Goal: Task Accomplishment & Management: Manage account settings

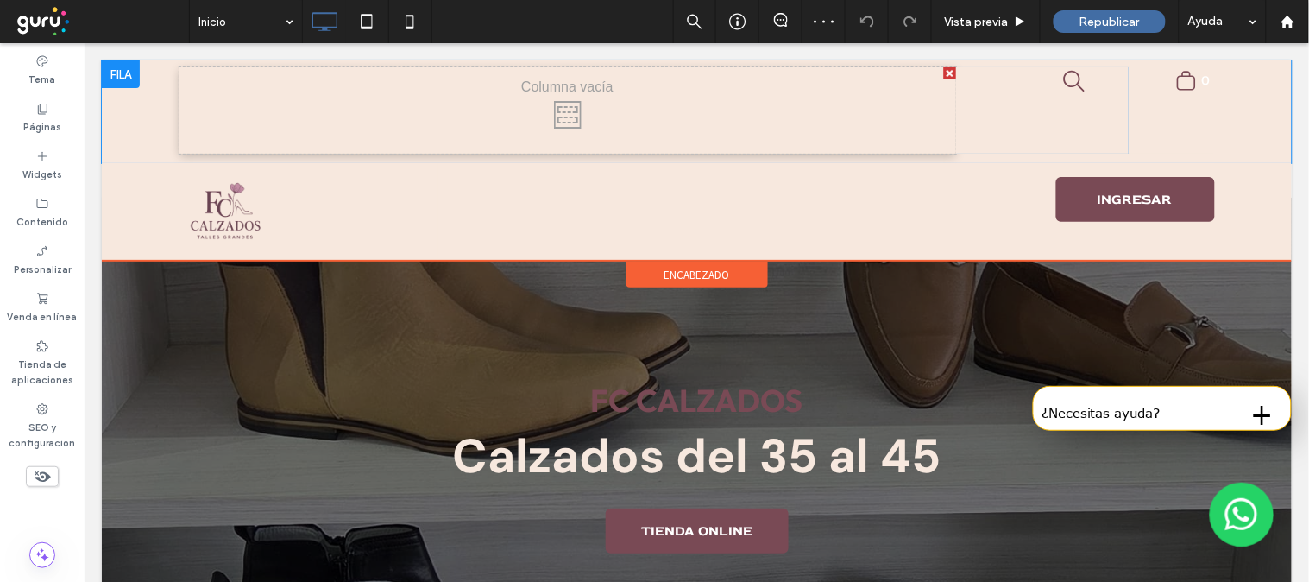
click at [943, 68] on div at bounding box center [949, 72] width 12 height 12
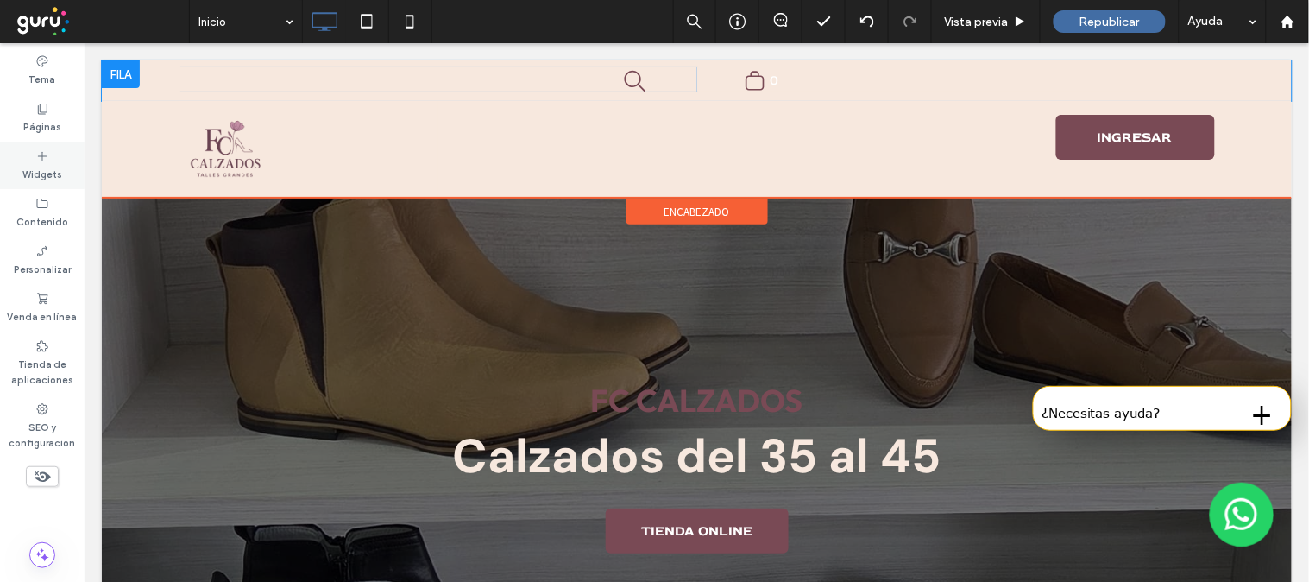
click at [35, 173] on label "Widgets" at bounding box center [42, 172] width 40 height 19
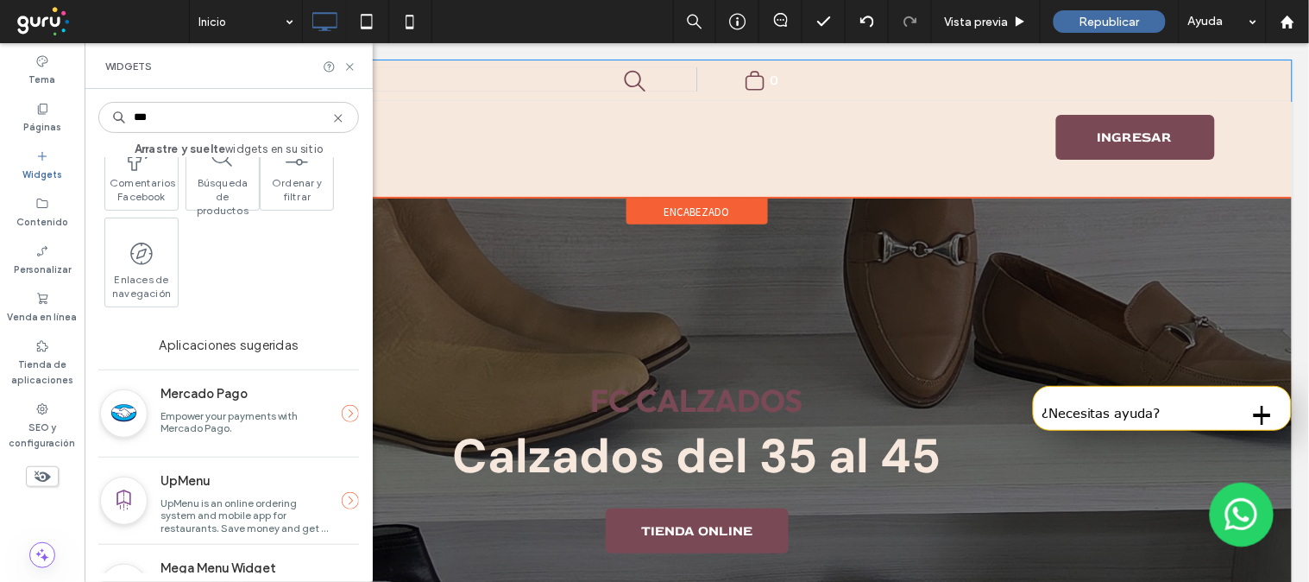
scroll to position [363, 0]
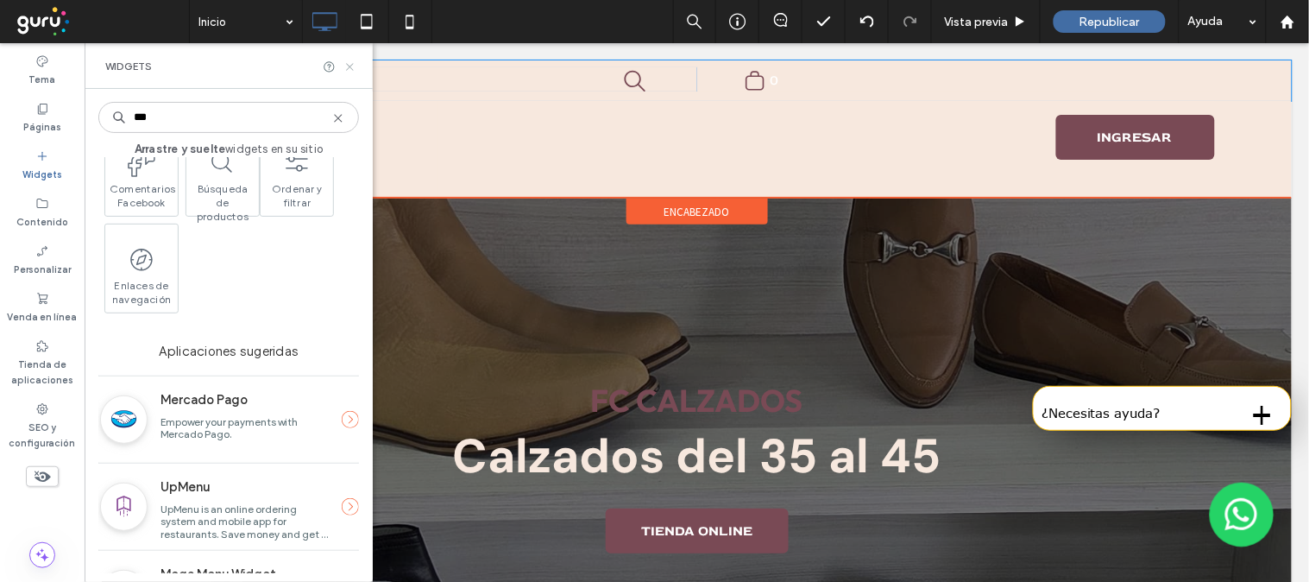
type input "***"
click at [350, 71] on icon at bounding box center [349, 66] width 13 height 13
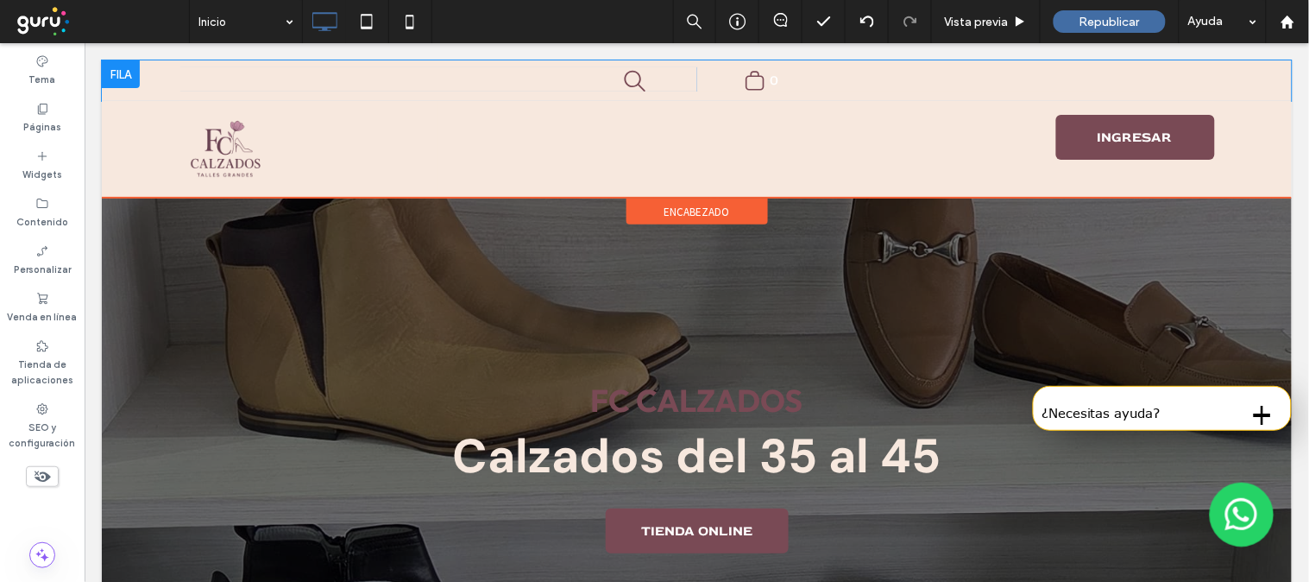
click at [705, 212] on span "encabezado" at bounding box center [697, 211] width 66 height 15
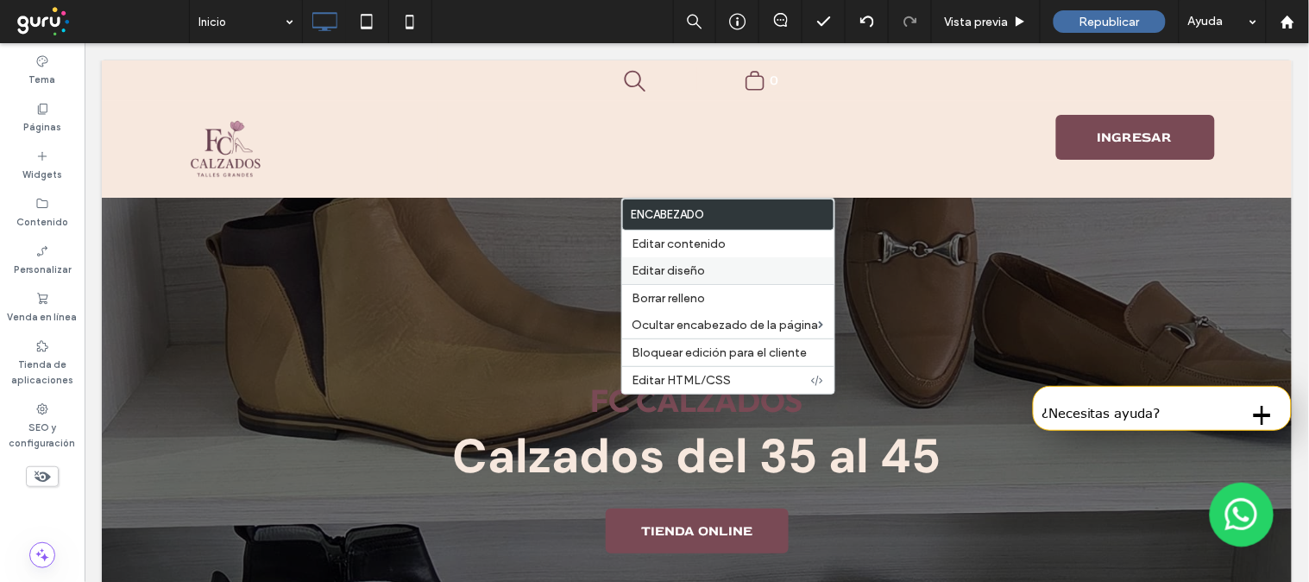
click at [727, 274] on label "Editar diseño" at bounding box center [728, 270] width 192 height 15
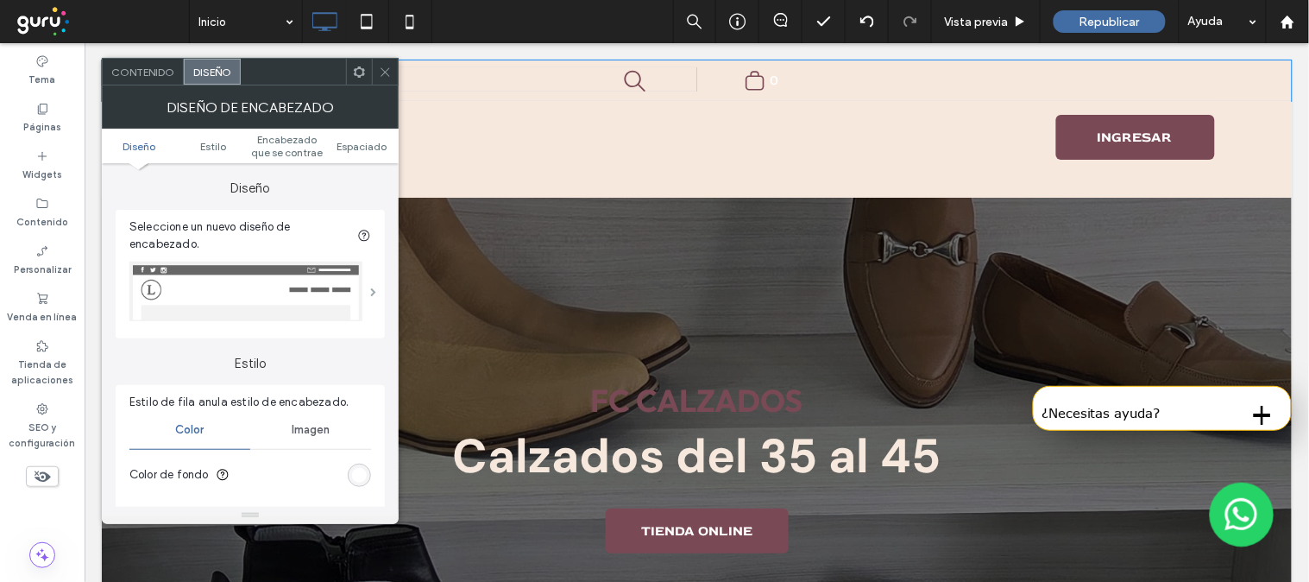
click at [370, 287] on span at bounding box center [373, 291] width 6 height 9
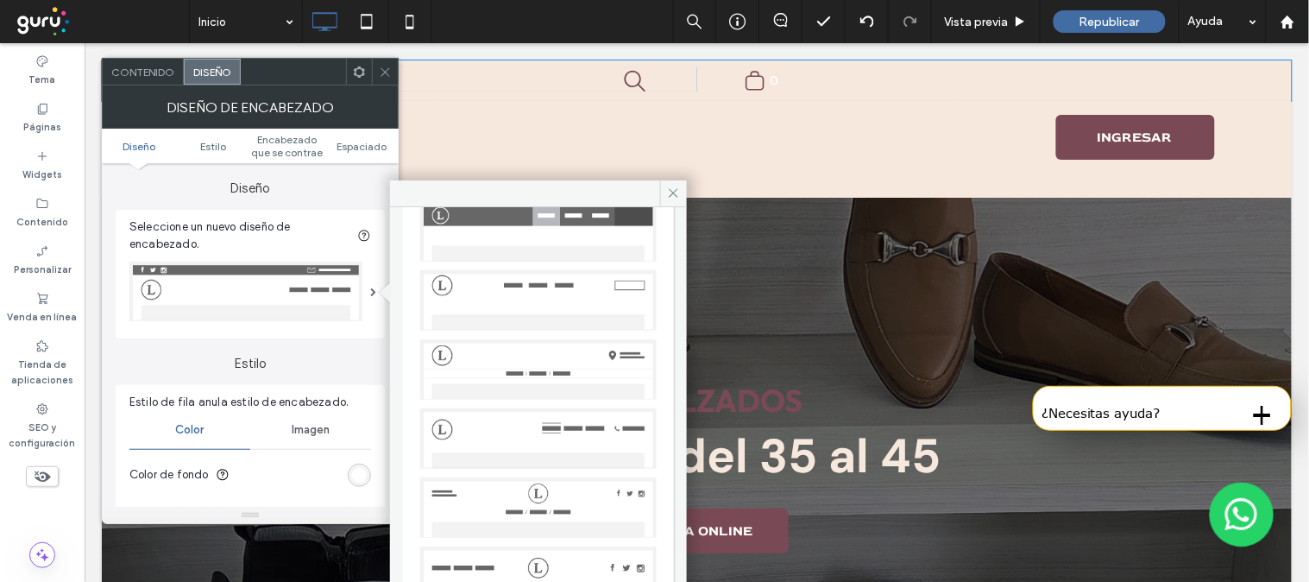
scroll to position [253, 0]
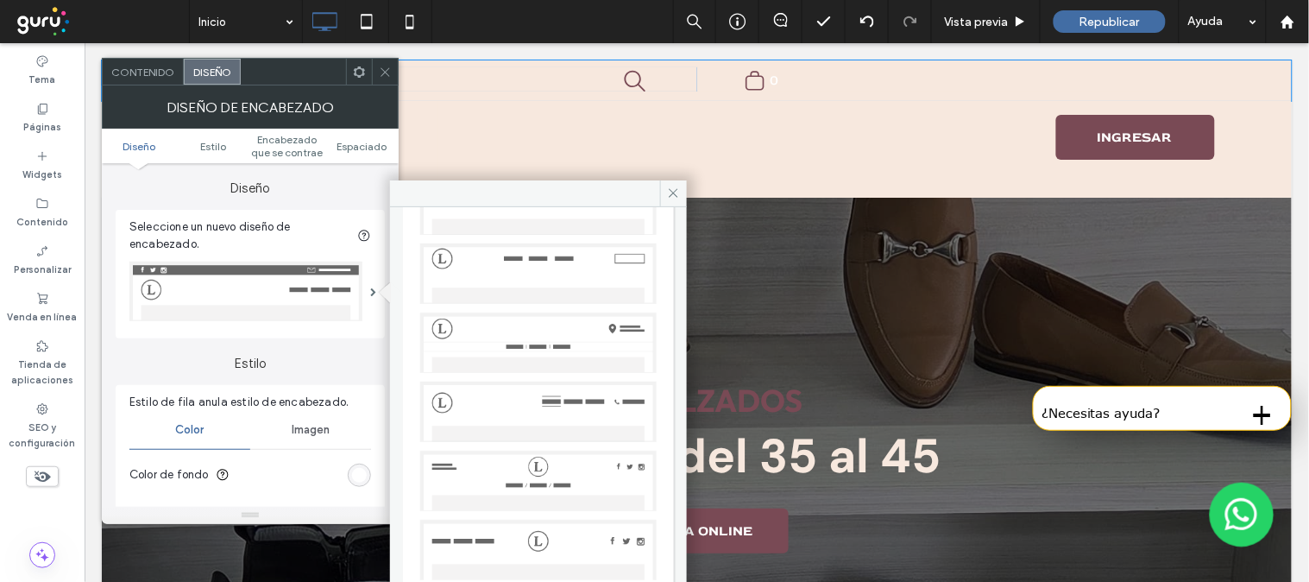
click at [536, 452] on img at bounding box center [538, 480] width 236 height 60
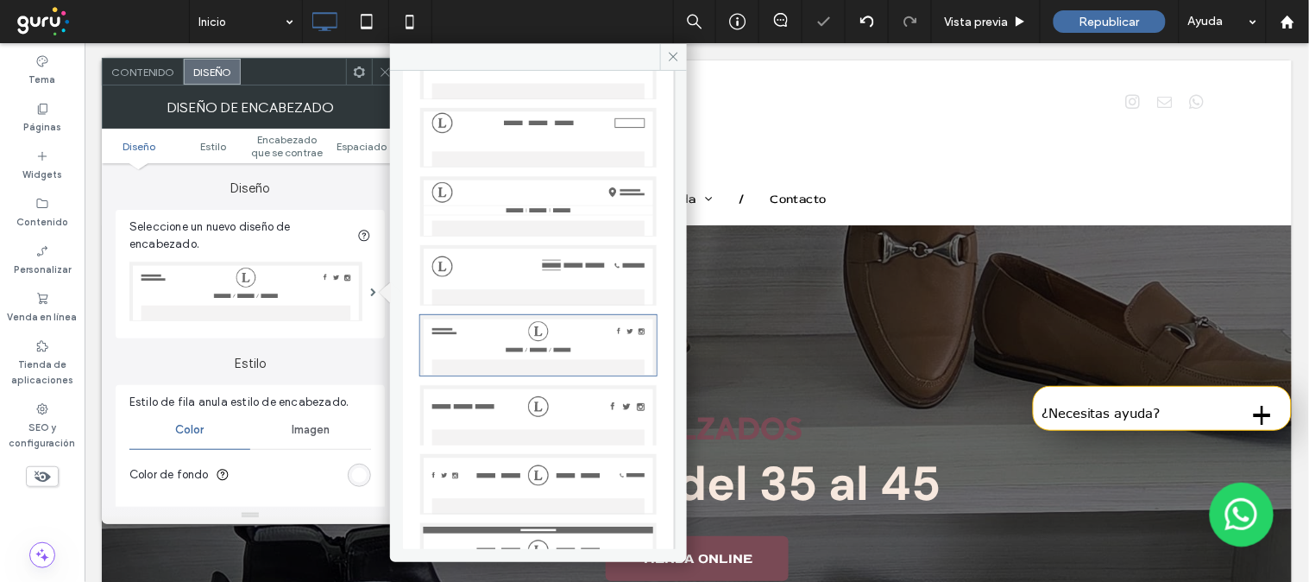
scroll to position [165, 0]
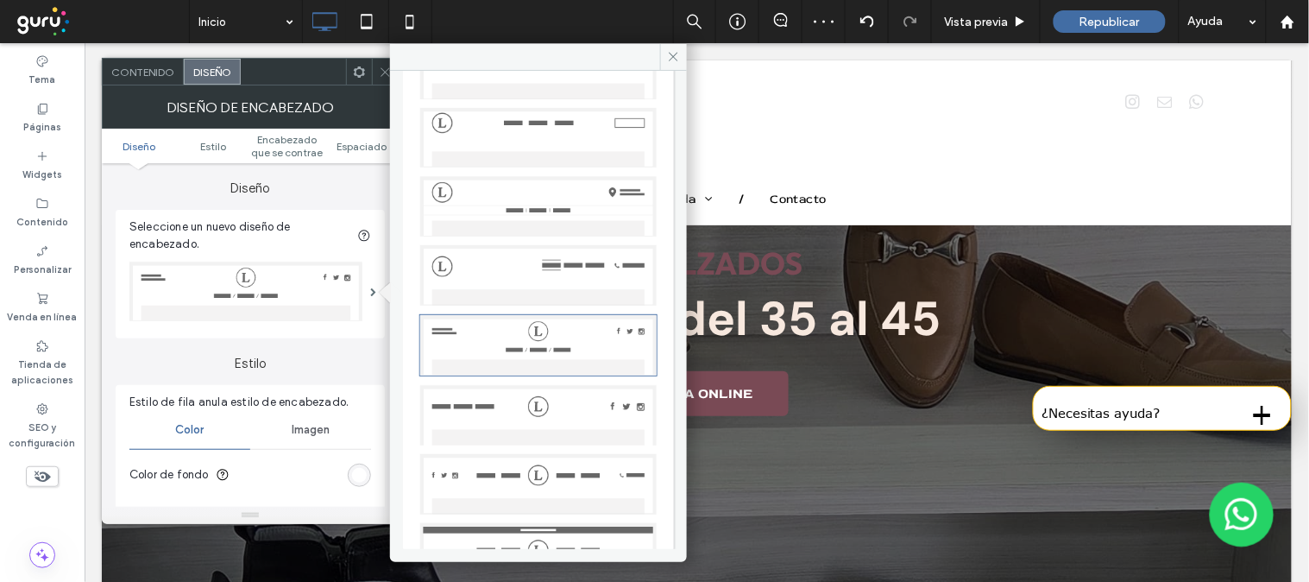
click at [559, 523] on img at bounding box center [538, 553] width 236 height 60
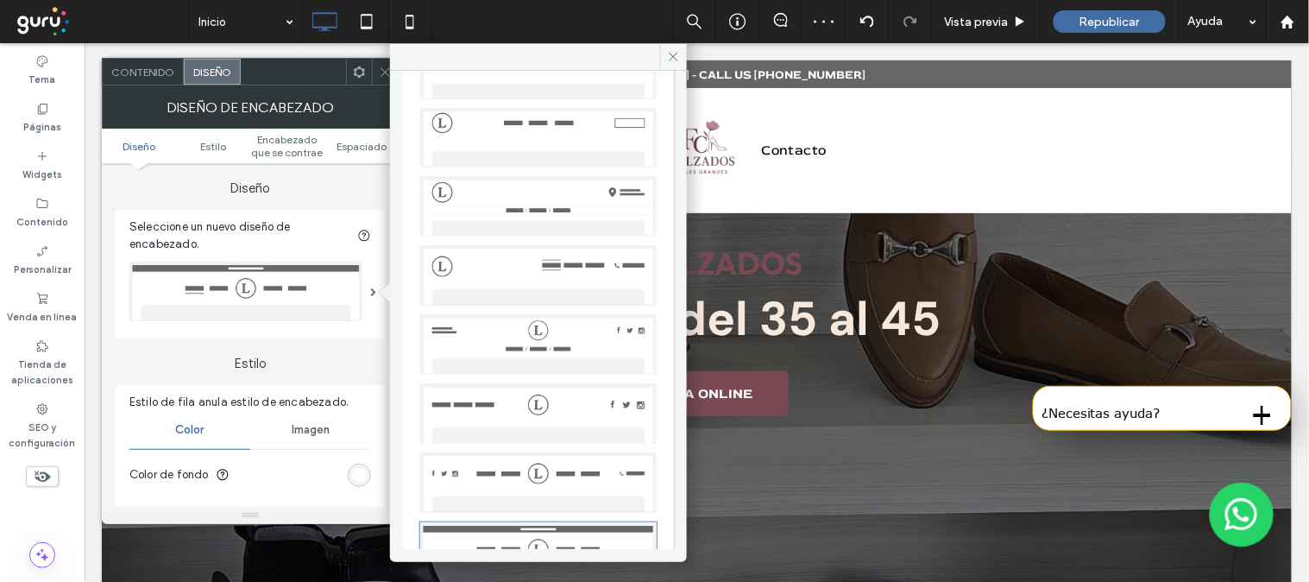
scroll to position [151, 0]
click at [669, 53] on icon at bounding box center [673, 56] width 13 height 13
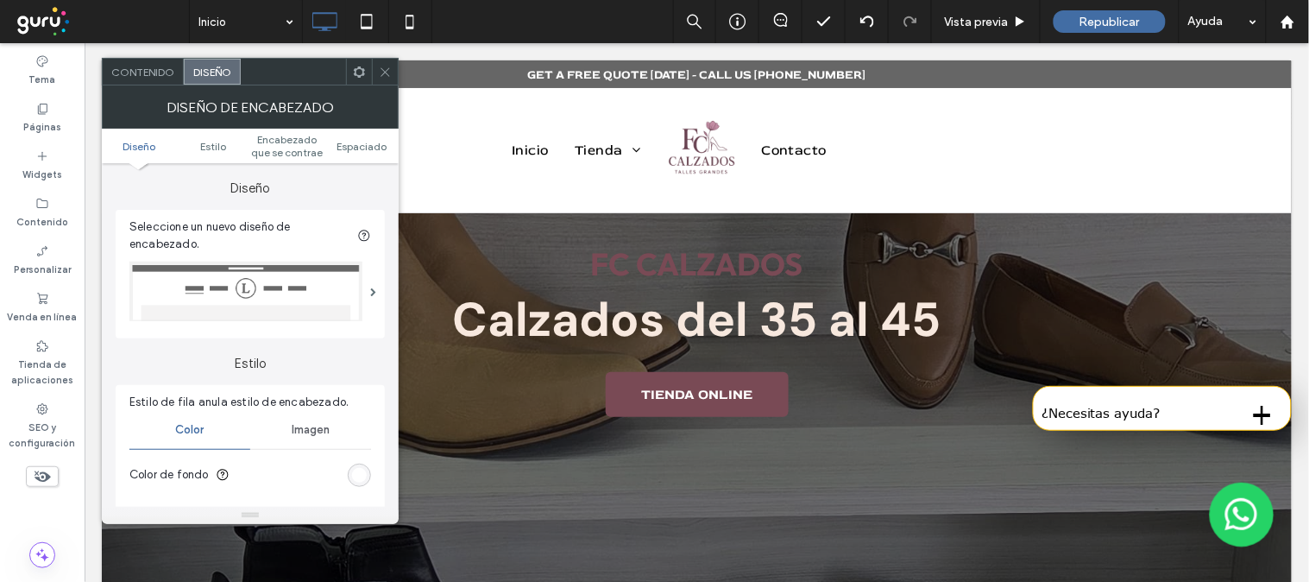
click at [393, 76] on div at bounding box center [385, 72] width 26 height 26
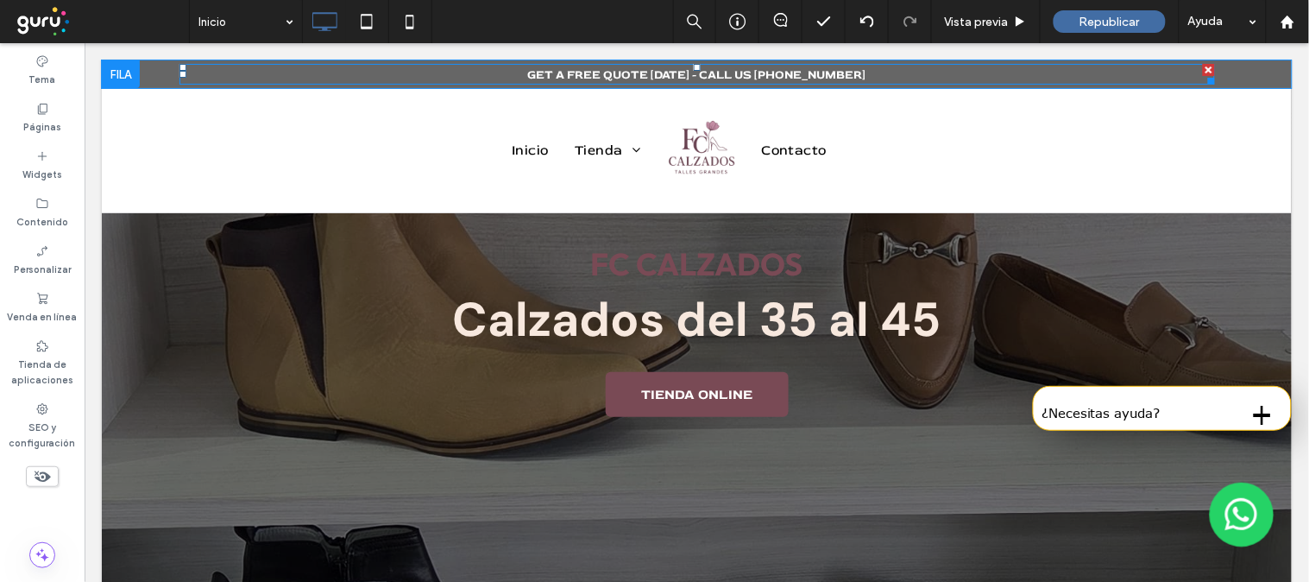
click at [788, 66] on span "GET A FREE QUOTE TODAY - CALL US +1555555555" at bounding box center [696, 73] width 338 height 15
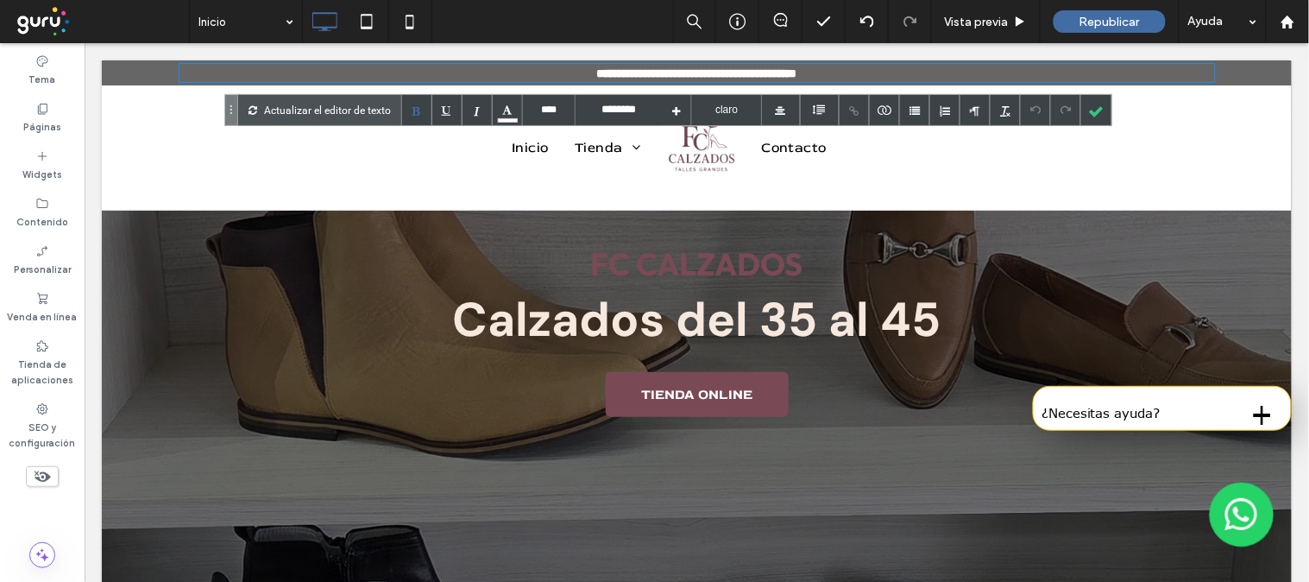
type input "****"
click at [699, 81] on div "**********" at bounding box center [696, 72] width 1035 height 18
type input "****"
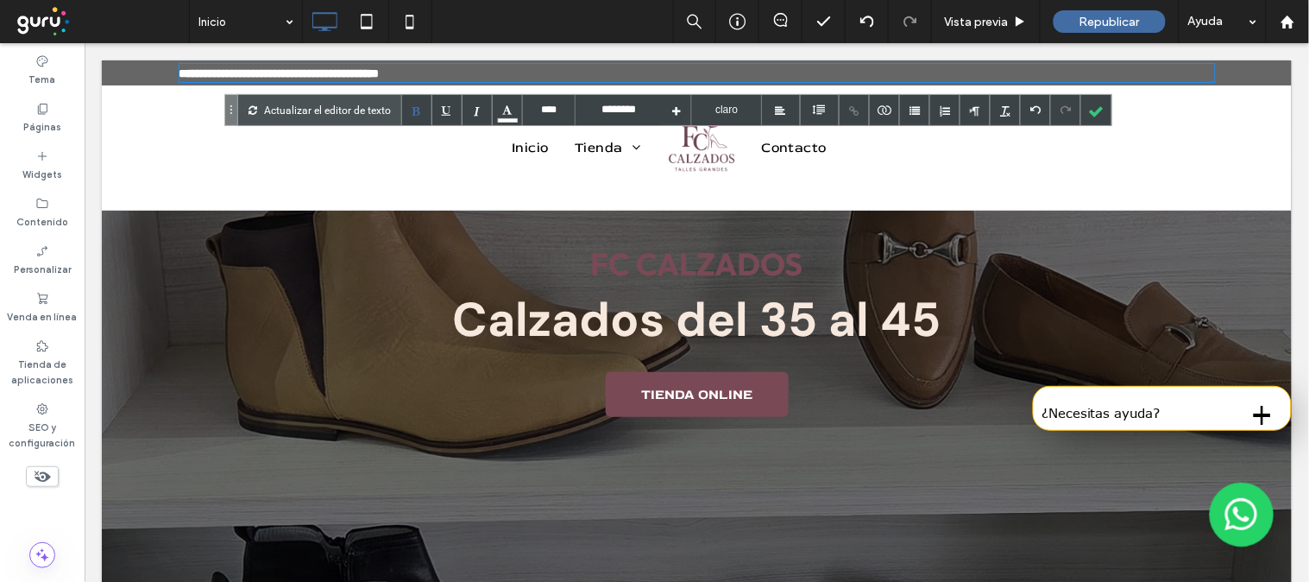
click at [531, 72] on div "**********" at bounding box center [696, 72] width 1035 height 18
click at [797, 110] on div at bounding box center [781, 110] width 39 height 30
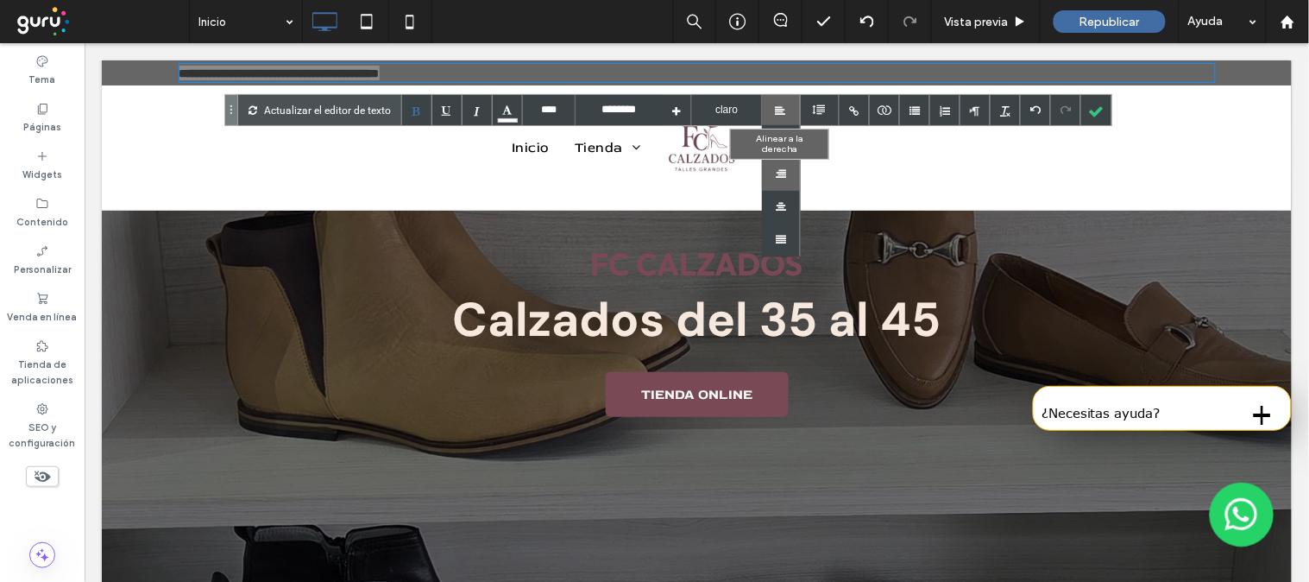
click at [787, 166] on div at bounding box center [781, 174] width 39 height 33
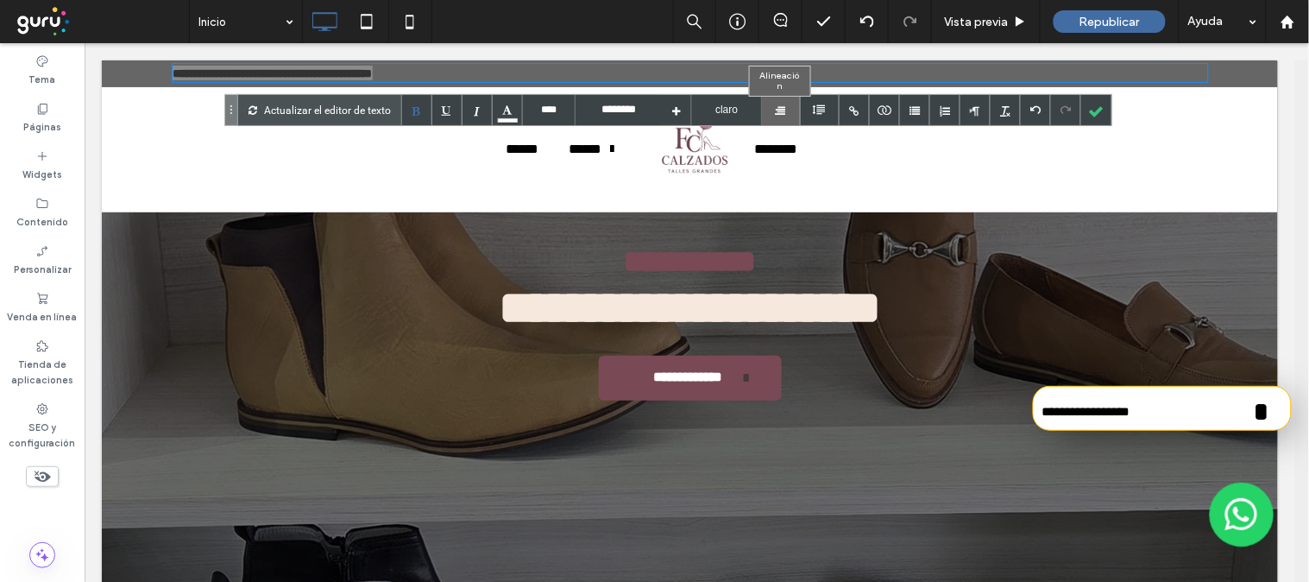
click at [781, 106] on div at bounding box center [780, 111] width 10 height 10
click at [787, 211] on div at bounding box center [781, 207] width 39 height 33
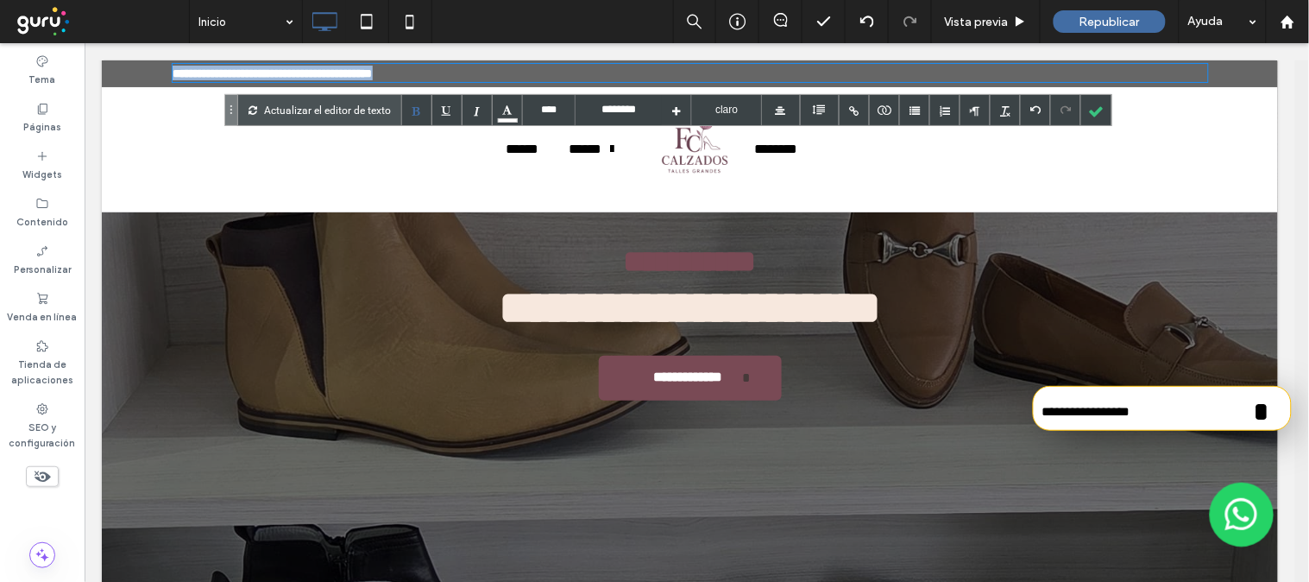
click at [172, 70] on b "**********" at bounding box center [272, 72] width 200 height 12
click at [1098, 115] on div at bounding box center [1096, 110] width 30 height 30
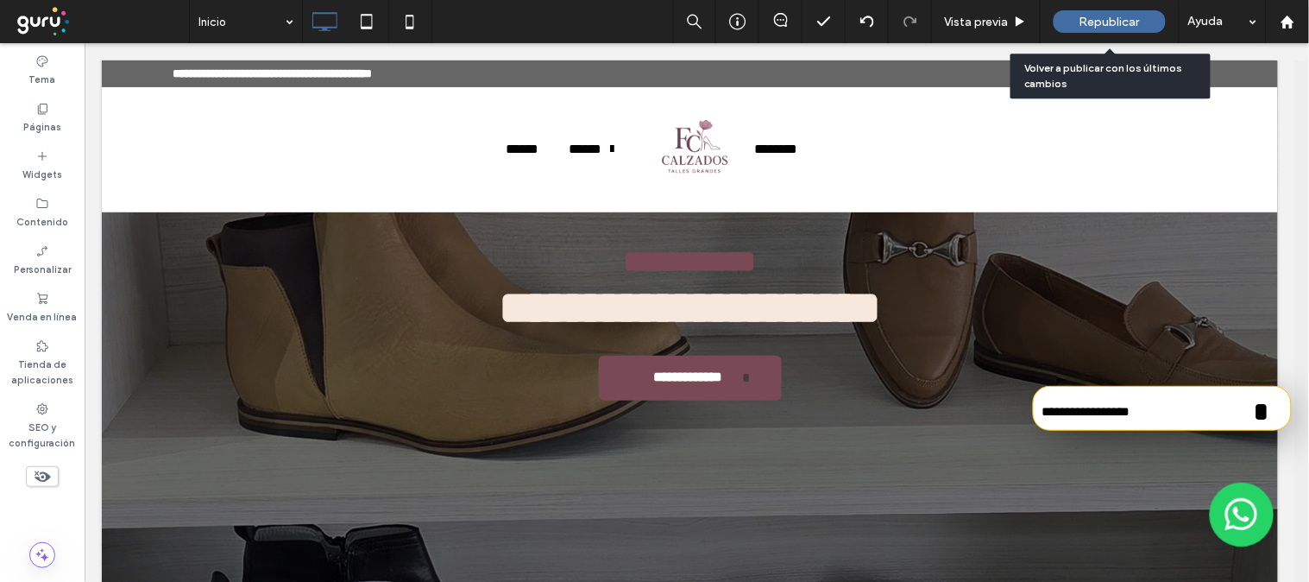
click at [1149, 22] on div "Republicar" at bounding box center [1110, 21] width 112 height 22
click at [1098, 16] on span "Republicar" at bounding box center [1109, 22] width 60 height 15
click at [1131, 27] on span "Republicar" at bounding box center [1109, 22] width 60 height 15
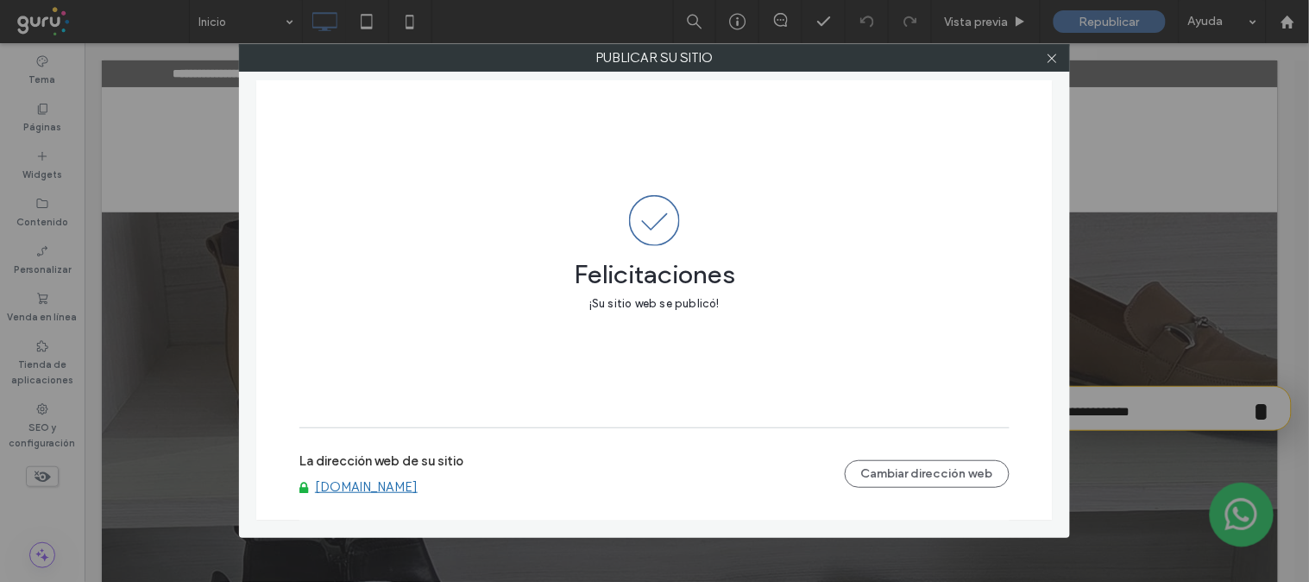
click at [381, 480] on link "[DOMAIN_NAME]" at bounding box center [366, 487] width 103 height 16
click at [1053, 61] on icon at bounding box center [1052, 58] width 13 height 13
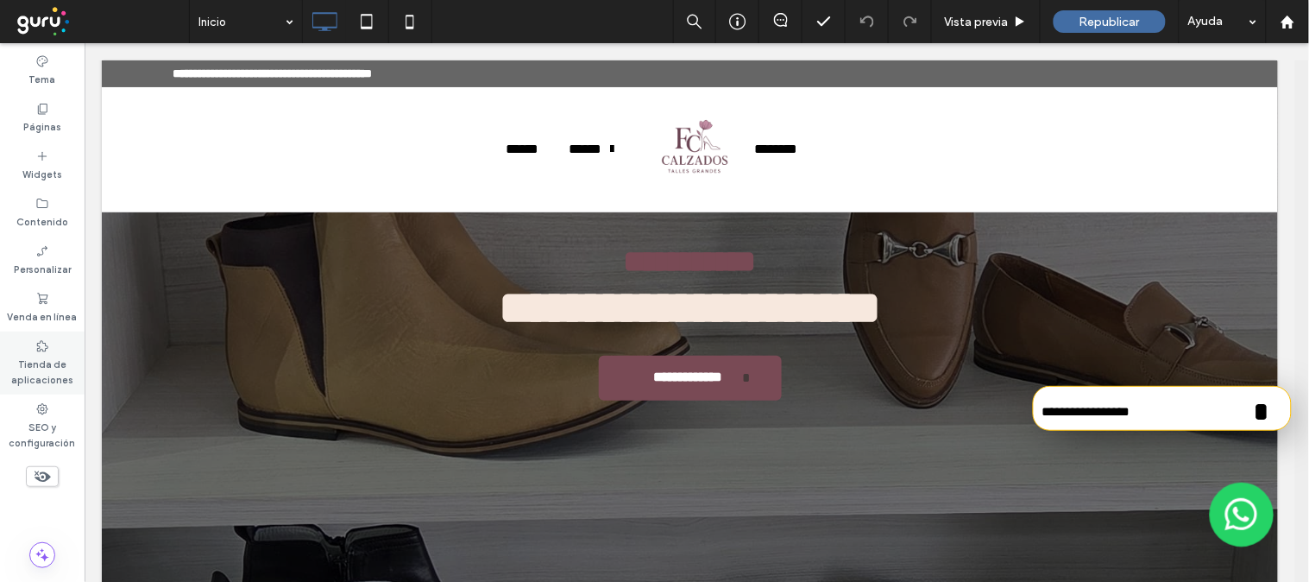
click at [39, 359] on label "Tienda de aplicaciones" at bounding box center [42, 370] width 85 height 35
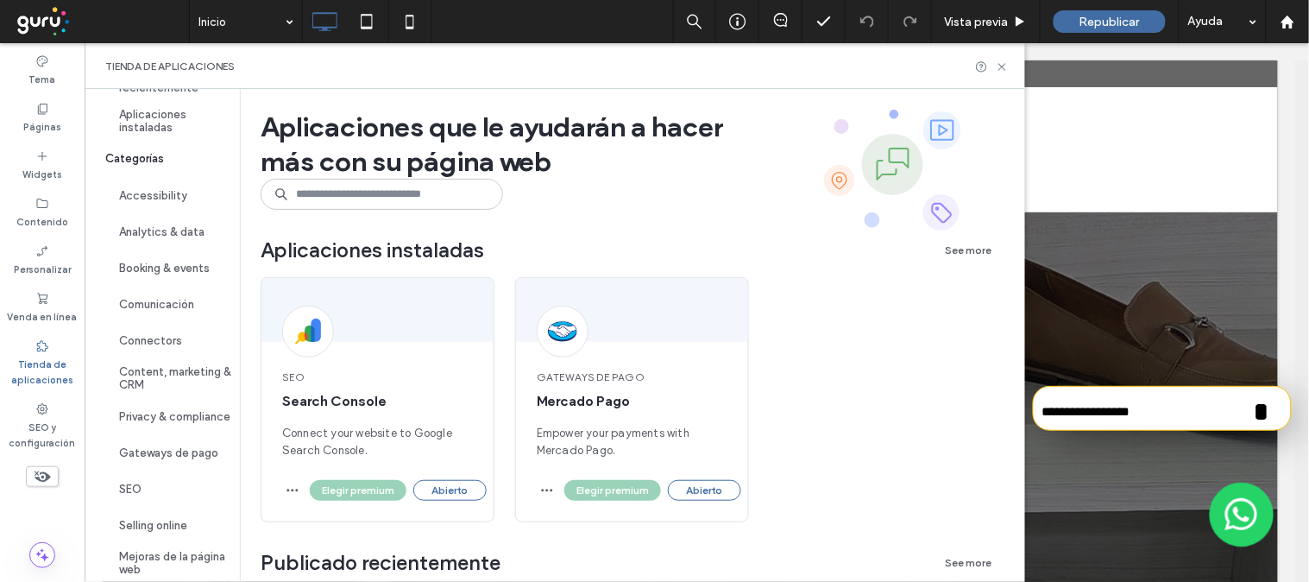
scroll to position [141, 0]
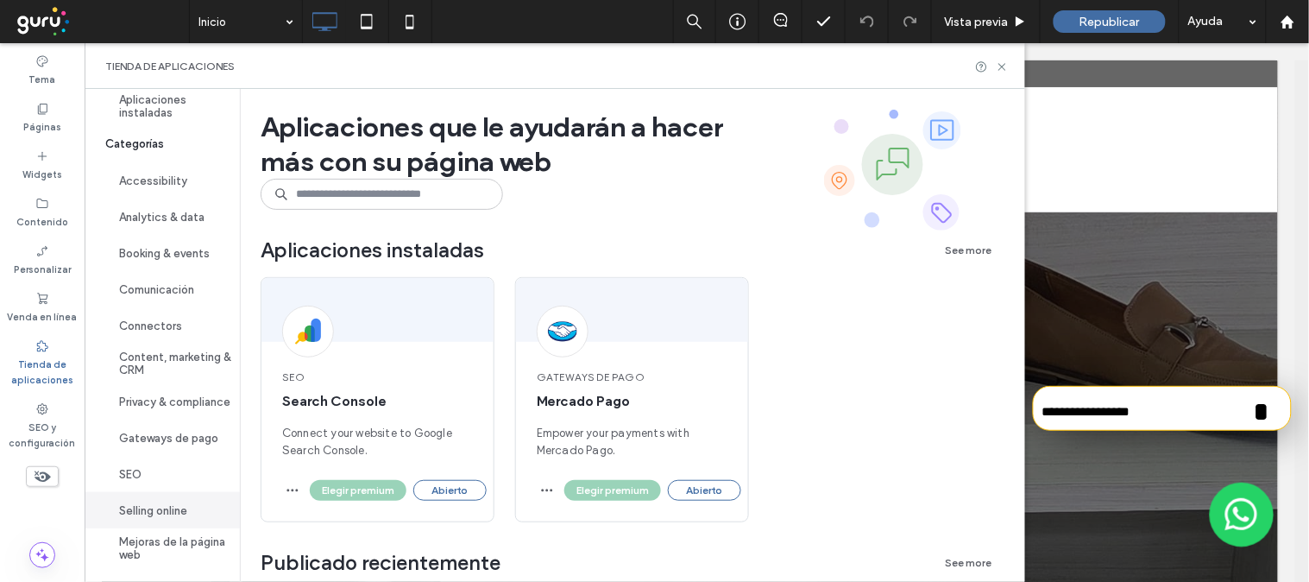
click at [167, 509] on button "Selling online" at bounding box center [162, 510] width 155 height 36
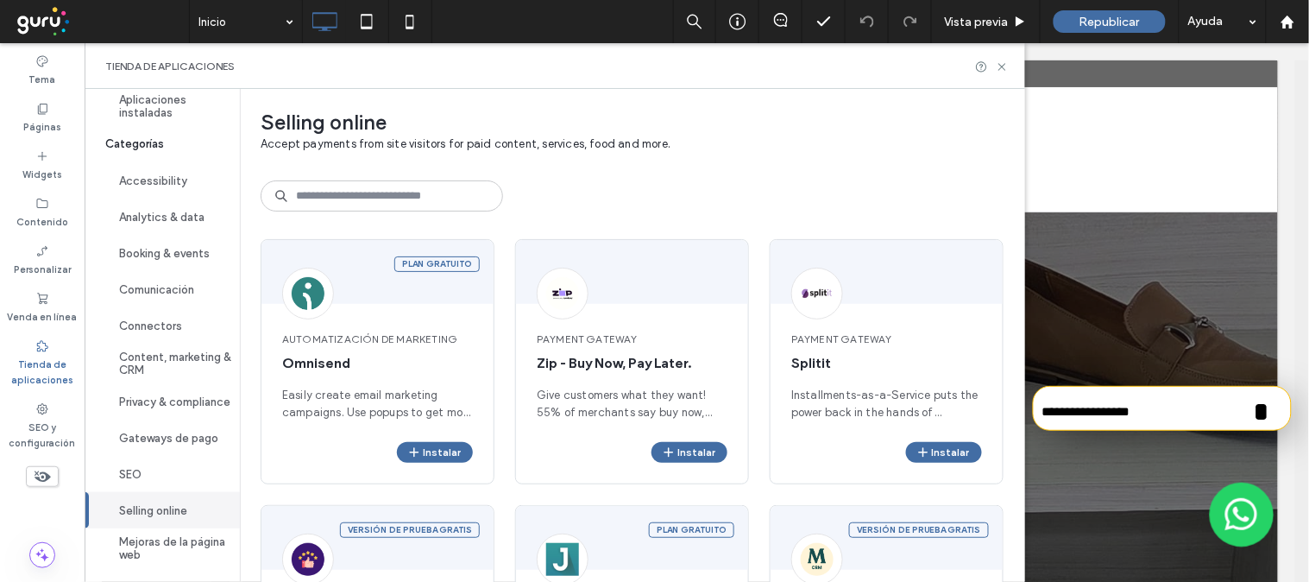
scroll to position [0, 0]
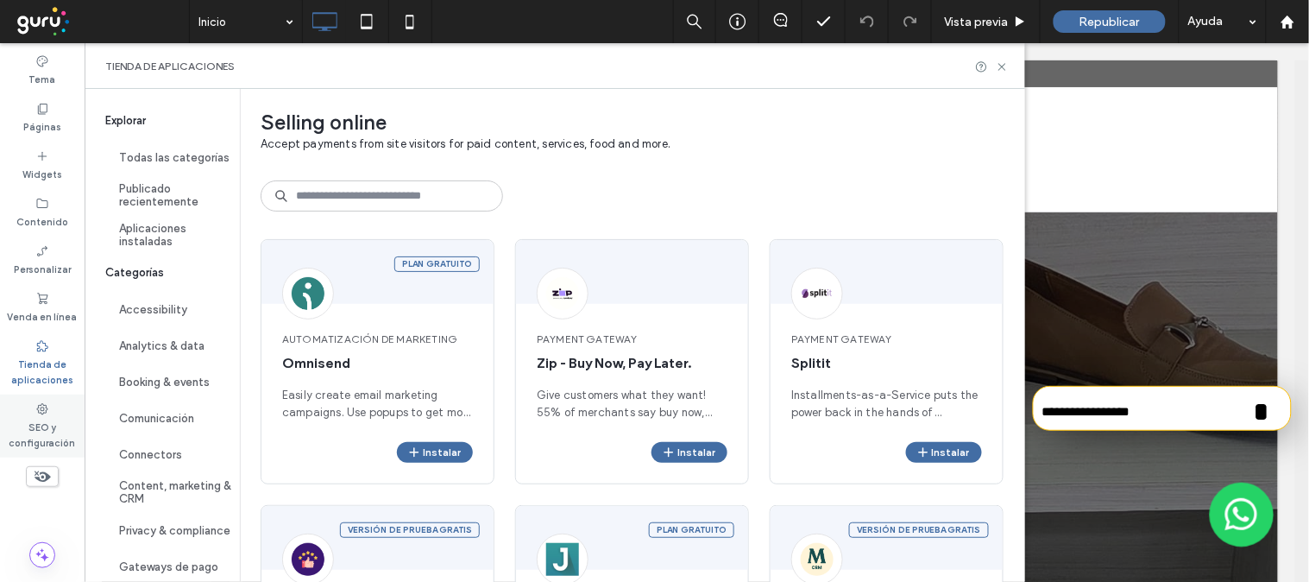
click at [36, 406] on icon at bounding box center [42, 409] width 14 height 14
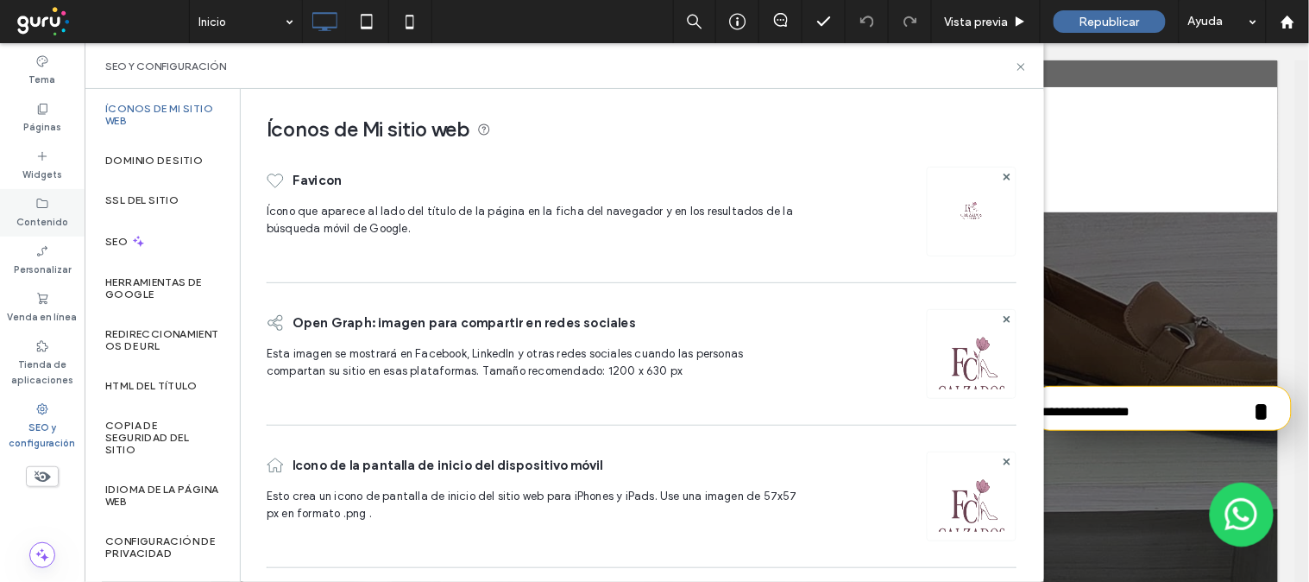
click at [37, 214] on label "Contenido" at bounding box center [42, 220] width 52 height 19
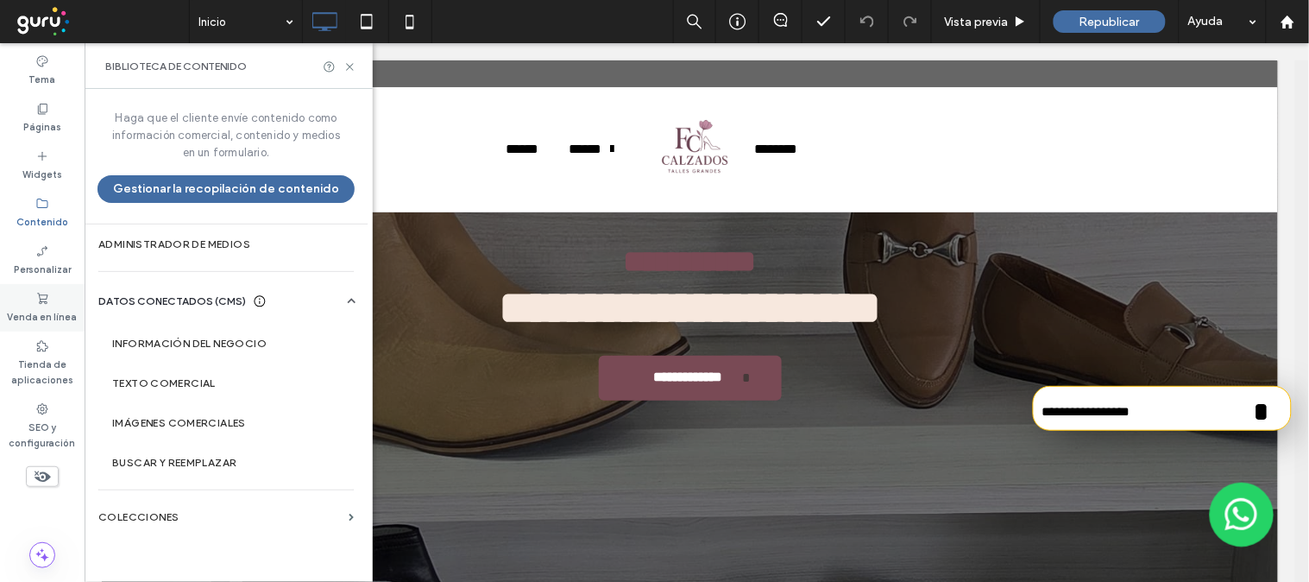
click at [45, 306] on label "Venda en línea" at bounding box center [43, 314] width 70 height 19
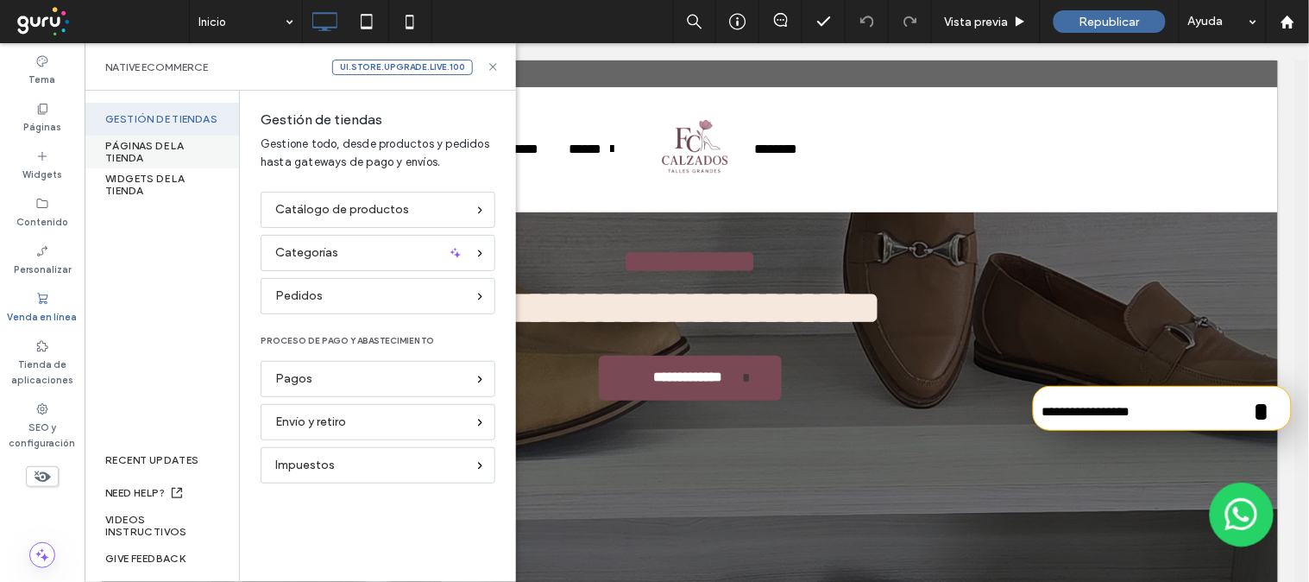
click at [186, 149] on div "PÁGINAS DE LA TIENDA" at bounding box center [162, 151] width 154 height 33
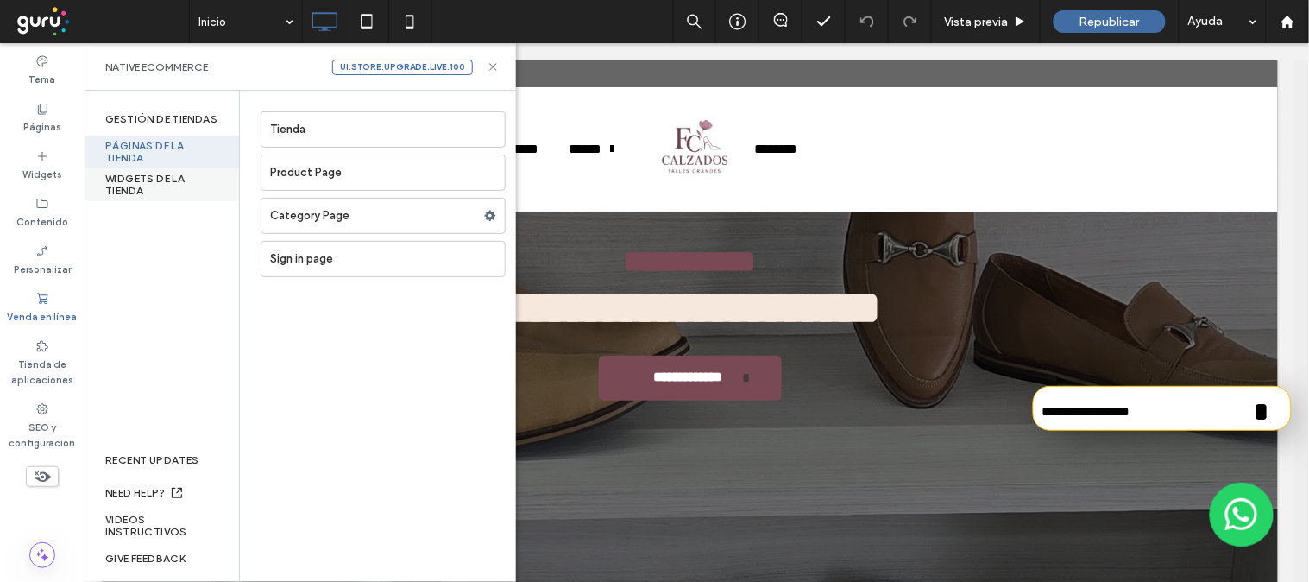
click at [118, 187] on div "WIDGETS DE LA TIENDA" at bounding box center [162, 184] width 154 height 33
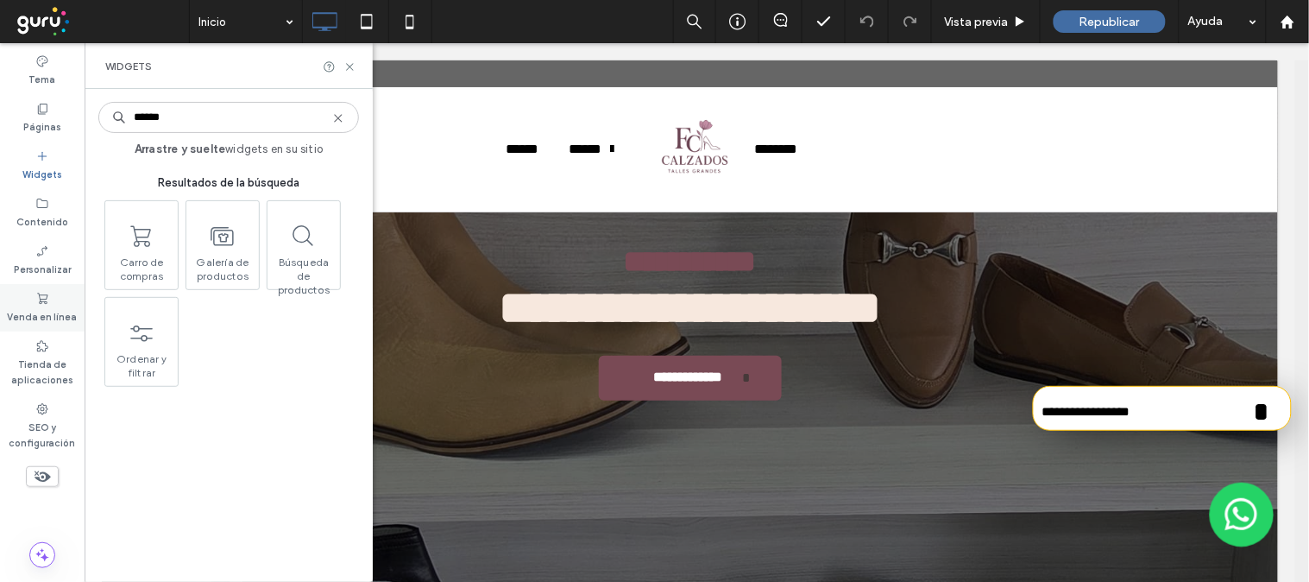
click at [52, 316] on label "Venda en línea" at bounding box center [43, 314] width 70 height 19
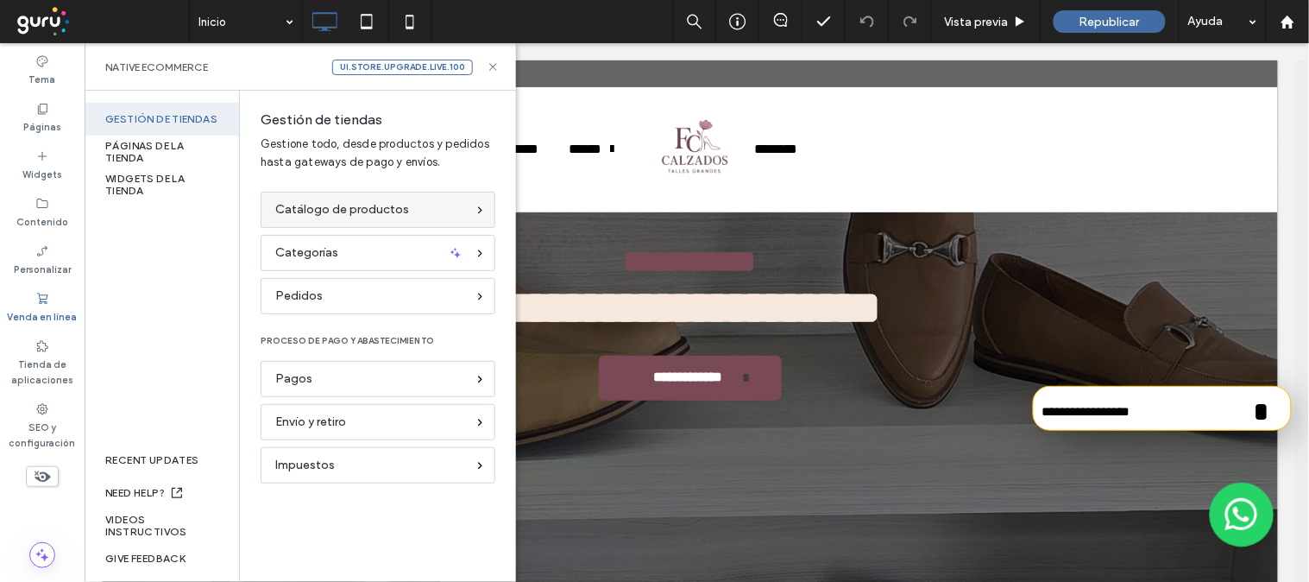
click at [421, 218] on div "Catálogo de productos" at bounding box center [370, 209] width 191 height 19
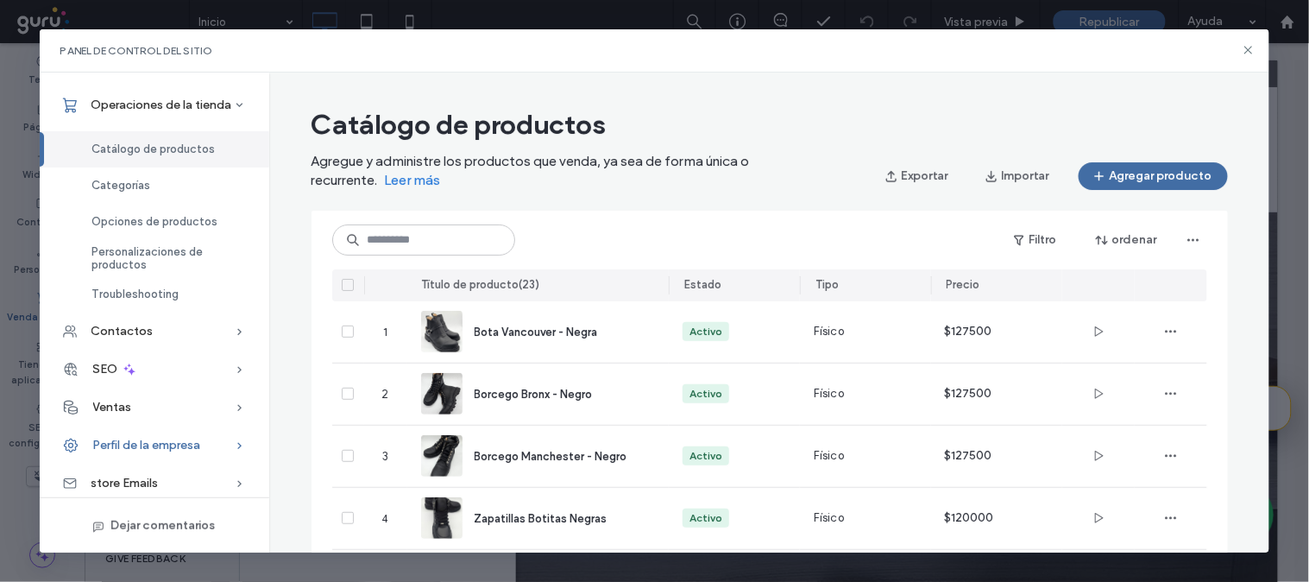
click at [183, 445] on span "Perfil de la empresa" at bounding box center [147, 444] width 108 height 15
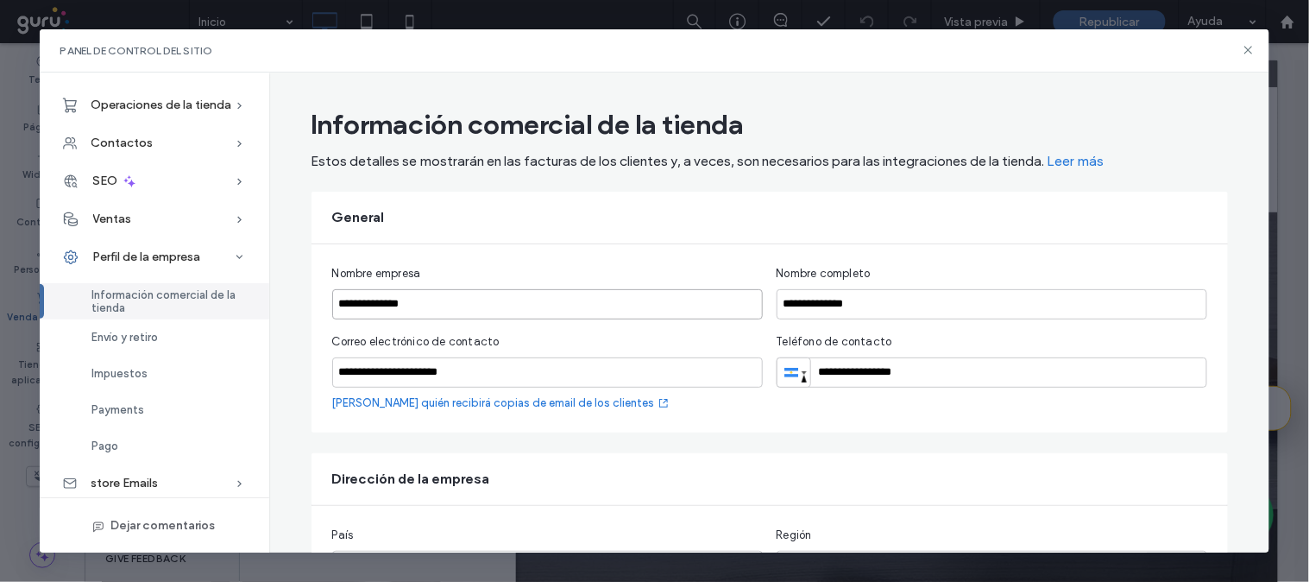
click at [445, 305] on input "**********" at bounding box center [547, 304] width 431 height 30
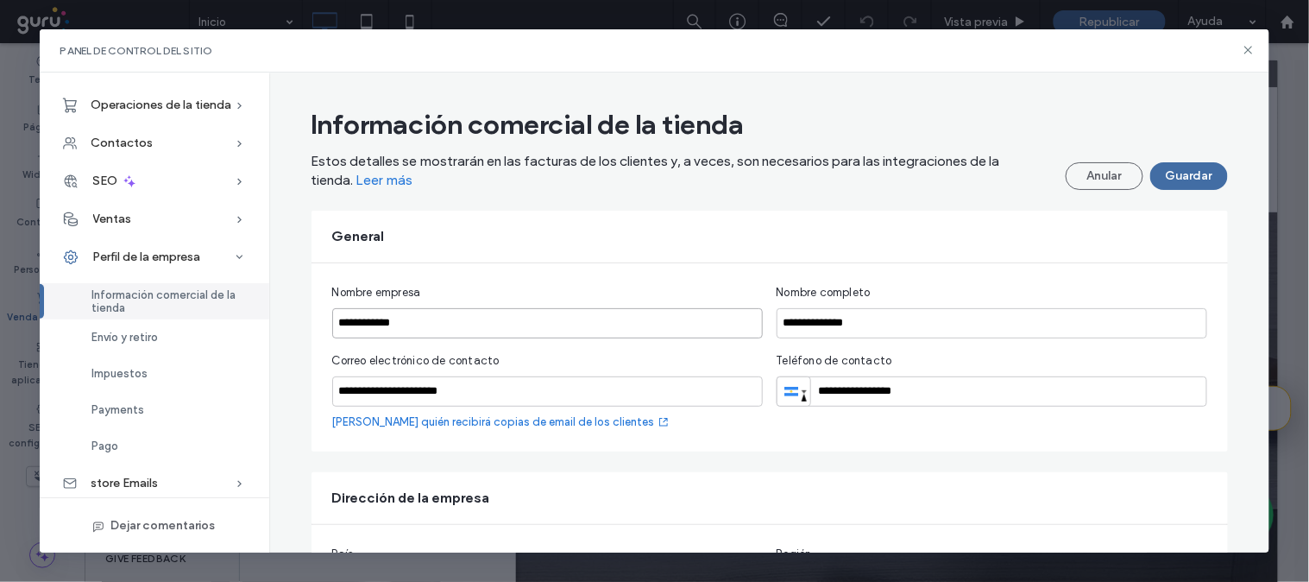
type input "**********"
click at [898, 322] on input "**********" at bounding box center [992, 323] width 431 height 30
type input "**********"
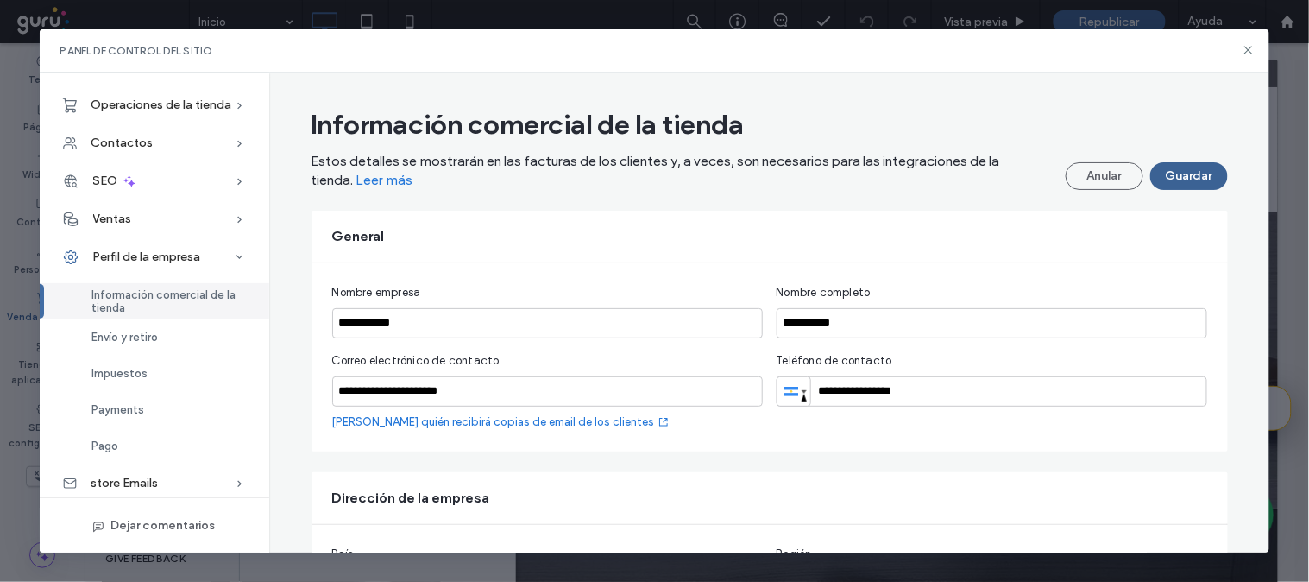
click at [1171, 177] on button "Guardar" at bounding box center [1189, 176] width 78 height 28
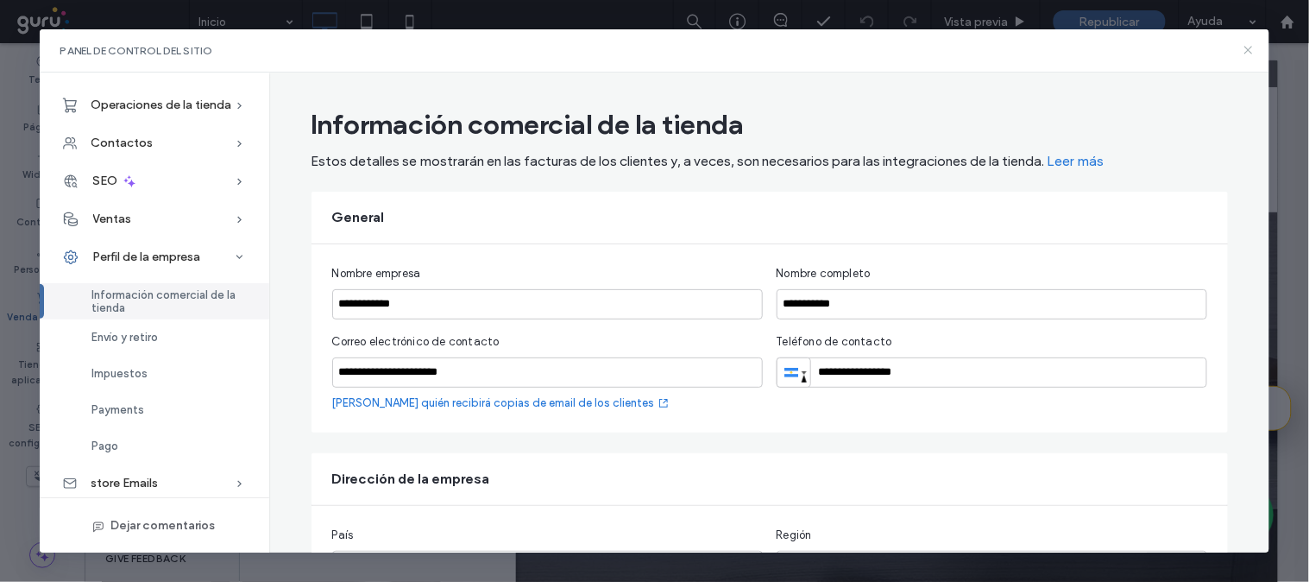
click at [1243, 48] on icon at bounding box center [1249, 50] width 14 height 14
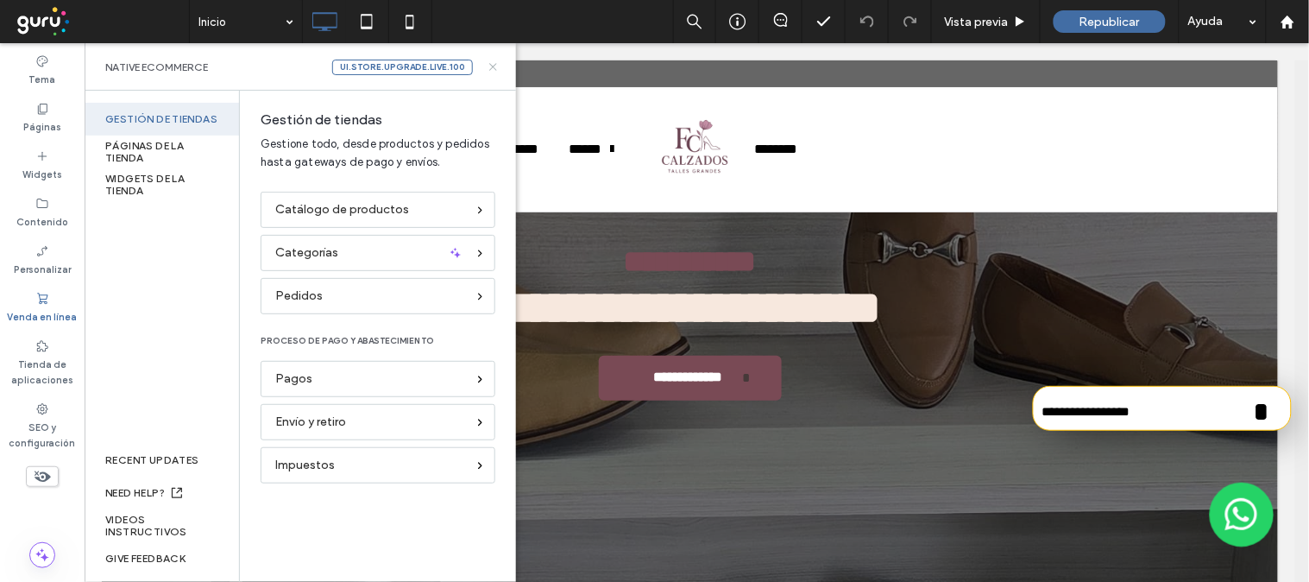
click at [494, 70] on icon at bounding box center [493, 66] width 13 height 13
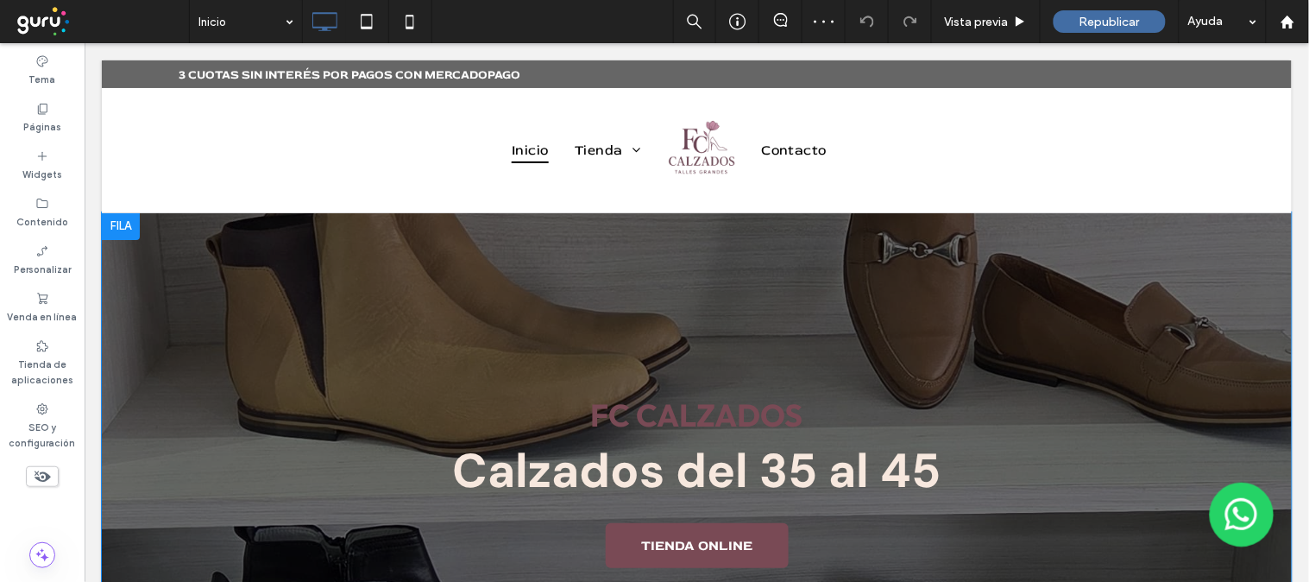
click at [745, 416] on strong "FC CALZADOS" at bounding box center [696, 413] width 212 height 39
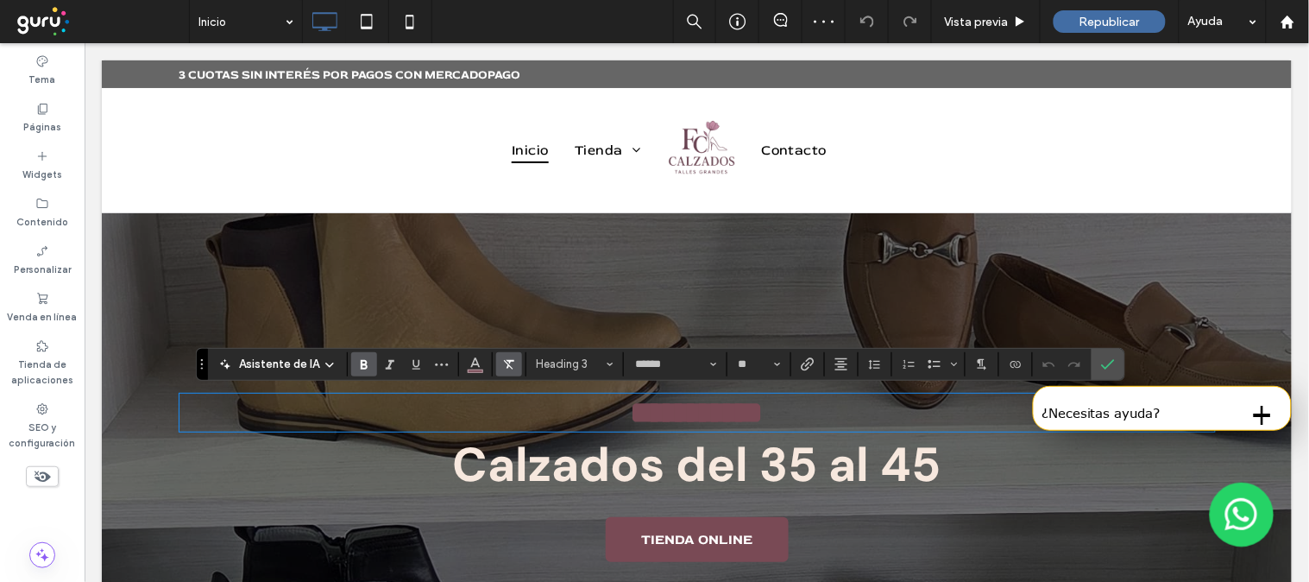
type input "******"
type input "**"
click at [484, 366] on button "Color" at bounding box center [475, 364] width 26 height 24
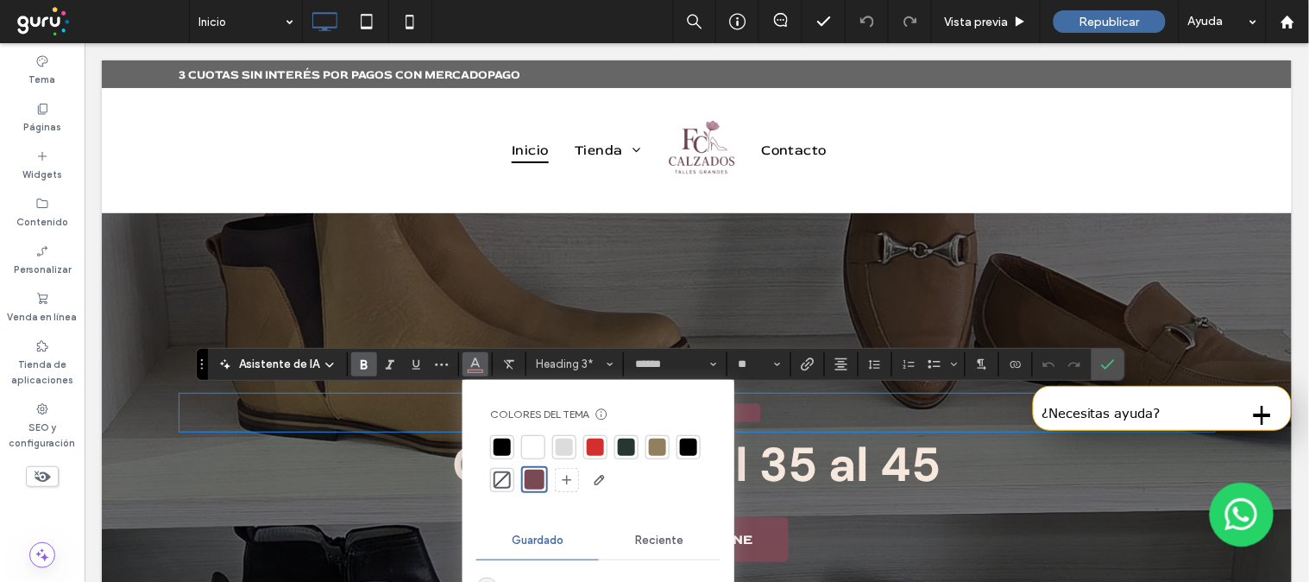
click at [536, 436] on div at bounding box center [533, 447] width 24 height 24
click at [1118, 362] on label "Confirmar" at bounding box center [1108, 364] width 26 height 31
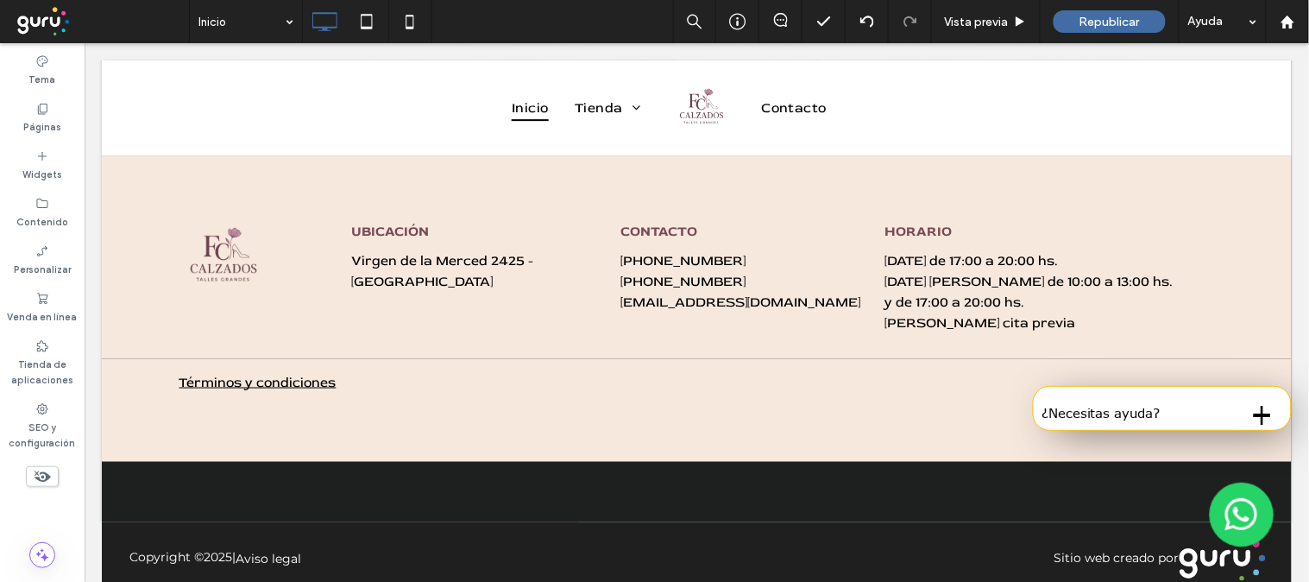
scroll to position [3807, 0]
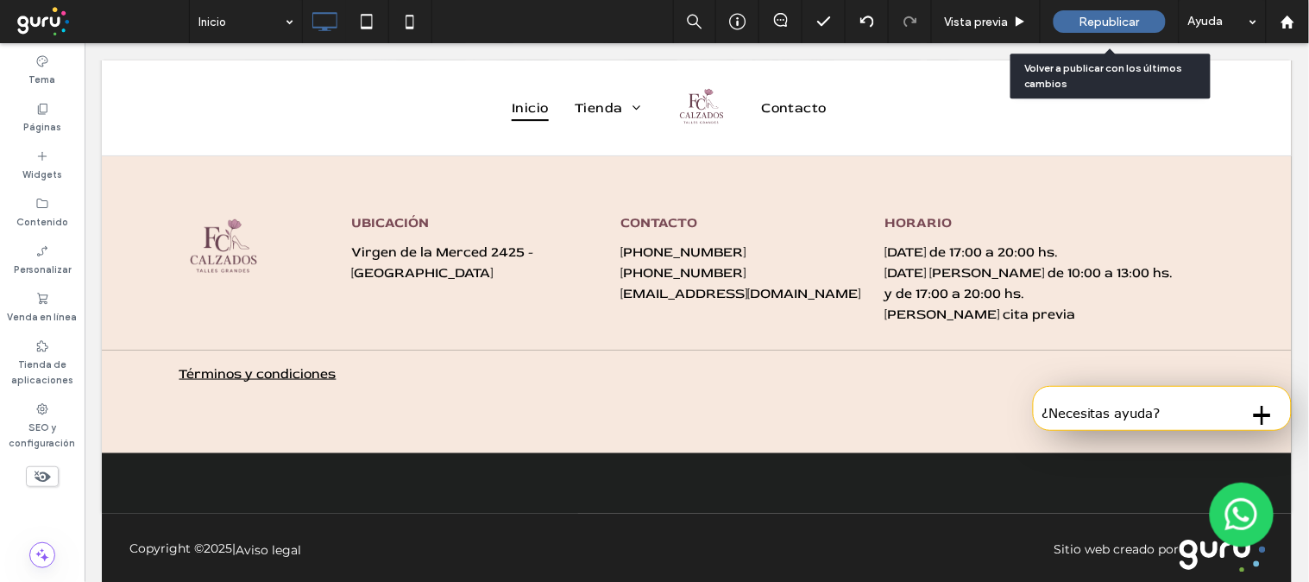
click at [1123, 15] on span "Republicar" at bounding box center [1109, 22] width 60 height 15
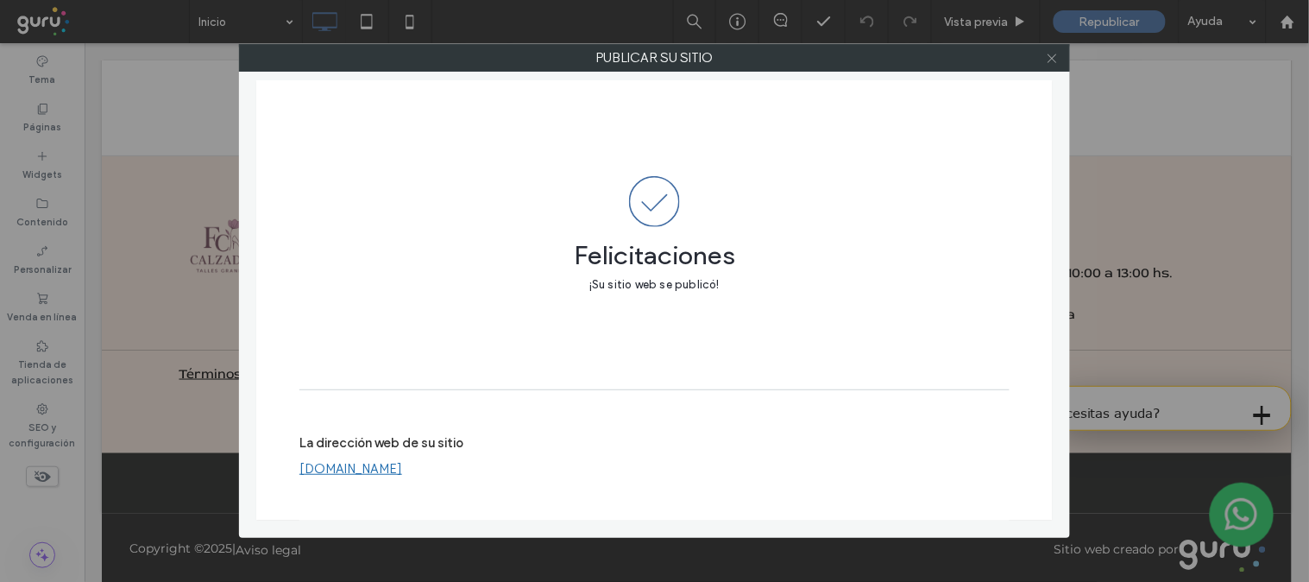
click at [1049, 63] on icon at bounding box center [1052, 58] width 13 height 13
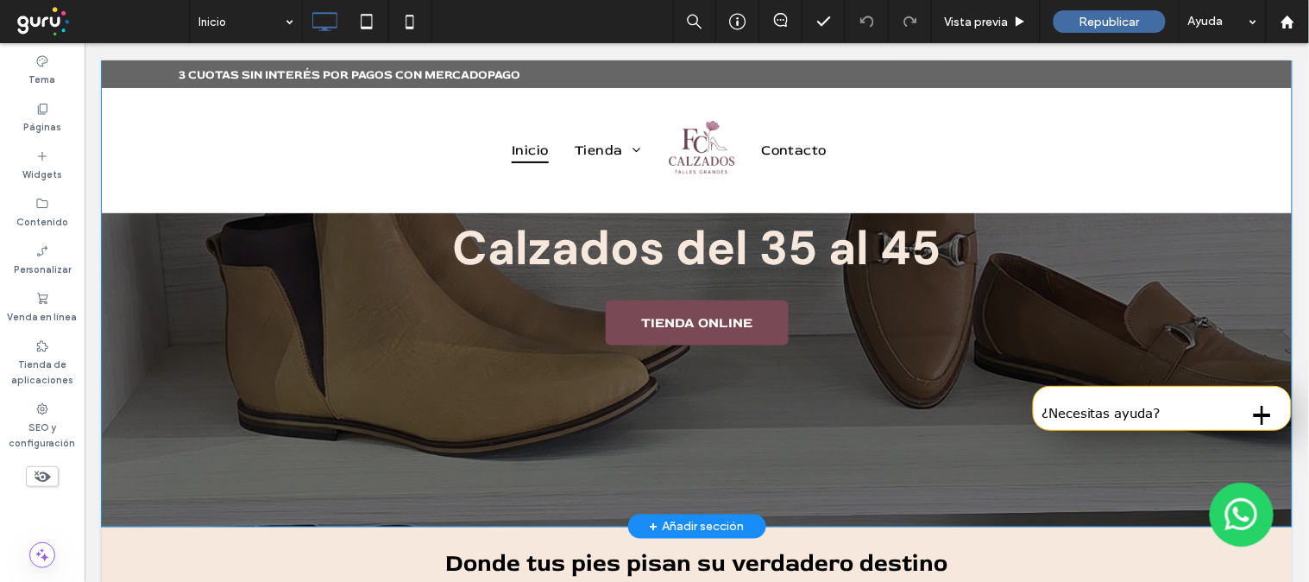
scroll to position [0, 0]
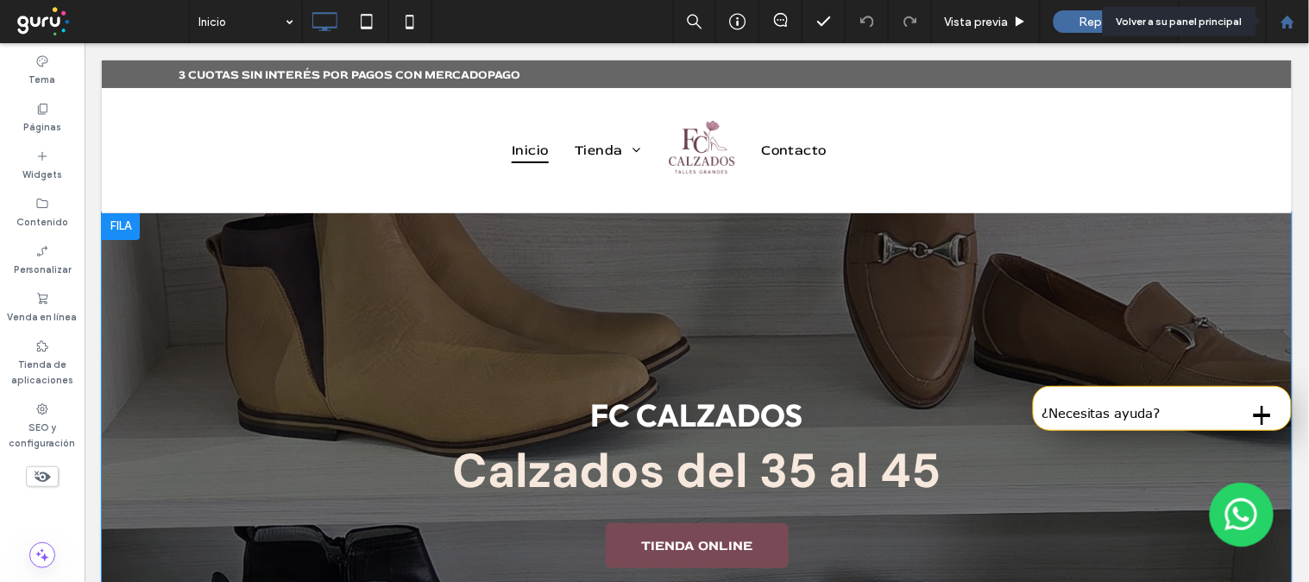
click at [1294, 19] on icon at bounding box center [1287, 22] width 15 height 15
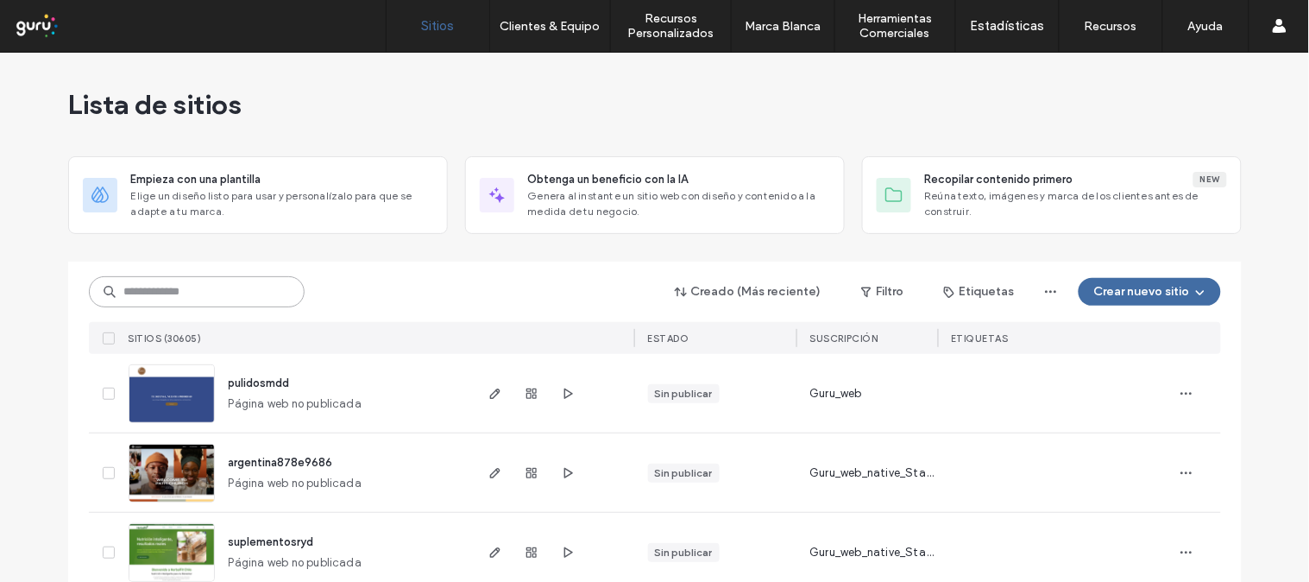
click at [205, 299] on input at bounding box center [197, 291] width 216 height 31
paste input "**********"
type input "**********"
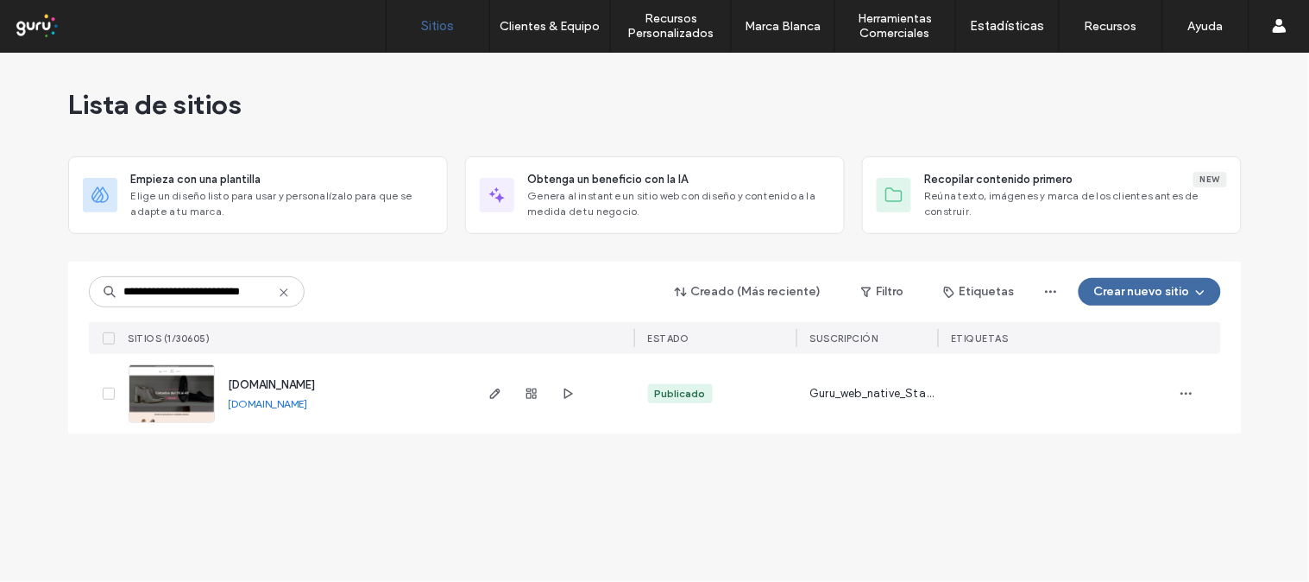
click at [298, 378] on span "[DOMAIN_NAME]" at bounding box center [272, 384] width 87 height 13
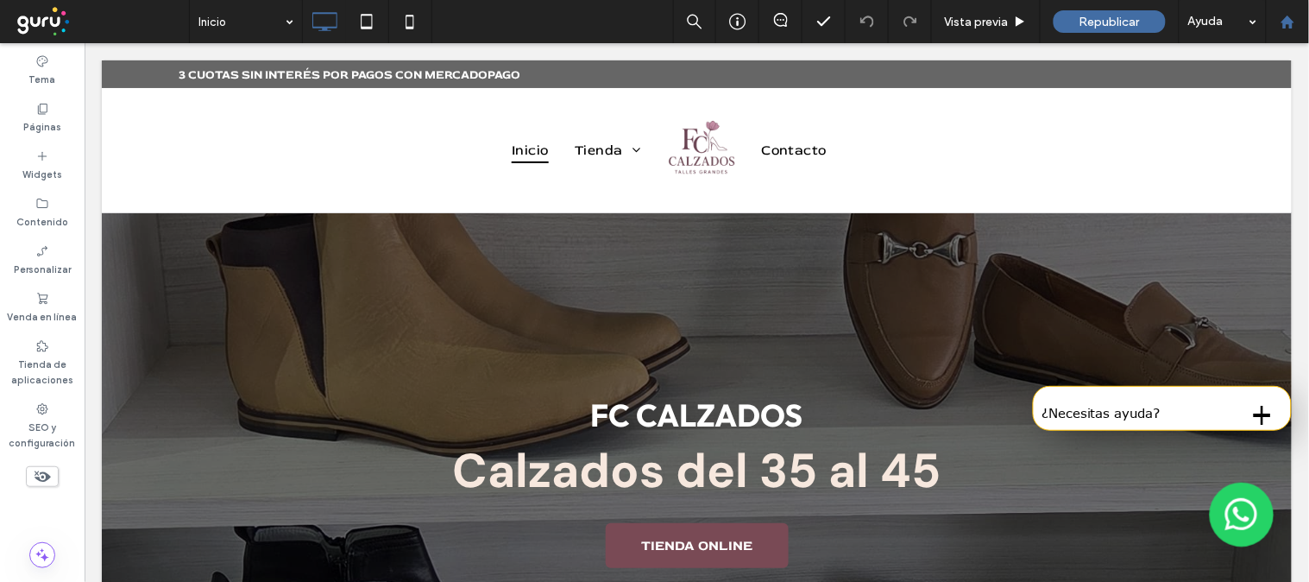
click at [1295, 15] on icon at bounding box center [1287, 22] width 15 height 15
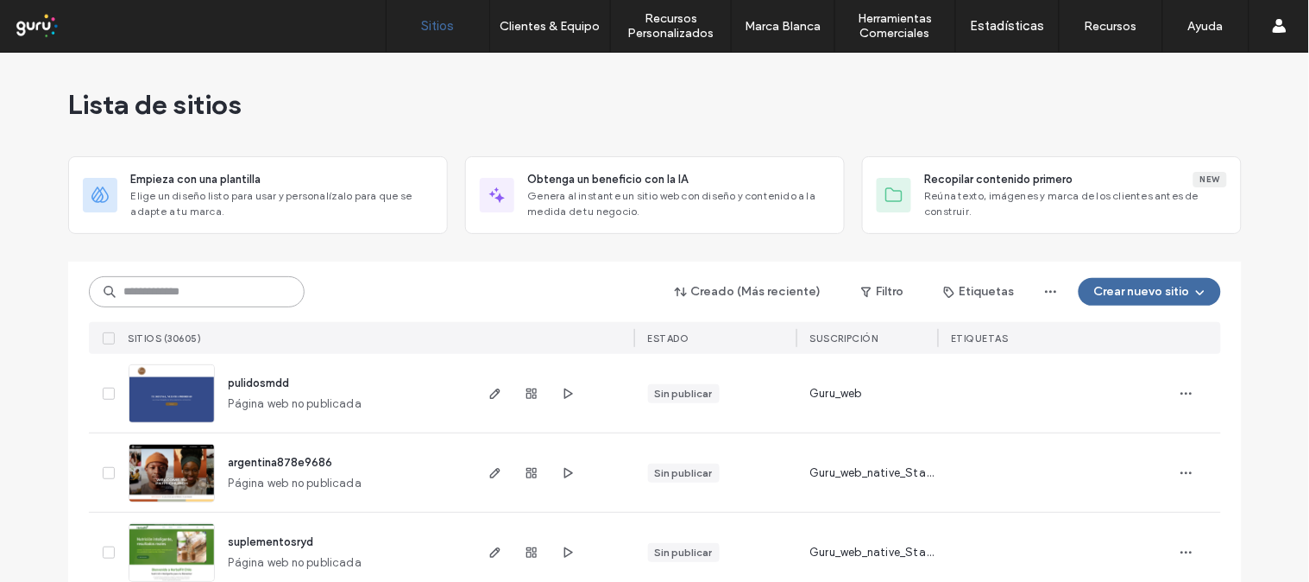
click at [242, 295] on input at bounding box center [197, 291] width 216 height 31
paste input "**********"
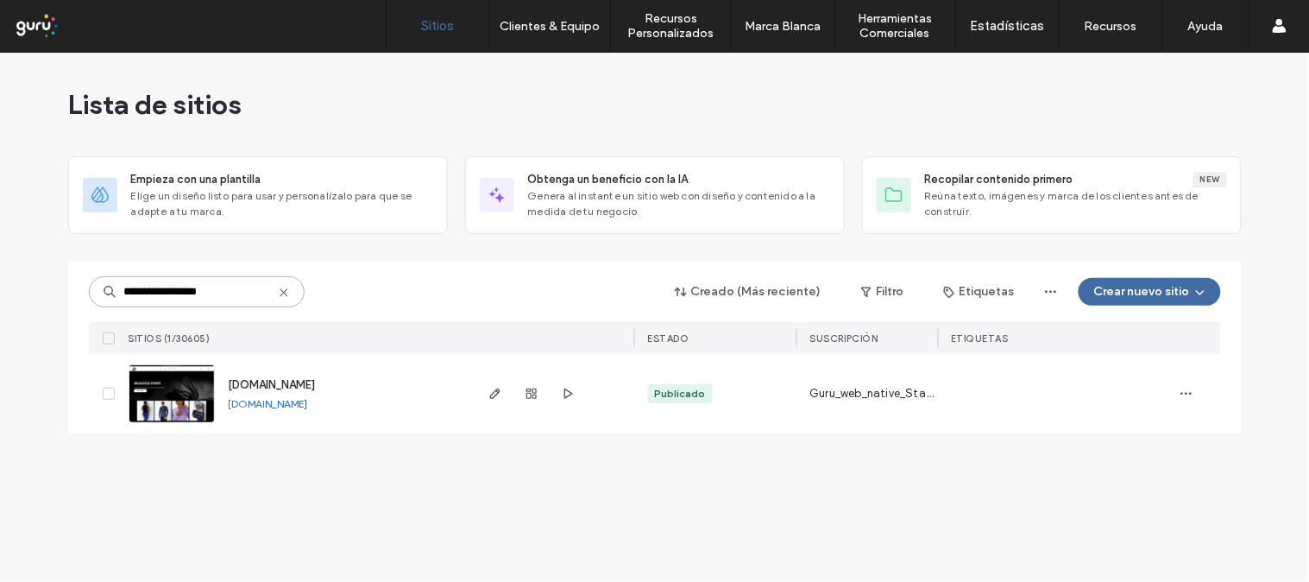
type input "**********"
click at [261, 383] on span "www.realezzasport.com" at bounding box center [272, 384] width 87 height 13
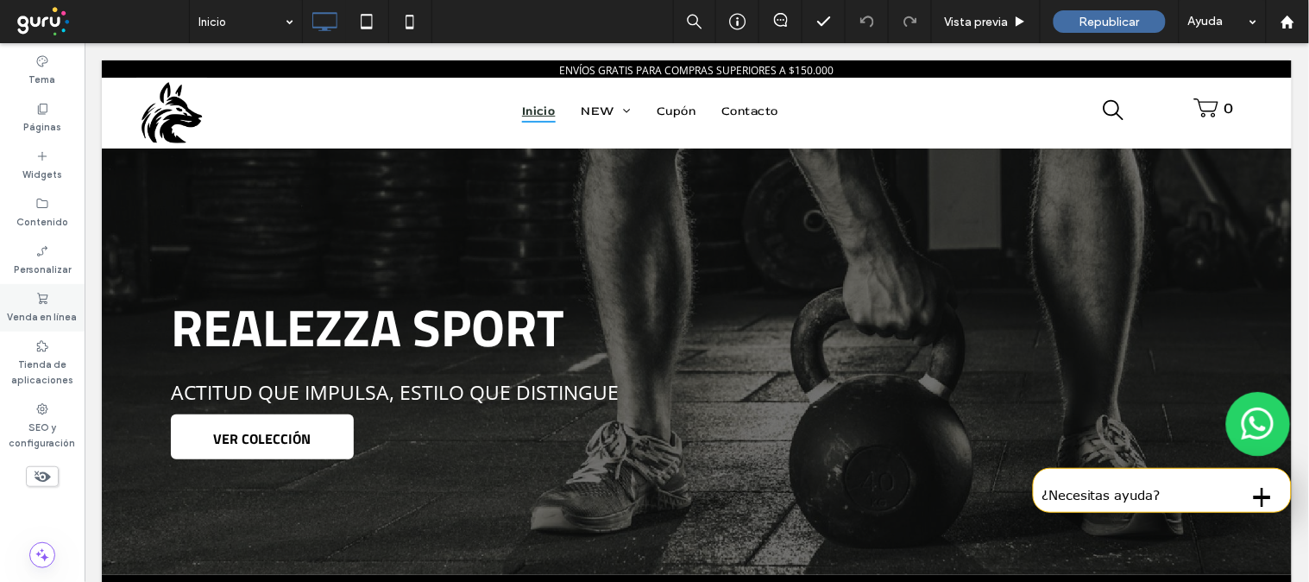
click at [48, 300] on icon at bounding box center [42, 299] width 14 height 14
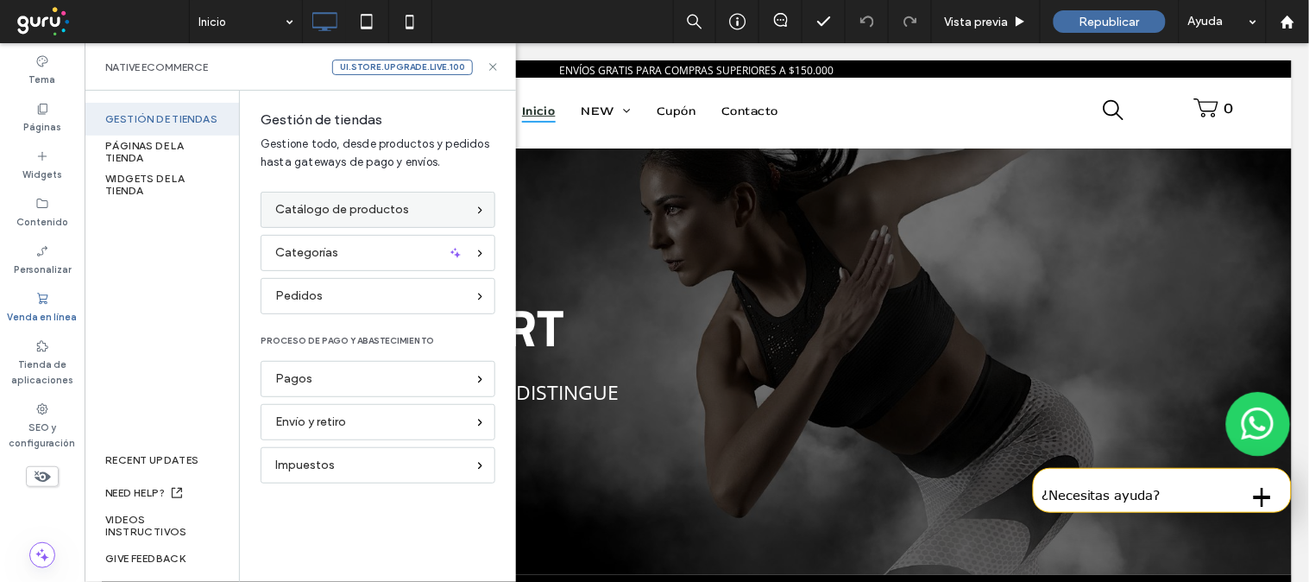
click at [395, 209] on span "Catálogo de productos" at bounding box center [342, 209] width 134 height 19
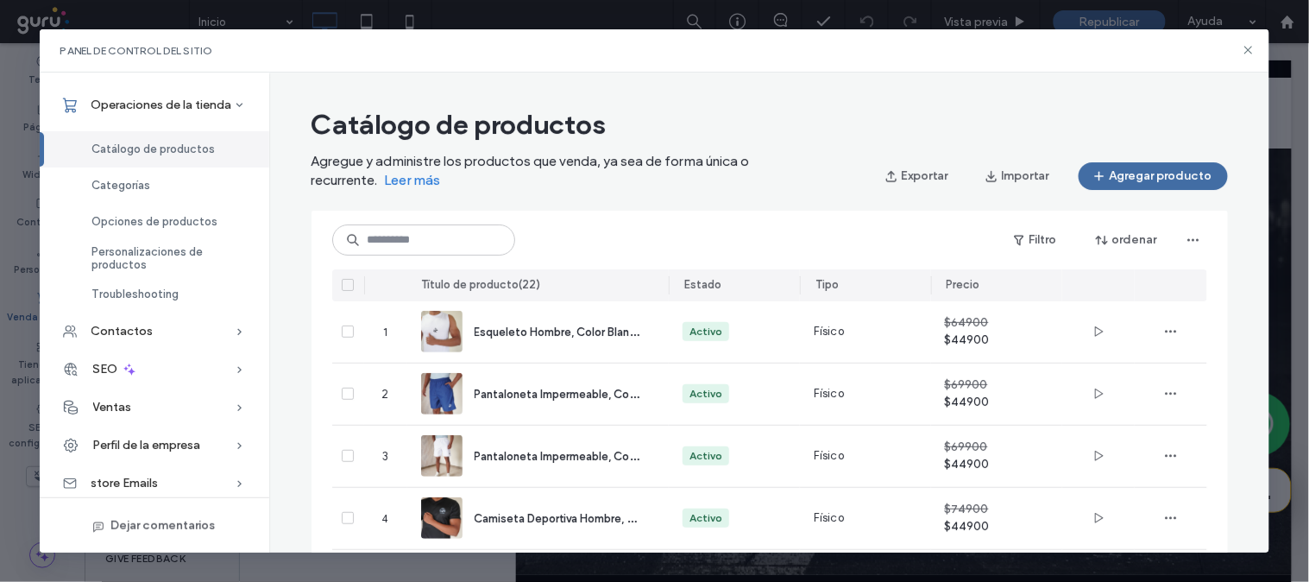
scroll to position [4, 0]
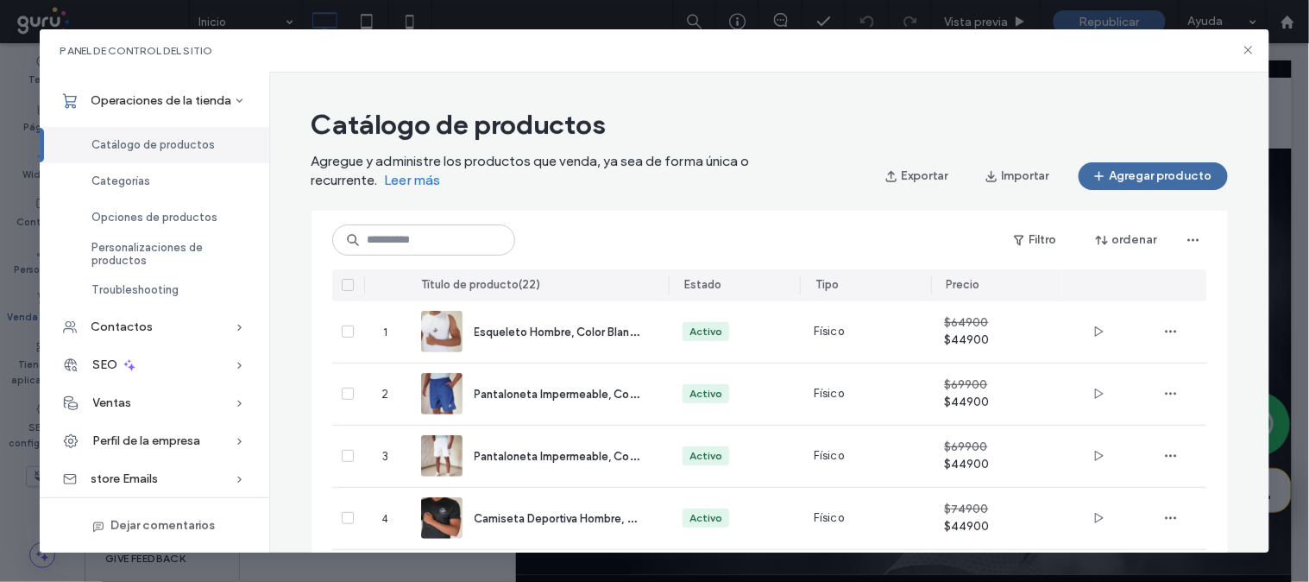
click at [151, 436] on span "Perfil de la empresa" at bounding box center [147, 440] width 108 height 15
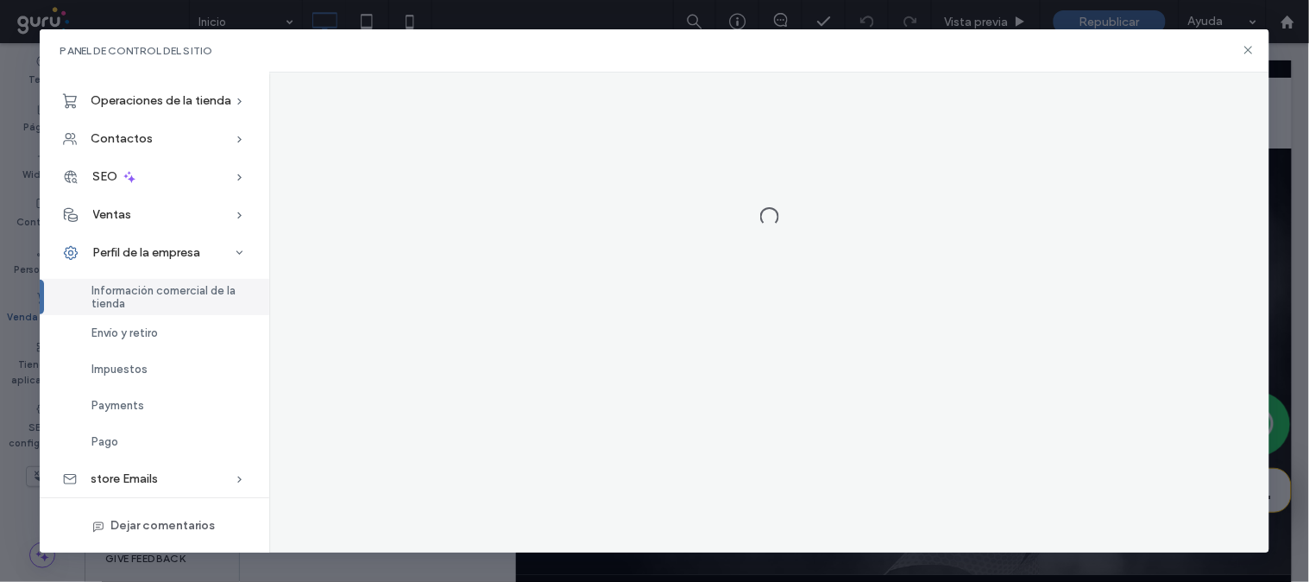
scroll to position [0, 0]
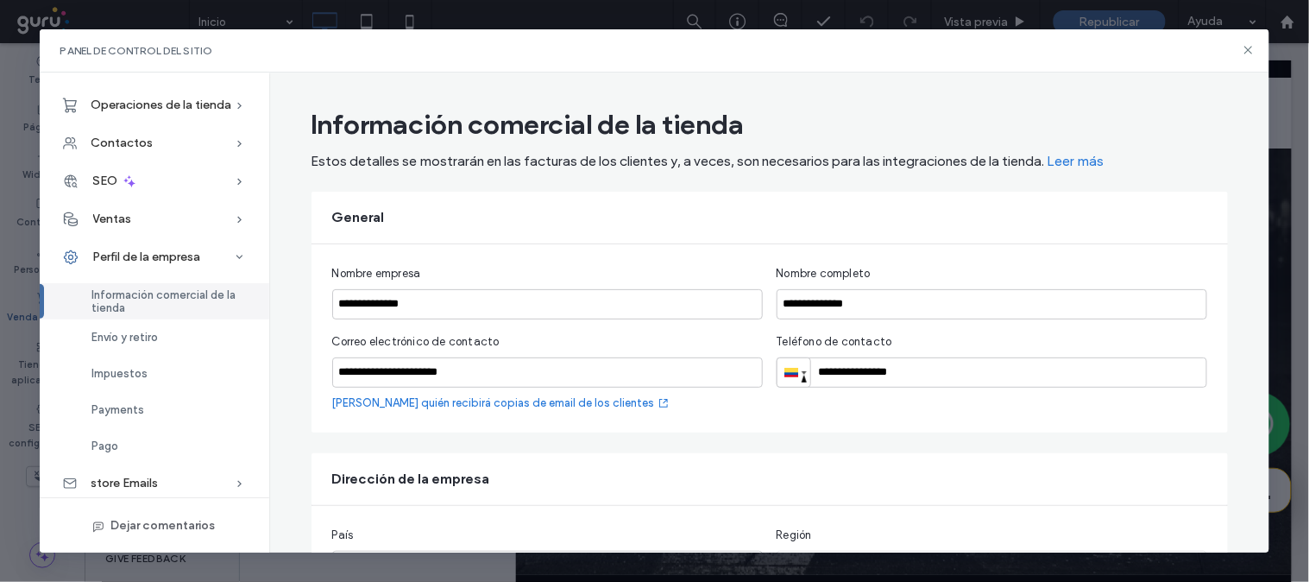
click at [990, 375] on input "**********" at bounding box center [992, 372] width 431 height 30
click at [909, 363] on input "**********" at bounding box center [992, 372] width 431 height 30
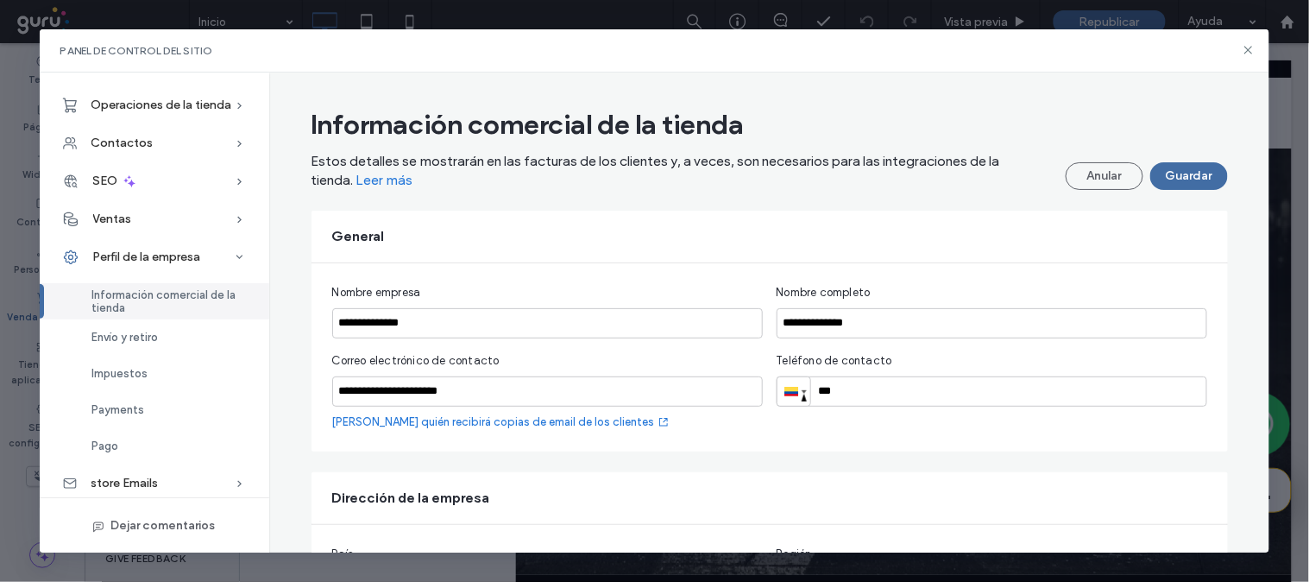
paste input "**********"
type input "**********"
click at [1174, 169] on button "Guardar" at bounding box center [1189, 176] width 78 height 28
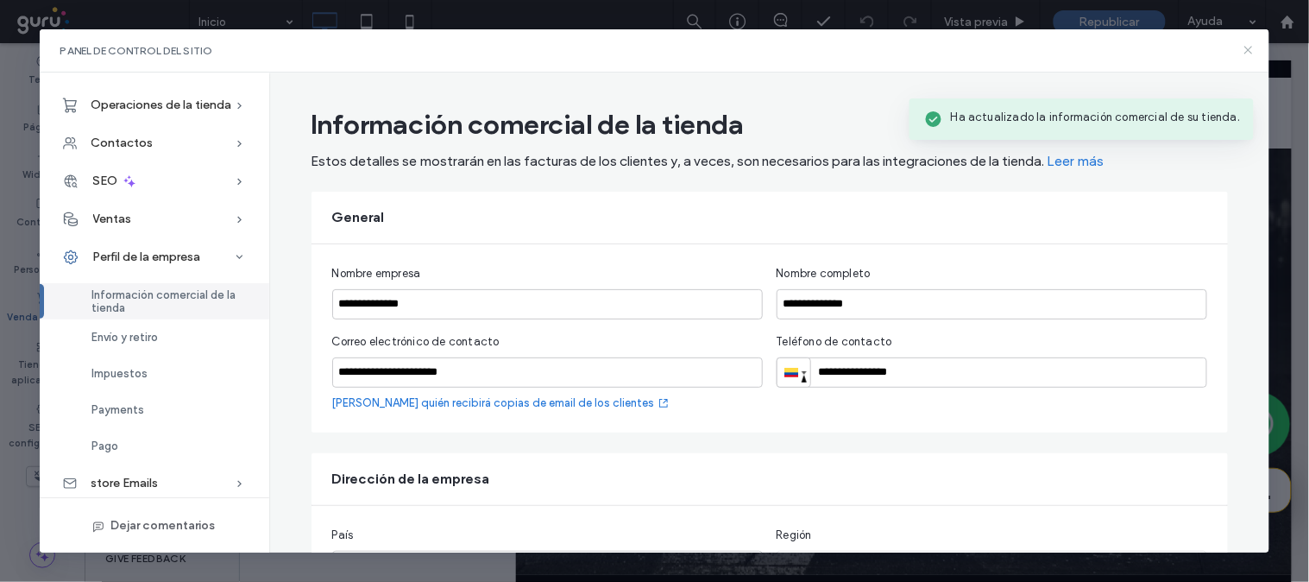
drag, startPoint x: 1249, startPoint y: 56, endPoint x: 1041, endPoint y: 3, distance: 213.7
click at [1249, 56] on icon at bounding box center [1249, 50] width 14 height 14
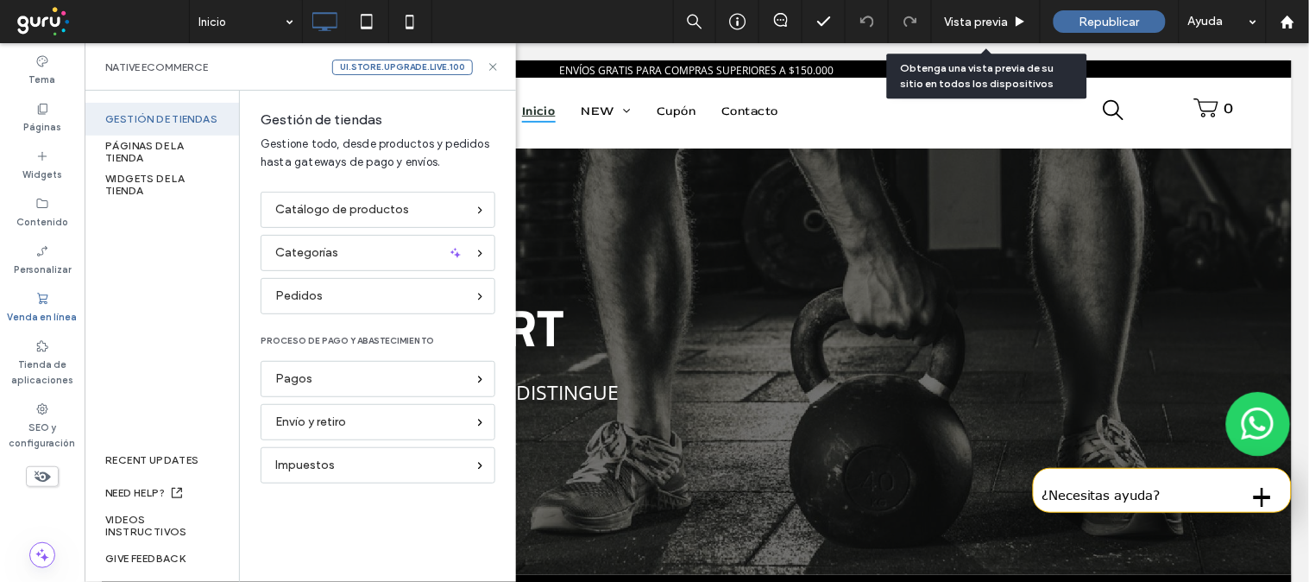
click at [1081, 18] on span "Republicar" at bounding box center [1109, 22] width 60 height 15
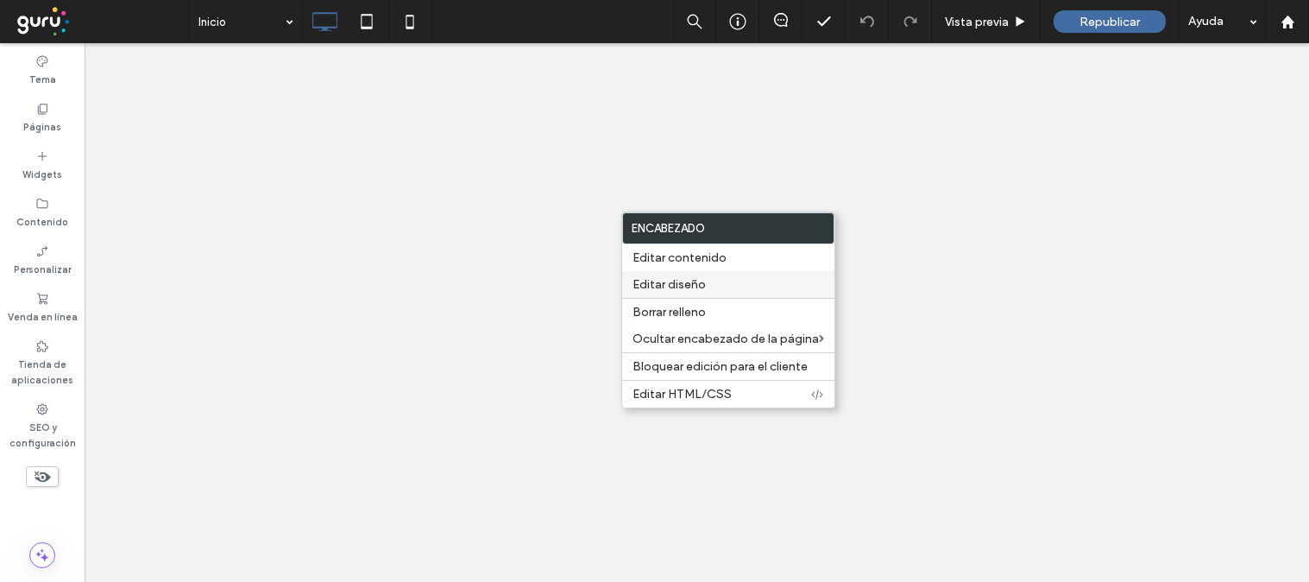
click at [700, 287] on span "Editar diseño" at bounding box center [668, 284] width 73 height 15
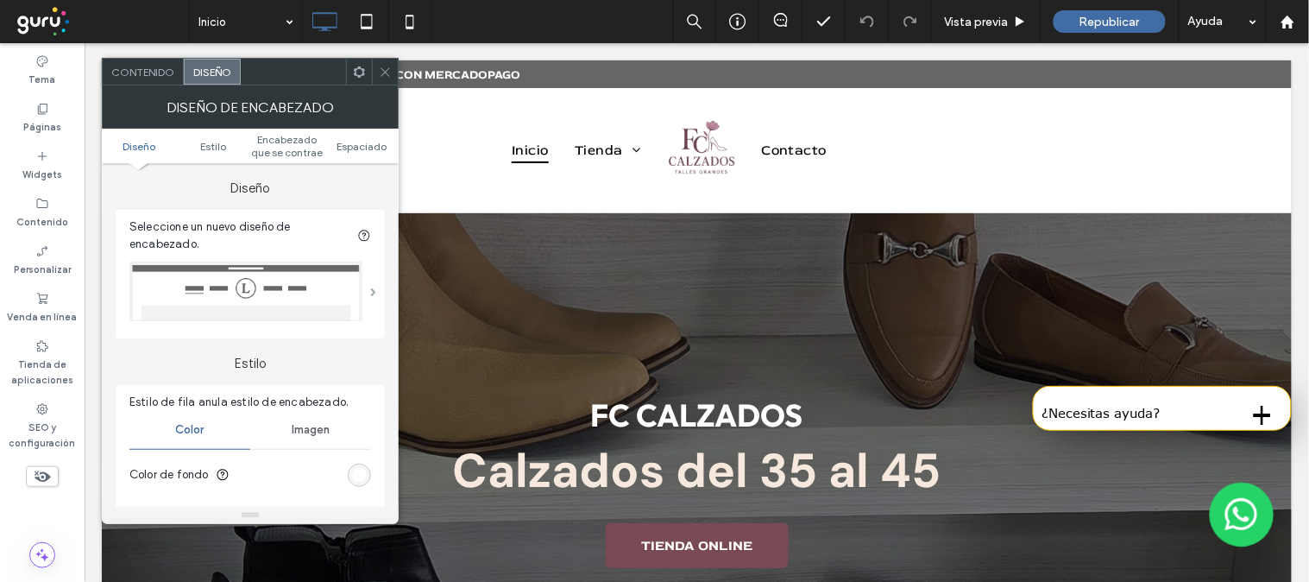
click at [370, 287] on span at bounding box center [373, 291] width 6 height 9
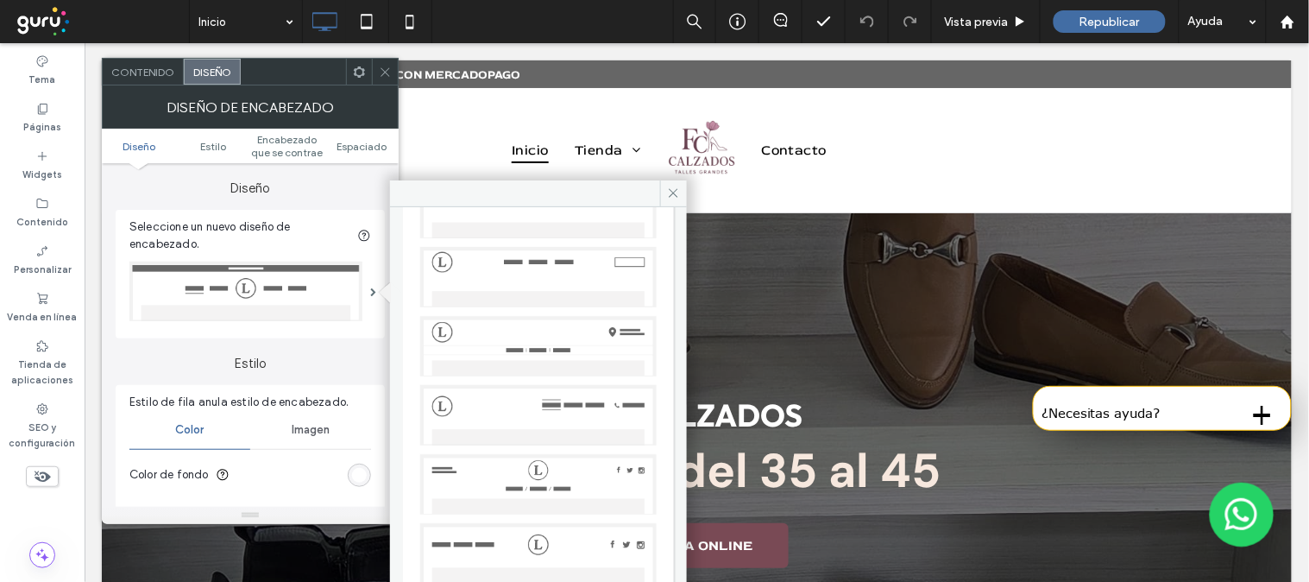
scroll to position [288, 0]
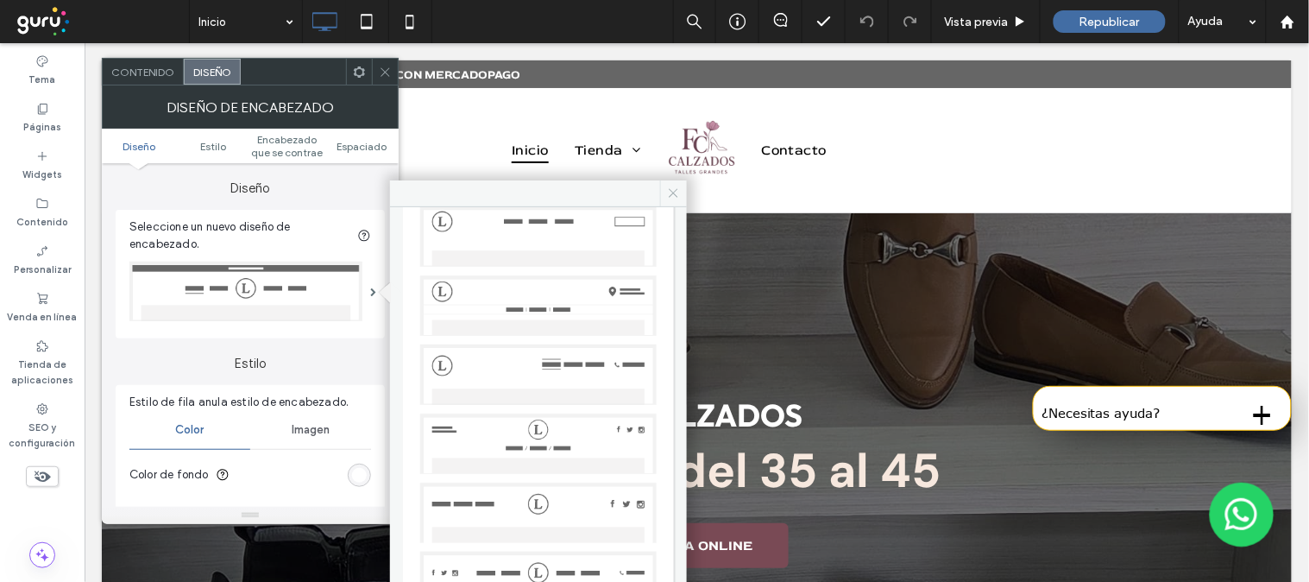
click at [670, 194] on icon at bounding box center [673, 192] width 13 height 13
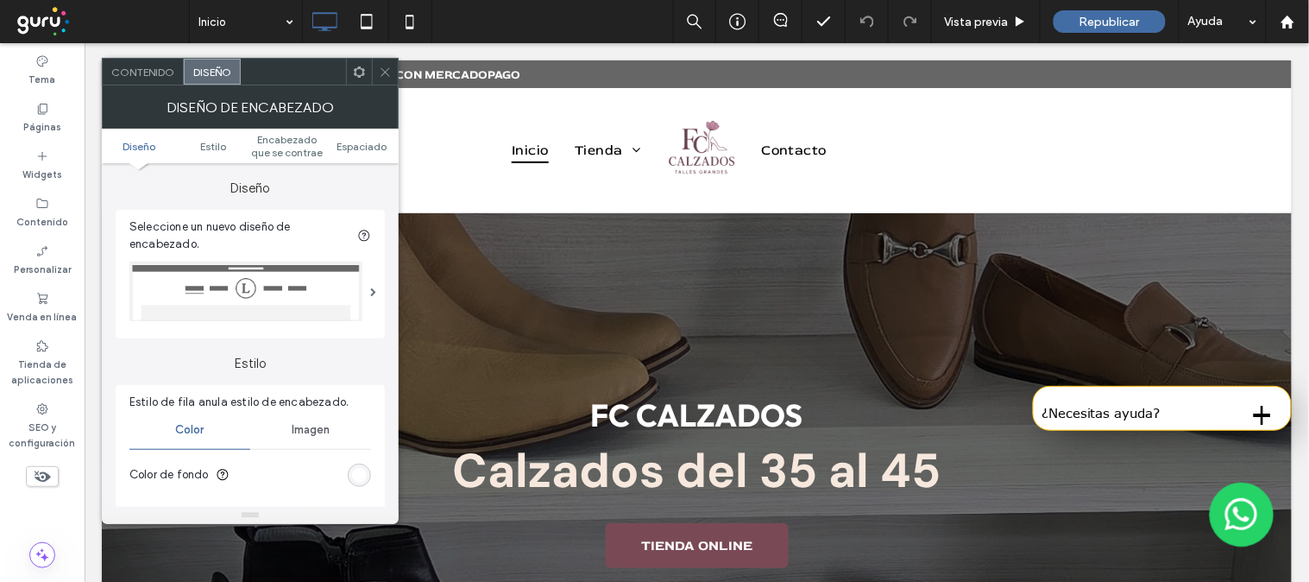
click at [226, 152] on ul "Diseño [PERSON_NAME] Encabezado que se contrae Espaciado" at bounding box center [250, 146] width 297 height 35
click at [220, 147] on span "Estilo" at bounding box center [213, 146] width 26 height 13
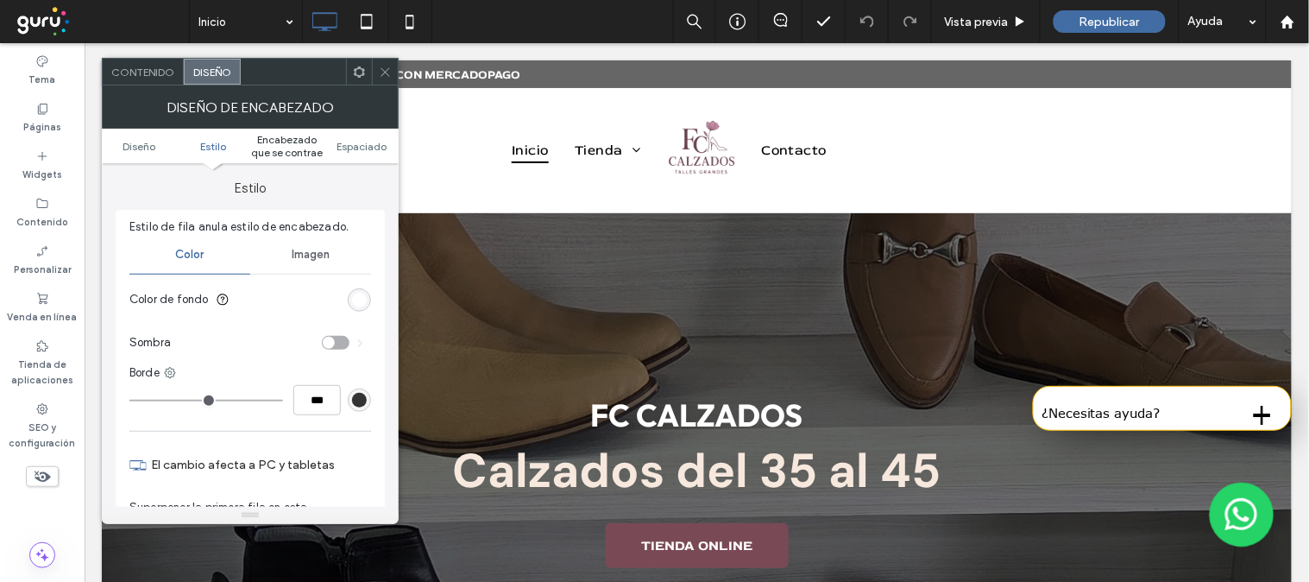
click at [278, 139] on span "Encabezado que se contrae" at bounding box center [287, 146] width 74 height 26
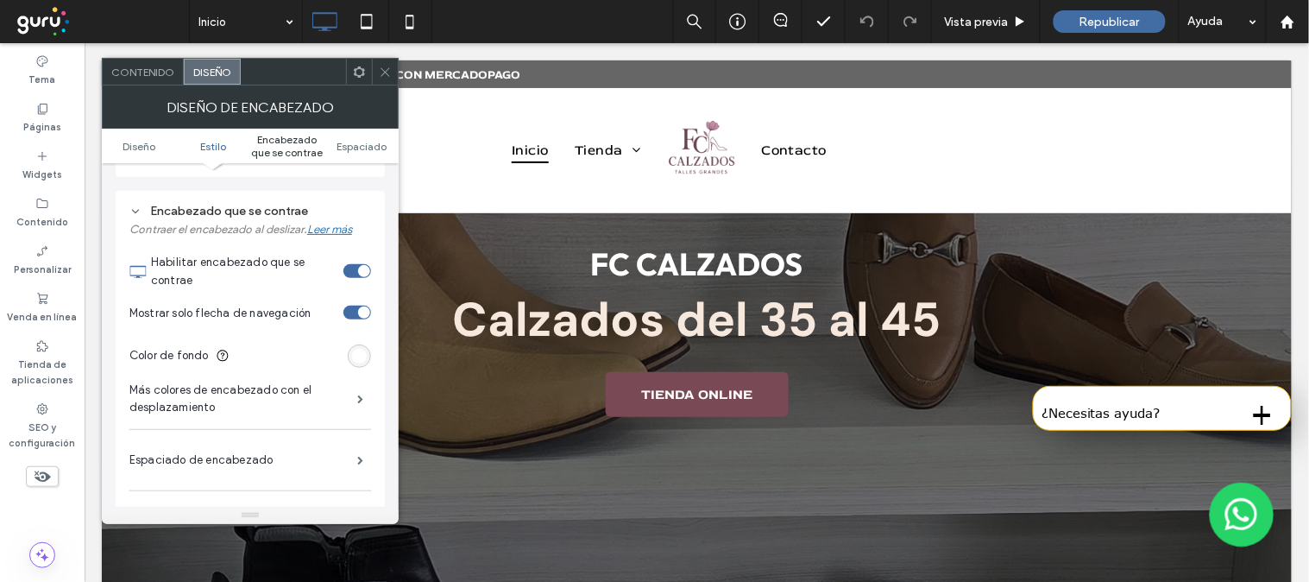
scroll to position [563, 0]
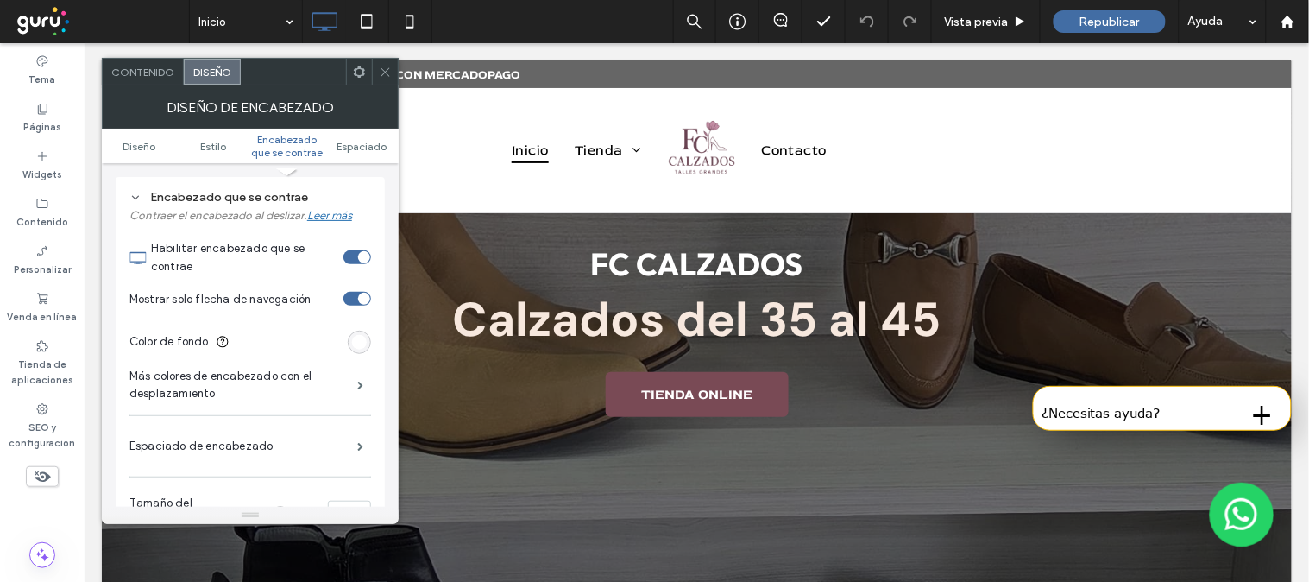
click at [361, 135] on ul "Diseño [PERSON_NAME] Encabezado que se contrae Espaciado" at bounding box center [250, 146] width 297 height 35
click at [363, 140] on span "Espaciado" at bounding box center [362, 146] width 50 height 13
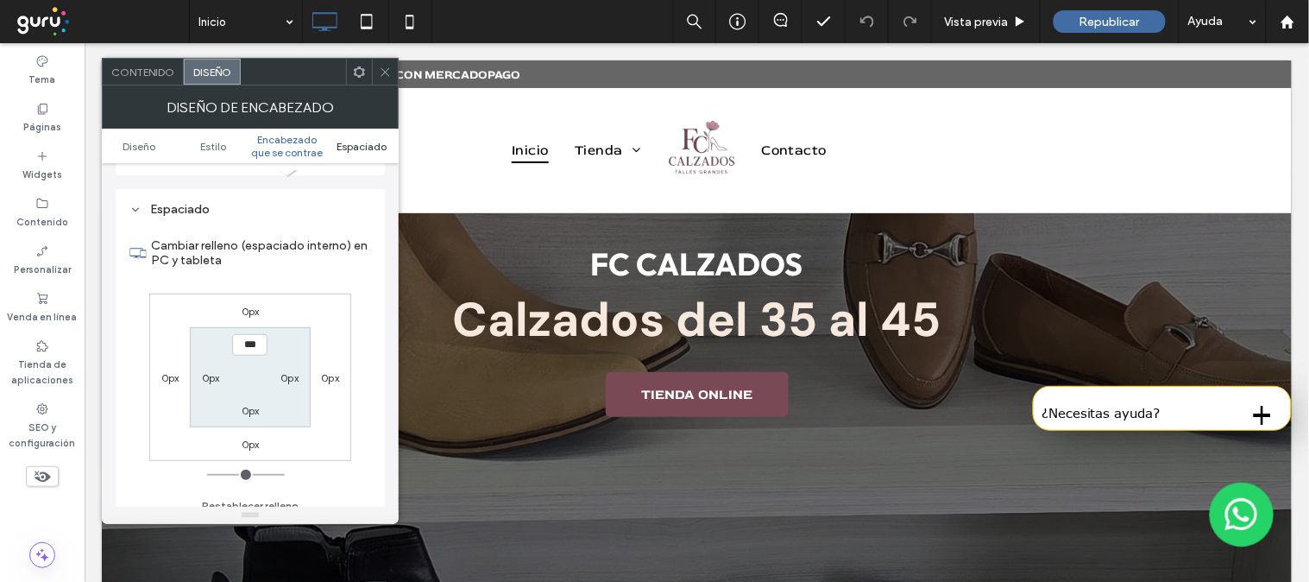
scroll to position [1115, 0]
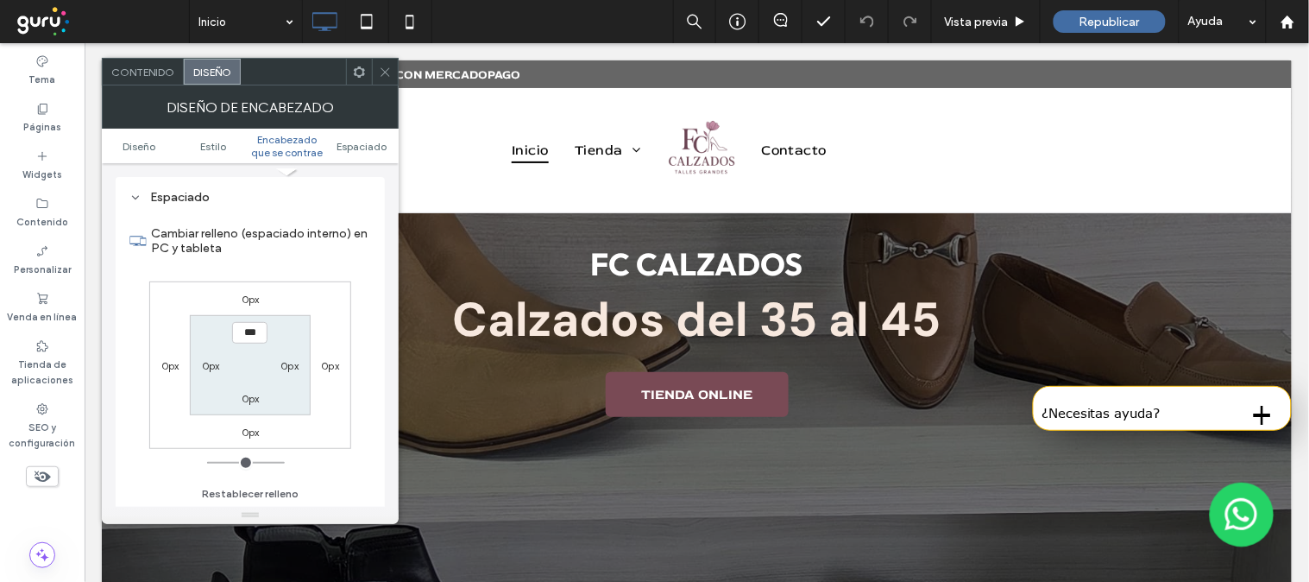
click at [387, 79] on span at bounding box center [385, 72] width 13 height 26
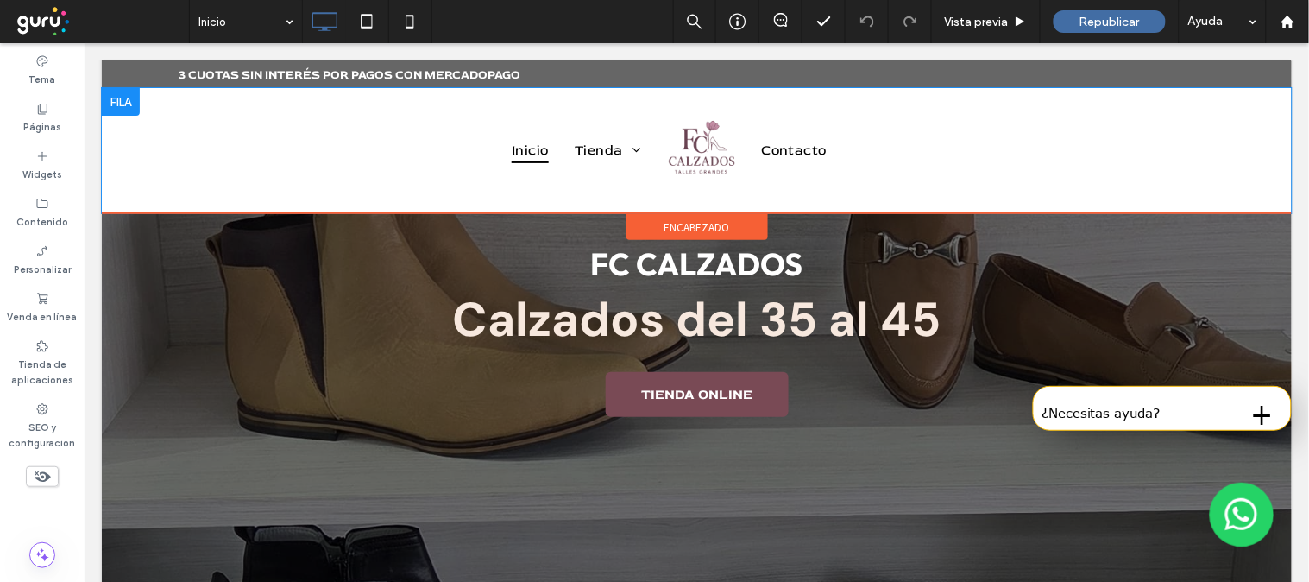
click at [127, 104] on div at bounding box center [120, 101] width 38 height 28
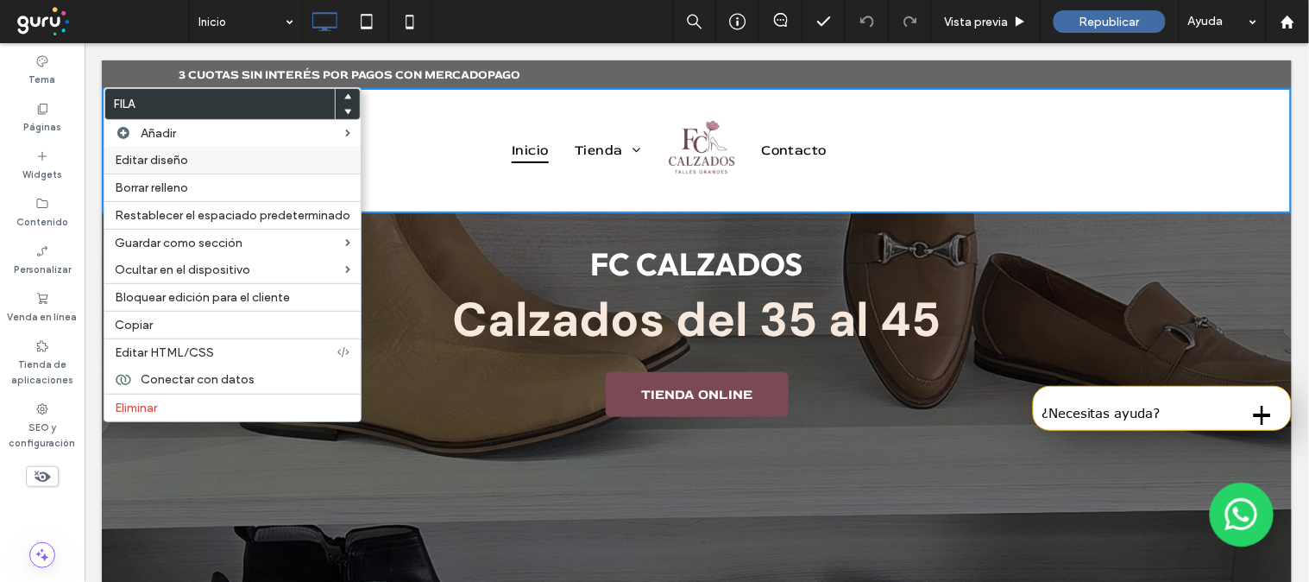
click at [169, 155] on span "Editar diseño" at bounding box center [151, 160] width 73 height 15
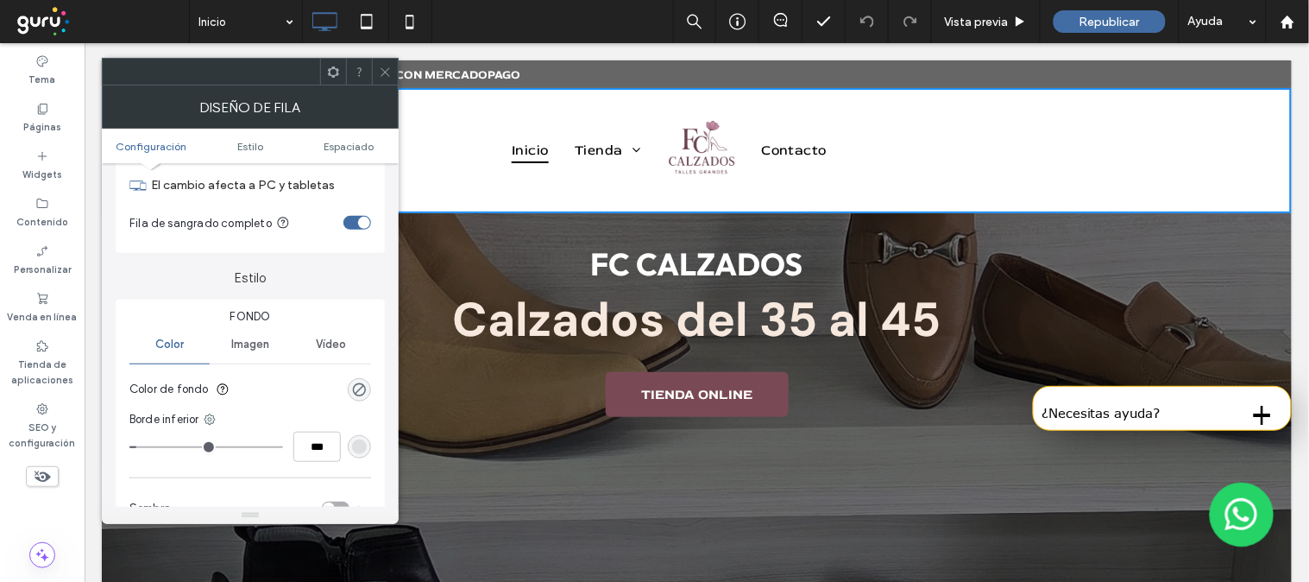
scroll to position [0, 0]
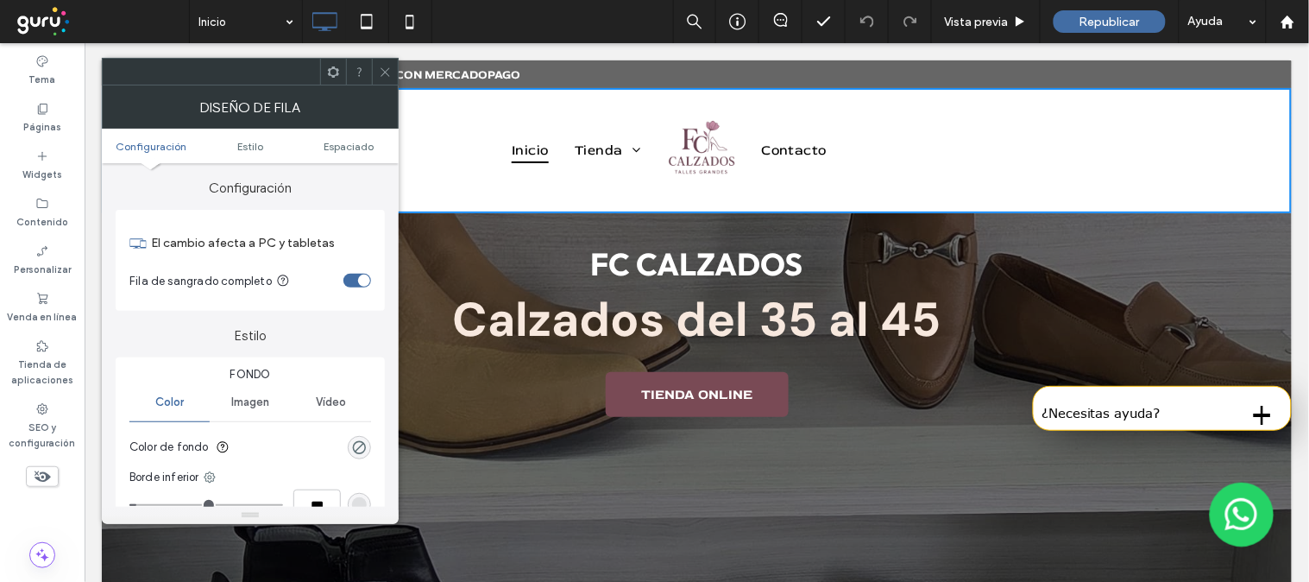
click at [253, 395] on span "Imagen" at bounding box center [250, 402] width 38 height 14
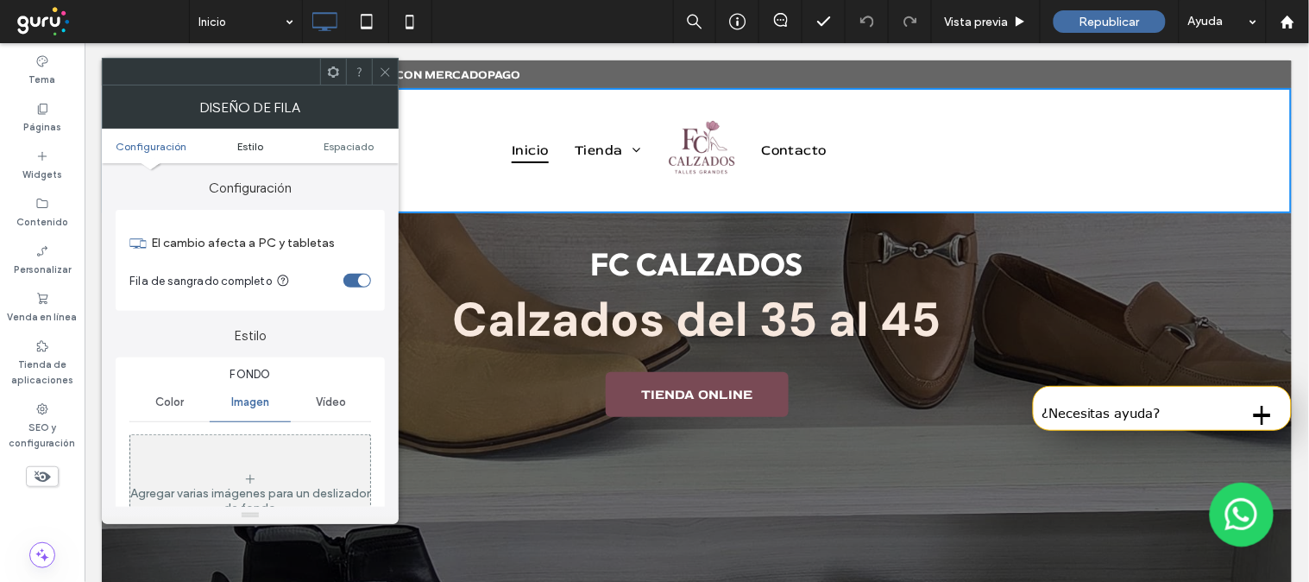
click at [233, 148] on link "Estilo" at bounding box center [250, 146] width 99 height 13
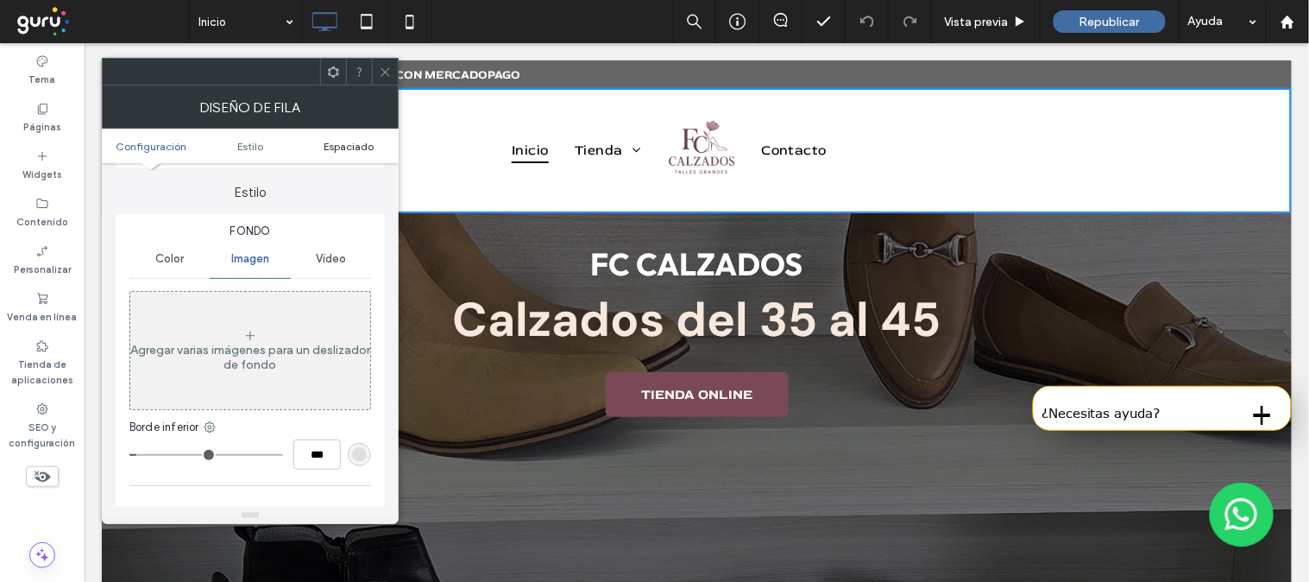
scroll to position [147, 0]
click at [341, 144] on span "Espaciado" at bounding box center [349, 146] width 50 height 13
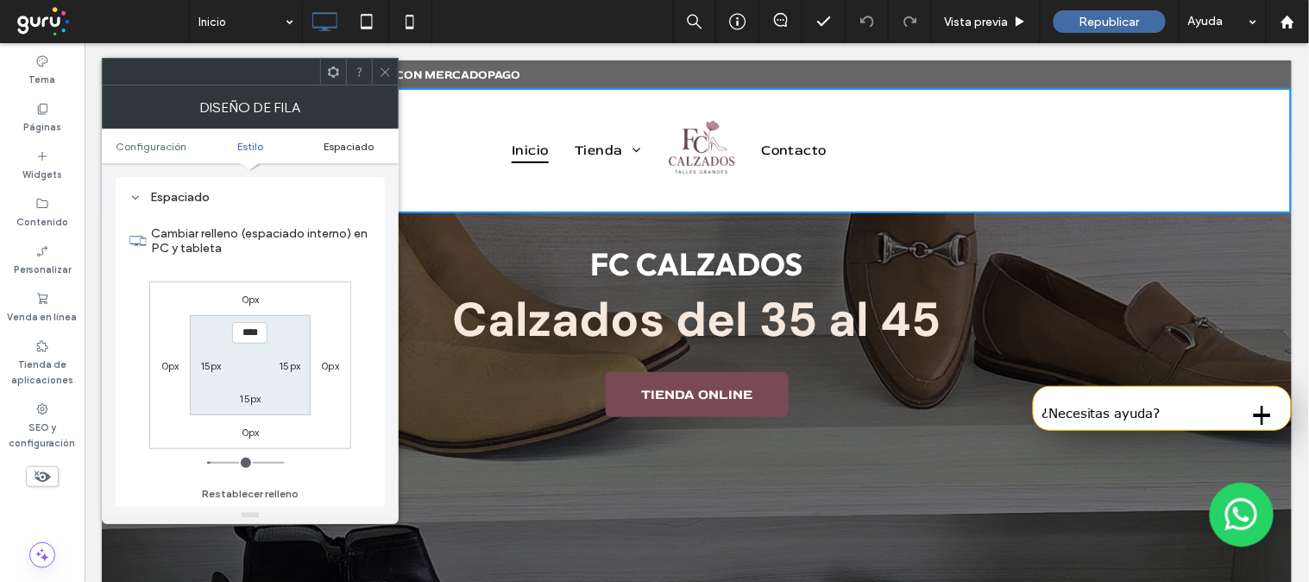
scroll to position [526, 0]
click at [123, 144] on span "Configuración" at bounding box center [151, 146] width 71 height 13
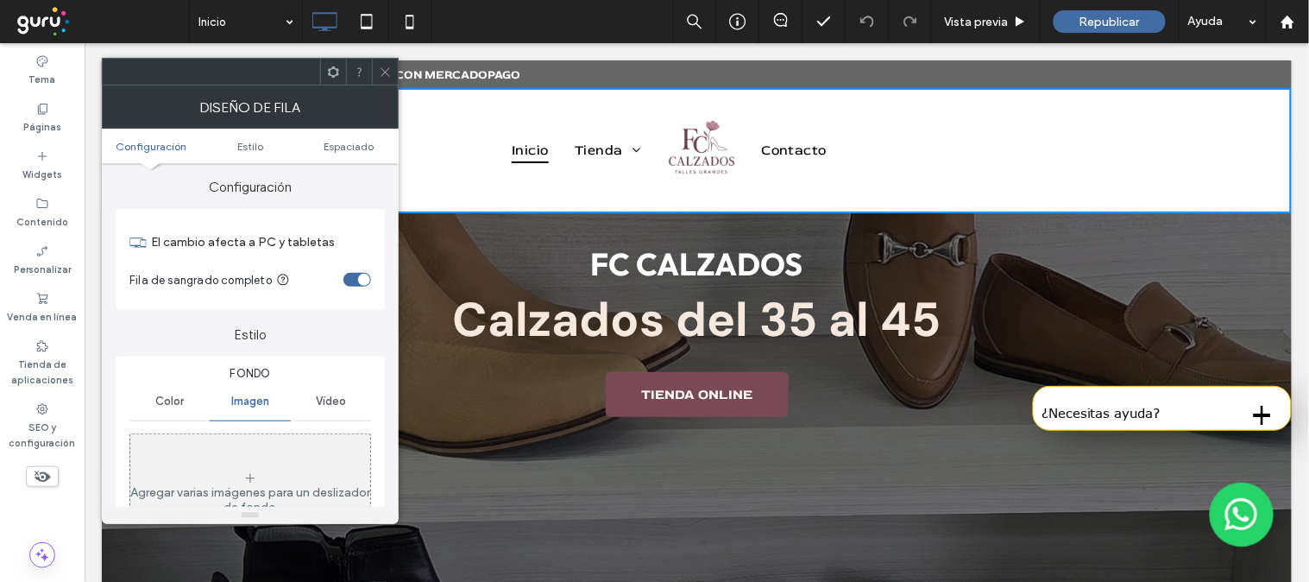
scroll to position [0, 0]
click at [386, 74] on icon at bounding box center [385, 72] width 13 height 13
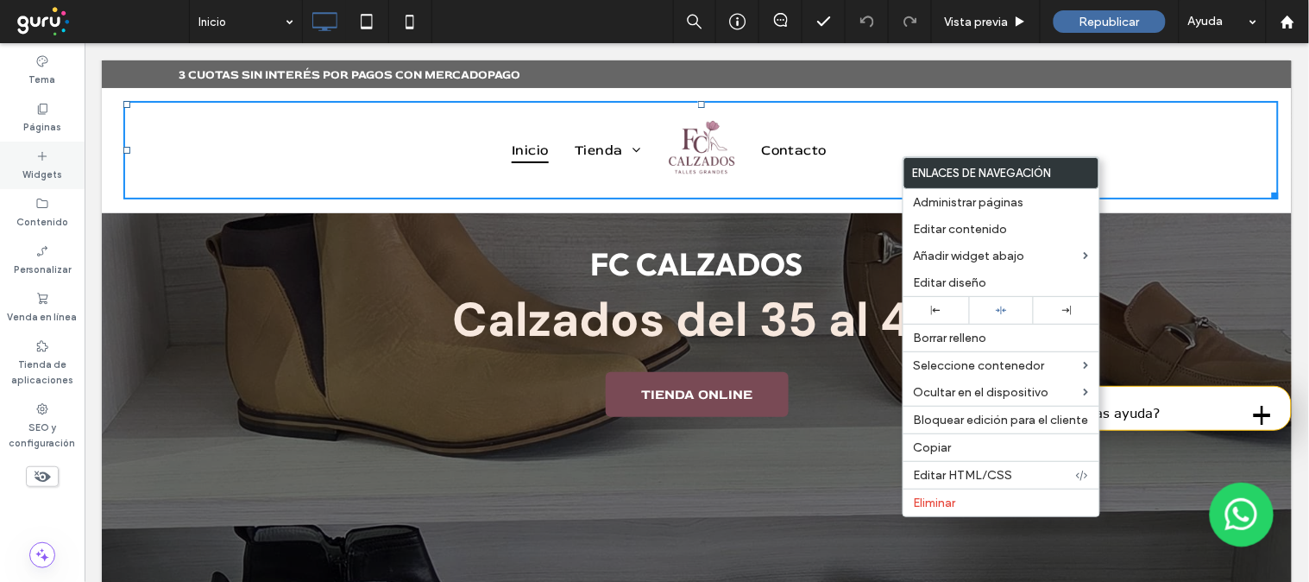
click at [38, 164] on label "Widgets" at bounding box center [42, 172] width 40 height 19
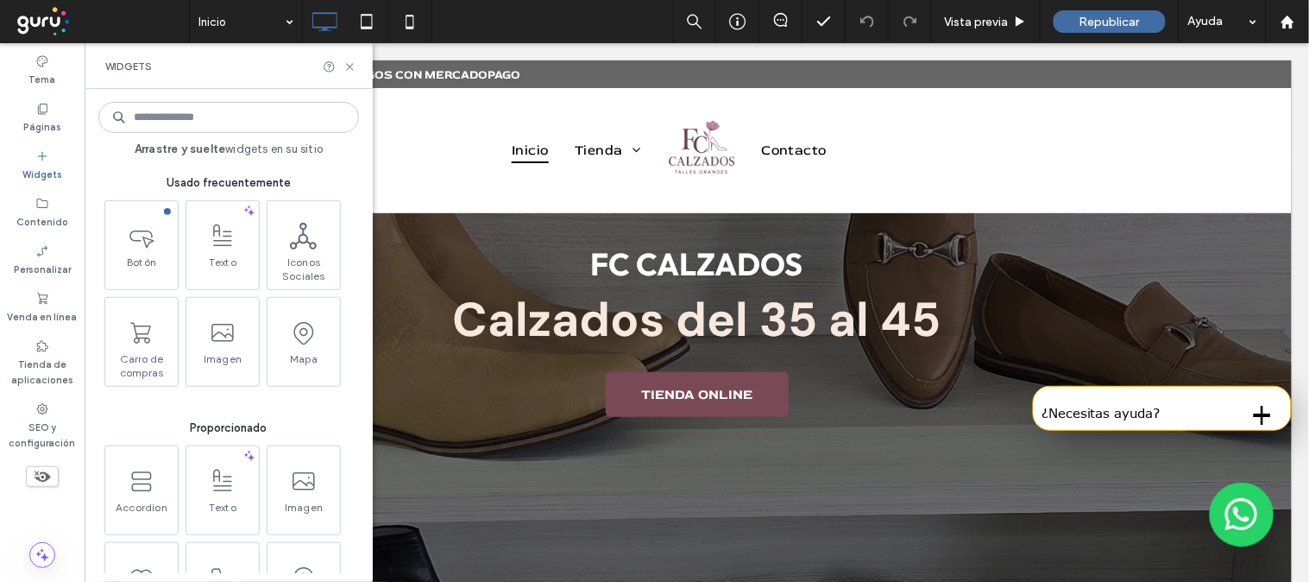
click at [281, 122] on input at bounding box center [228, 117] width 261 height 31
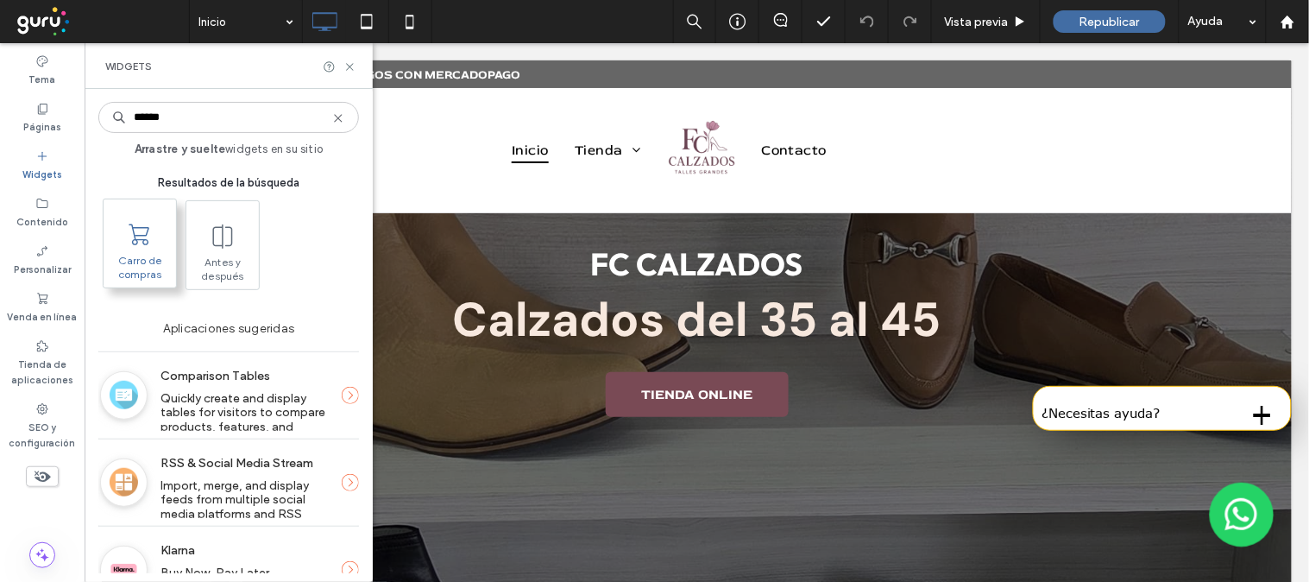
type input "******"
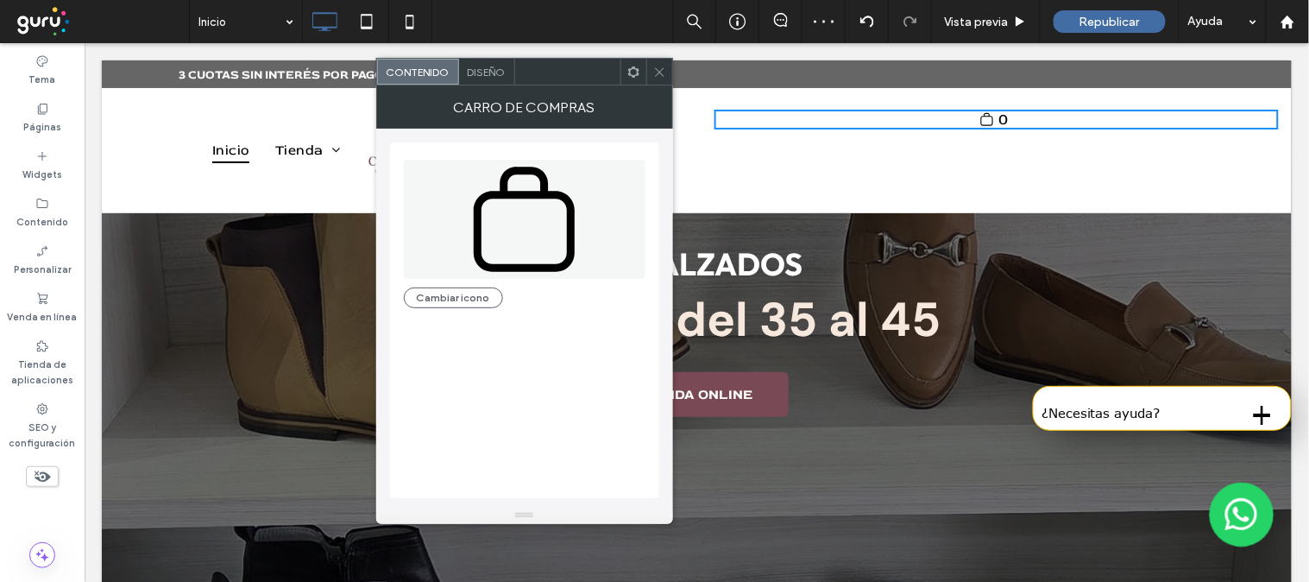
click at [653, 69] on icon at bounding box center [659, 72] width 13 height 13
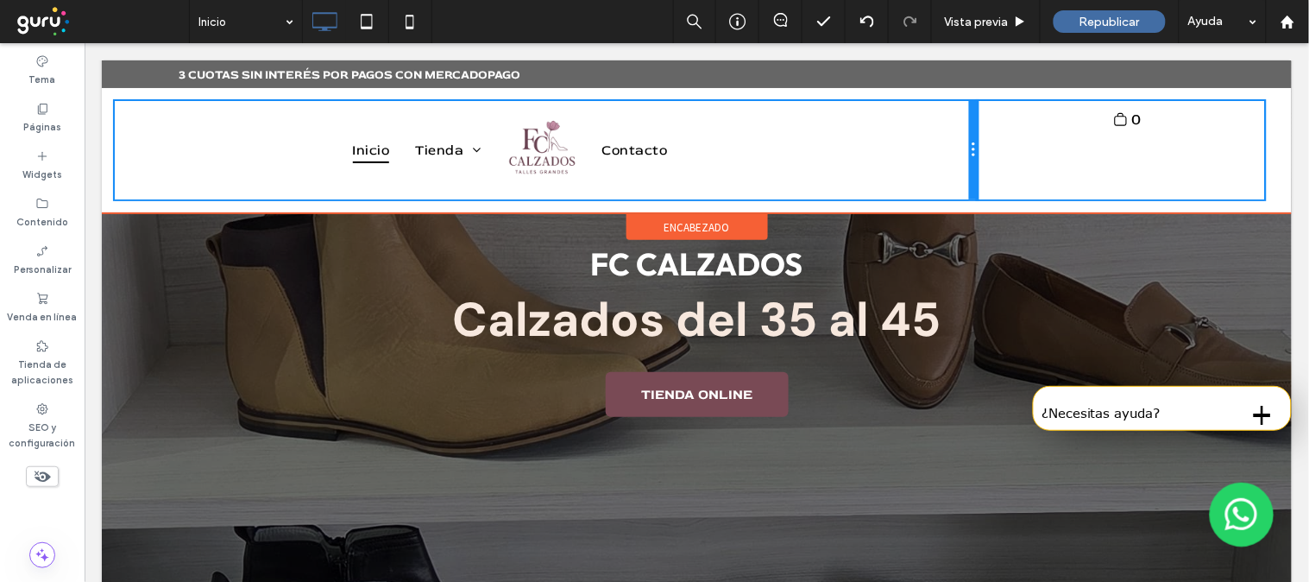
drag, startPoint x: 682, startPoint y: 160, endPoint x: 1007, endPoint y: 170, distance: 325.4
click at [1007, 170] on div "Inicio [GEOGRAPHIC_DATA] [GEOGRAPHIC_DATA] [GEOGRAPHIC_DATA] [GEOGRAPHIC_DATA] …" at bounding box center [696, 149] width 1164 height 98
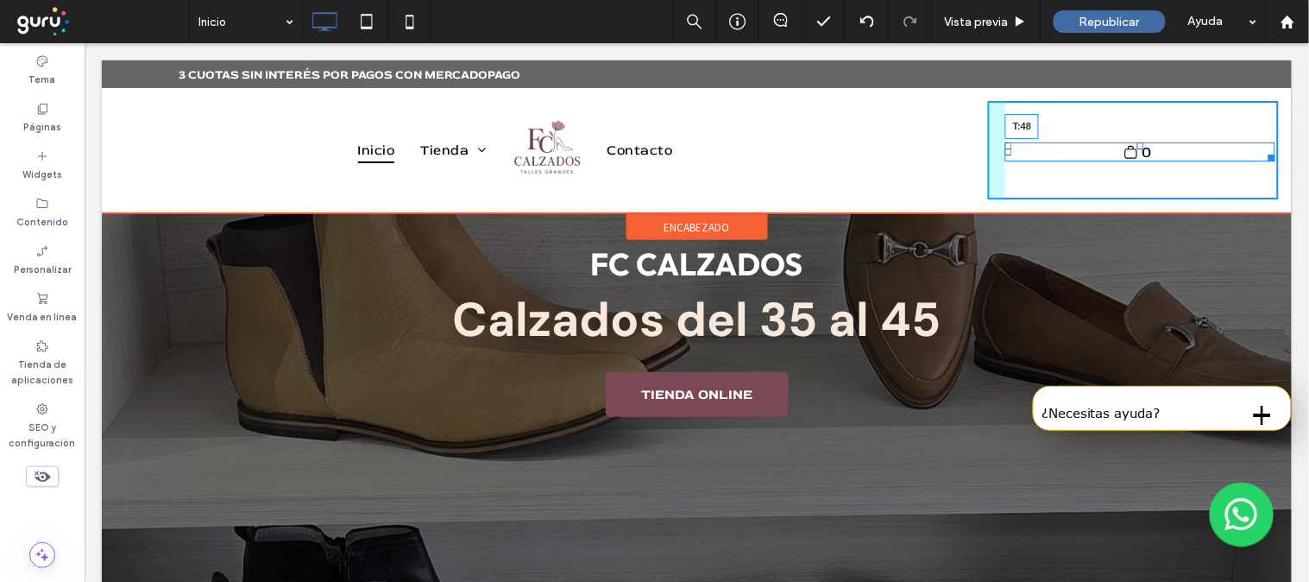
drag, startPoint x: 1127, startPoint y: 109, endPoint x: 1230, endPoint y: 186, distance: 128.2
click at [1145, 142] on div "0 T:48" at bounding box center [1139, 151] width 270 height 19
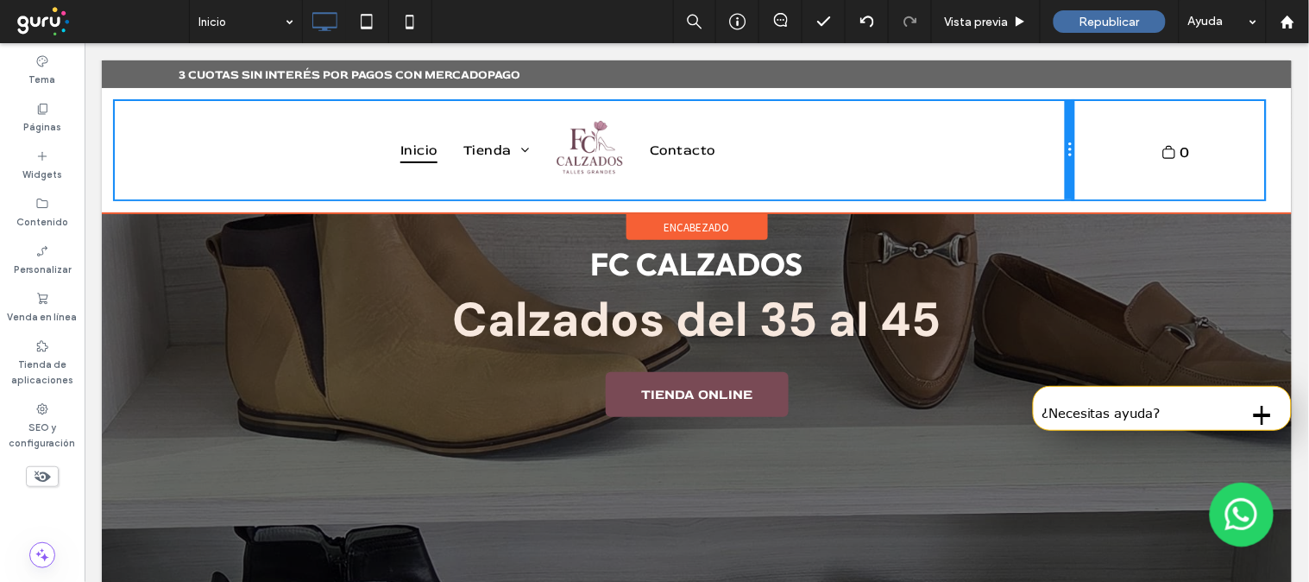
drag, startPoint x: 972, startPoint y: 152, endPoint x: 1056, endPoint y: 157, distance: 83.9
click at [1056, 157] on div "Inicio [GEOGRAPHIC_DATA] [GEOGRAPHIC_DATA] [GEOGRAPHIC_DATA] [GEOGRAPHIC_DATA] …" at bounding box center [593, 149] width 959 height 98
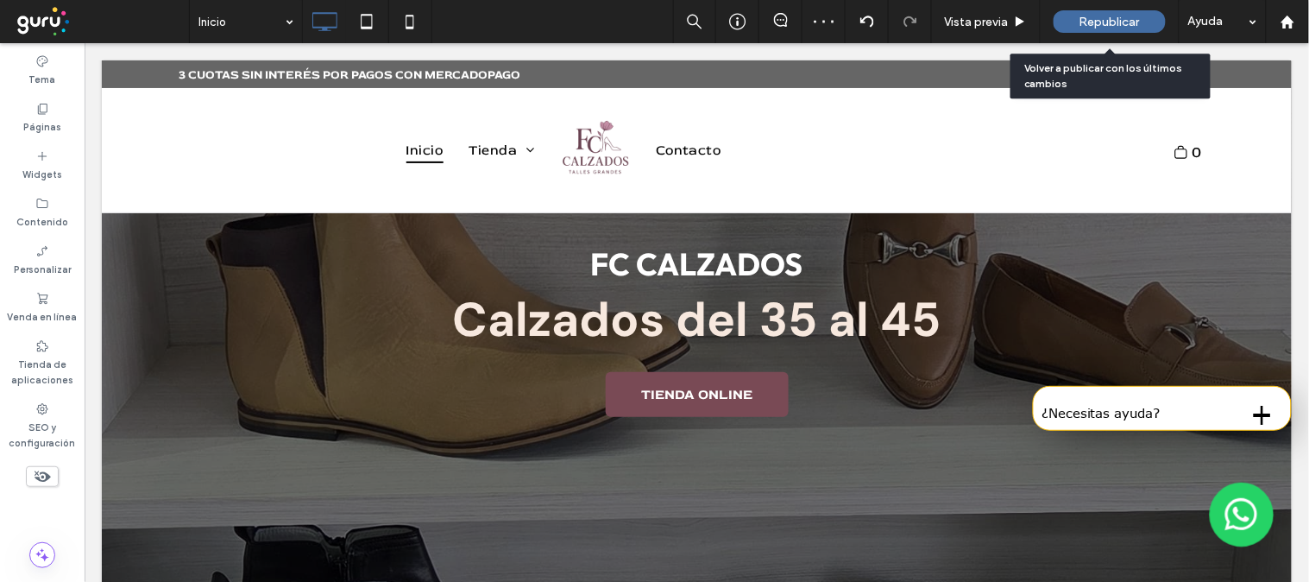
click at [1123, 18] on span "Republicar" at bounding box center [1109, 22] width 60 height 15
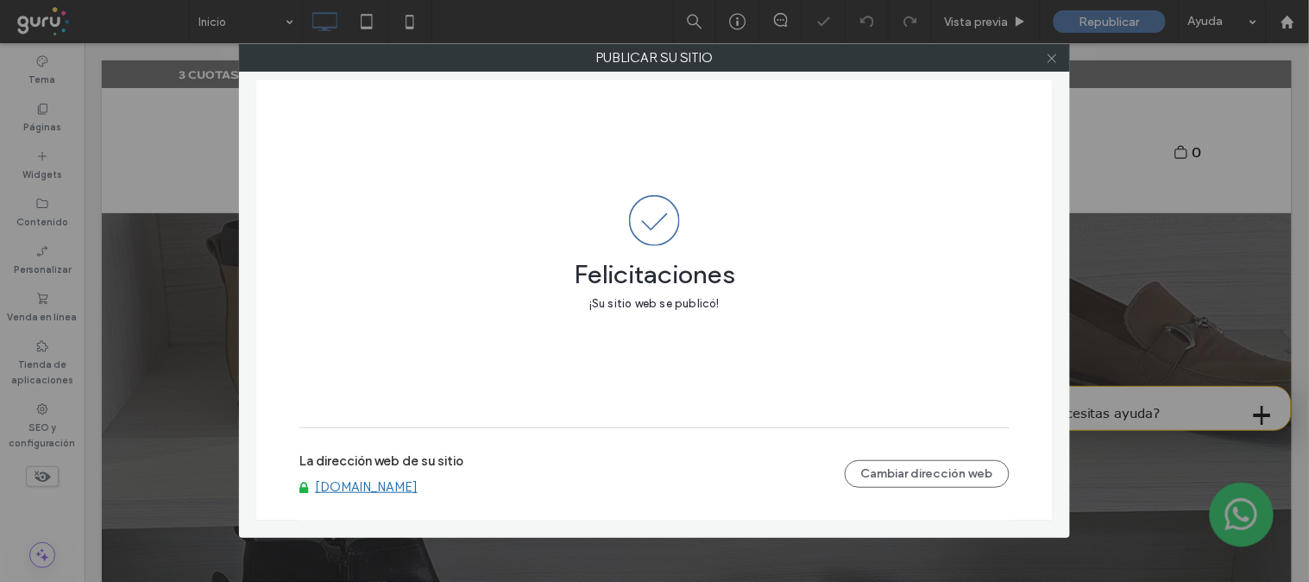
click at [1049, 60] on use at bounding box center [1051, 57] width 9 height 9
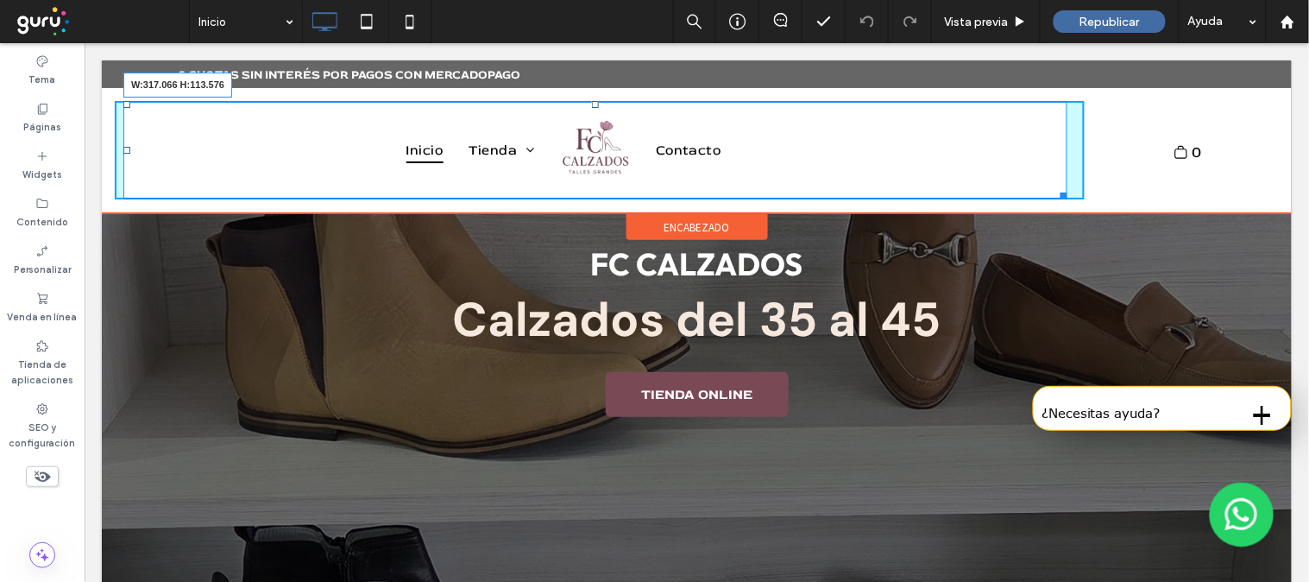
drag, startPoint x: 1054, startPoint y: 190, endPoint x: 808, endPoint y: 216, distance: 246.4
click at [724, 173] on nav "Inicio [GEOGRAPHIC_DATA] [GEOGRAPHIC_DATA] [GEOGRAPHIC_DATA] [GEOGRAPHIC_DATA] …" at bounding box center [595, 149] width 944 height 98
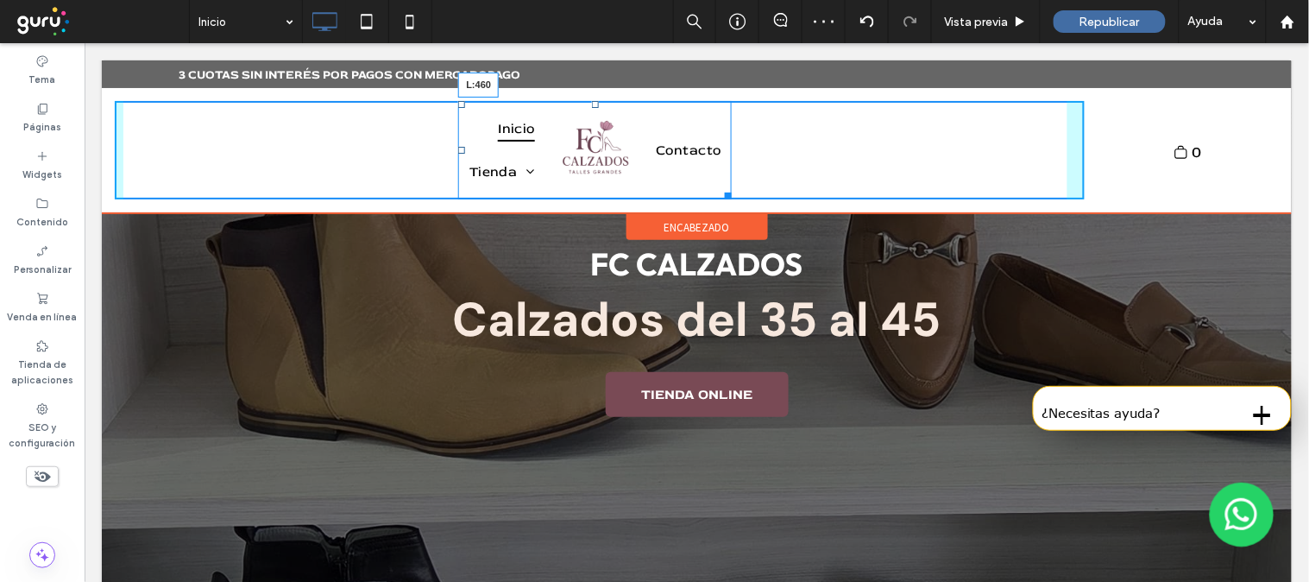
drag, startPoint x: 453, startPoint y: 143, endPoint x: 520, endPoint y: 143, distance: 67.3
click at [464, 146] on div at bounding box center [460, 149] width 7 height 7
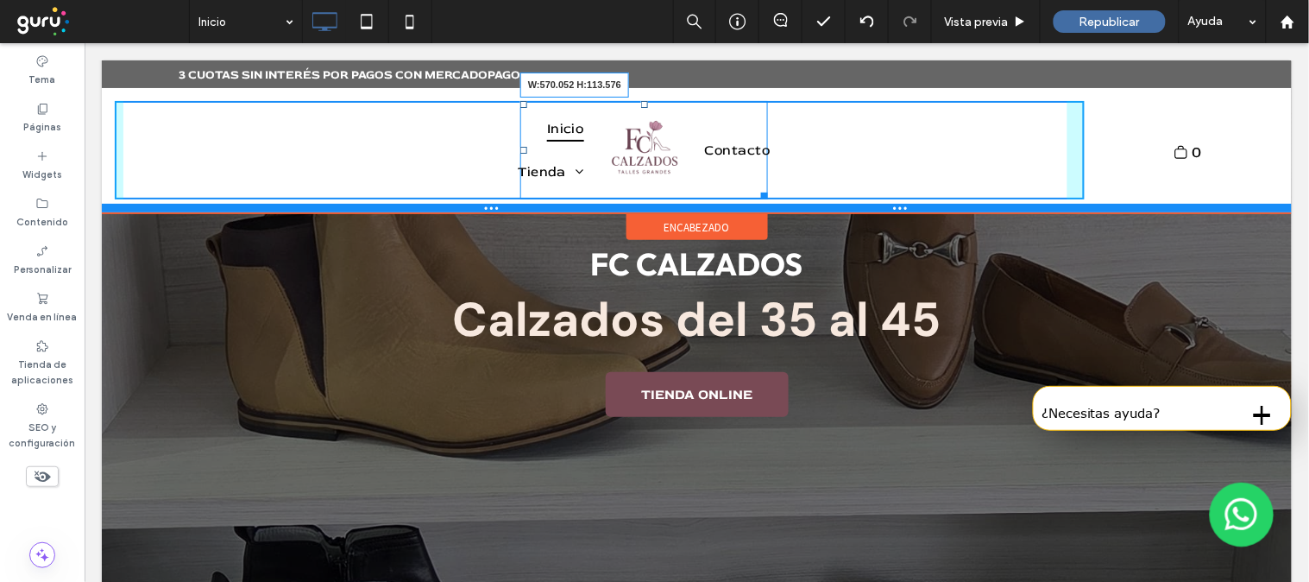
drag, startPoint x: 757, startPoint y: 192, endPoint x: 1001, endPoint y: 204, distance: 244.5
click at [1001, 204] on div "Inicio [GEOGRAPHIC_DATA] [GEOGRAPHIC_DATA] [GEOGRAPHIC_DATA] [GEOGRAPHIC_DATA] …" at bounding box center [696, 149] width 1190 height 125
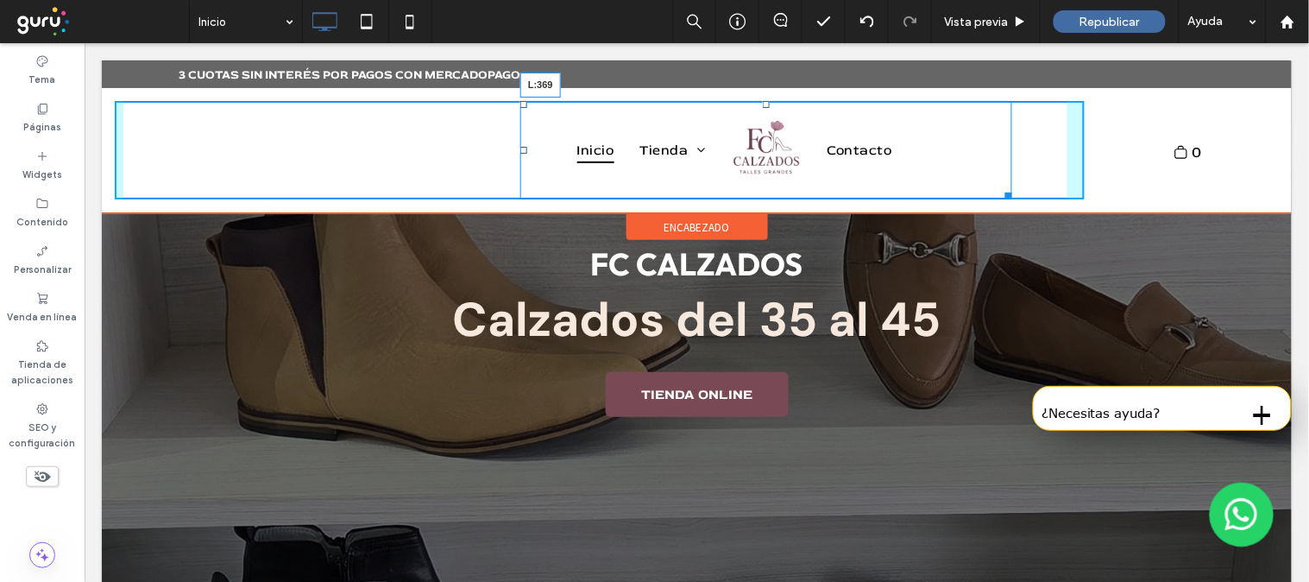
drag, startPoint x: 522, startPoint y: 144, endPoint x: 443, endPoint y: 149, distance: 78.7
click at [519, 149] on div at bounding box center [522, 149] width 7 height 7
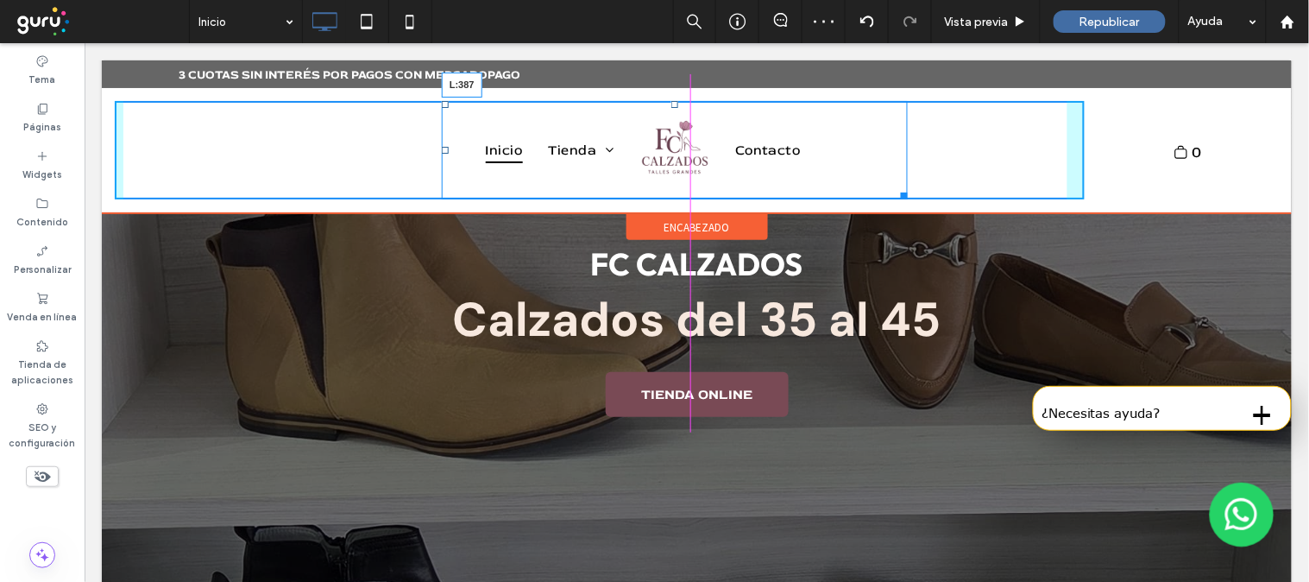
drag, startPoint x: 446, startPoint y: 147, endPoint x: 462, endPoint y: 149, distance: 15.7
click at [448, 149] on div at bounding box center [444, 149] width 7 height 7
drag, startPoint x: 456, startPoint y: 148, endPoint x: 471, endPoint y: 149, distance: 14.7
click at [463, 149] on div at bounding box center [459, 149] width 7 height 7
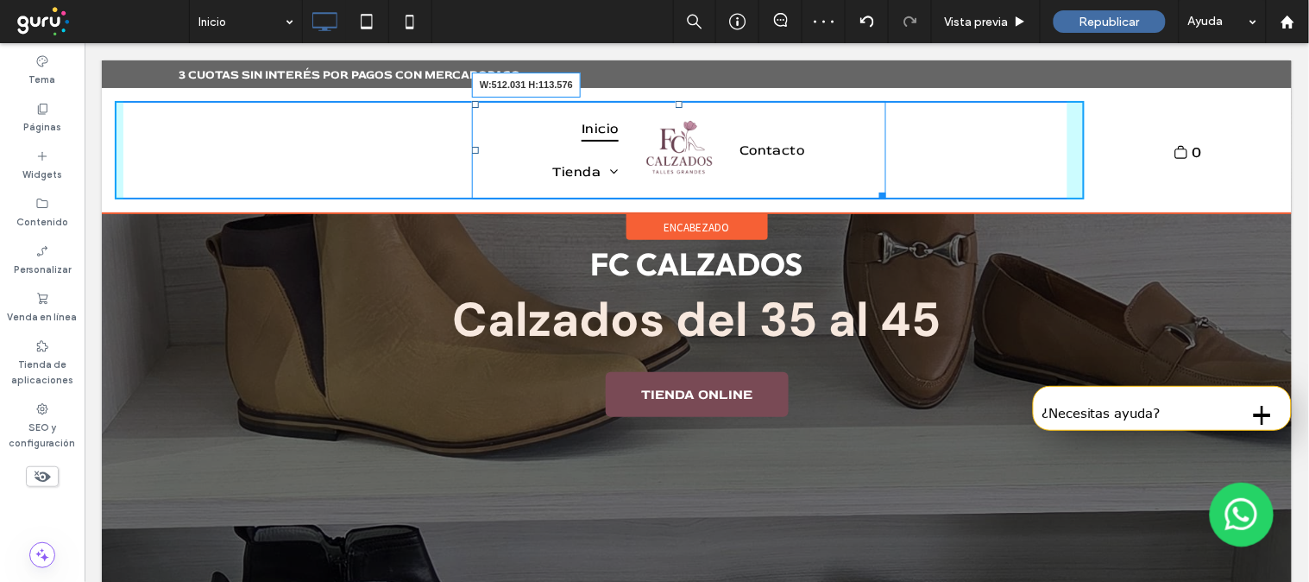
drag, startPoint x: 882, startPoint y: 193, endPoint x: 909, endPoint y: 194, distance: 27.6
click at [885, 194] on div at bounding box center [878, 192] width 13 height 13
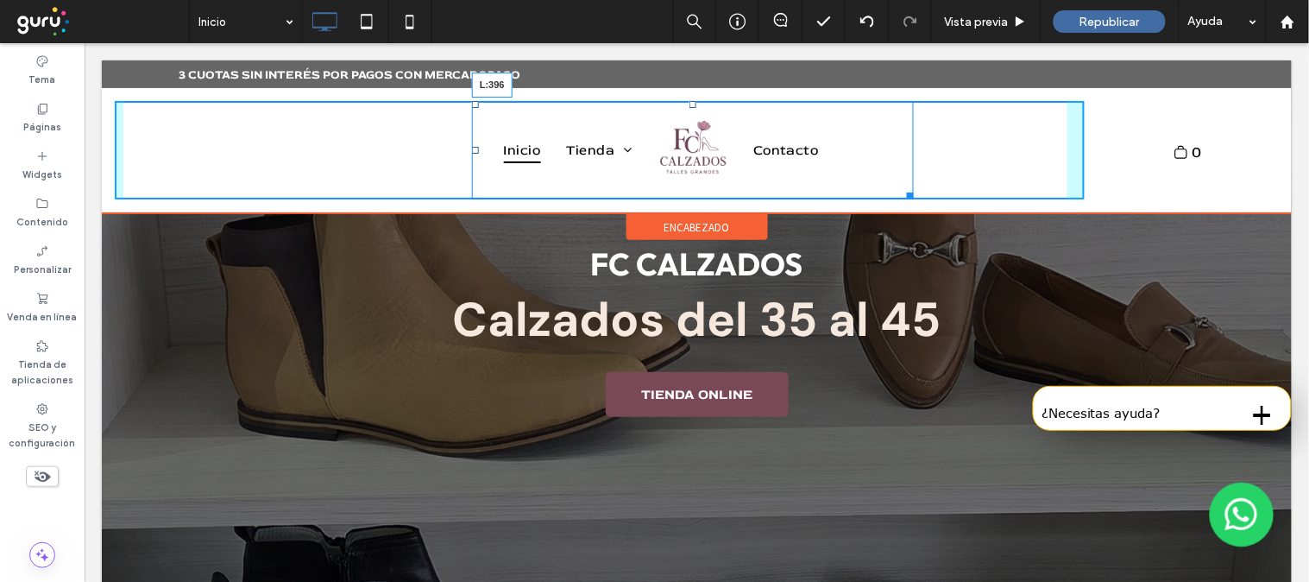
click at [471, 152] on nav "Inicio [GEOGRAPHIC_DATA] [GEOGRAPHIC_DATA] [GEOGRAPHIC_DATA] [GEOGRAPHIC_DATA] …" at bounding box center [692, 149] width 442 height 98
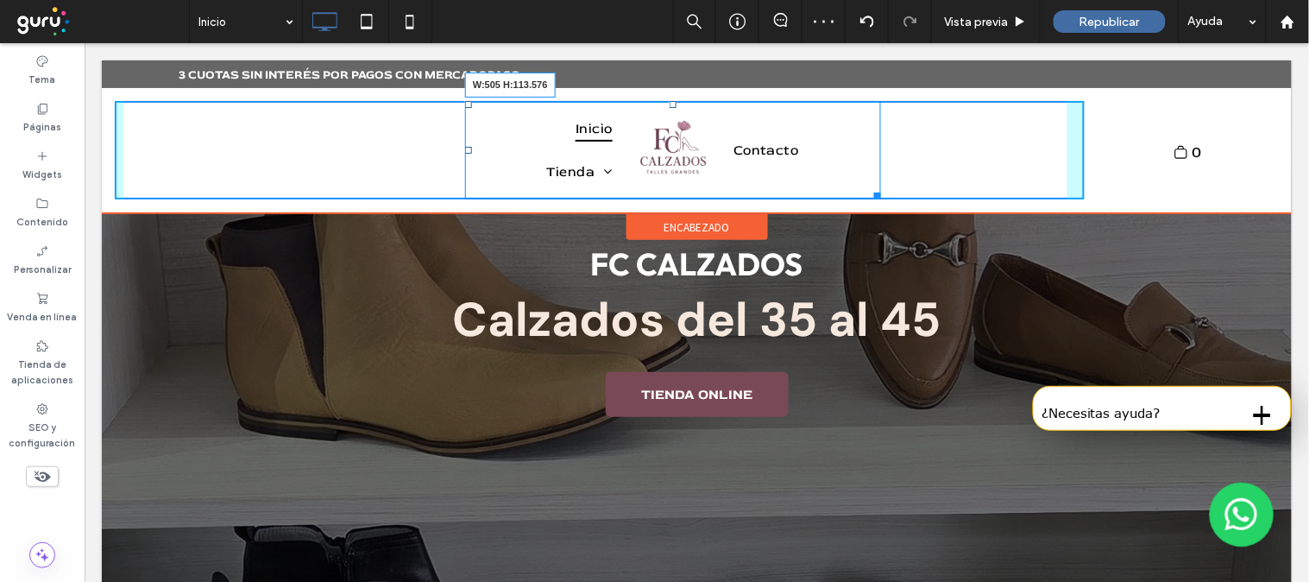
drag, startPoint x: 877, startPoint y: 186, endPoint x: 981, endPoint y: 236, distance: 115.4
click at [880, 192] on div at bounding box center [873, 192] width 13 height 13
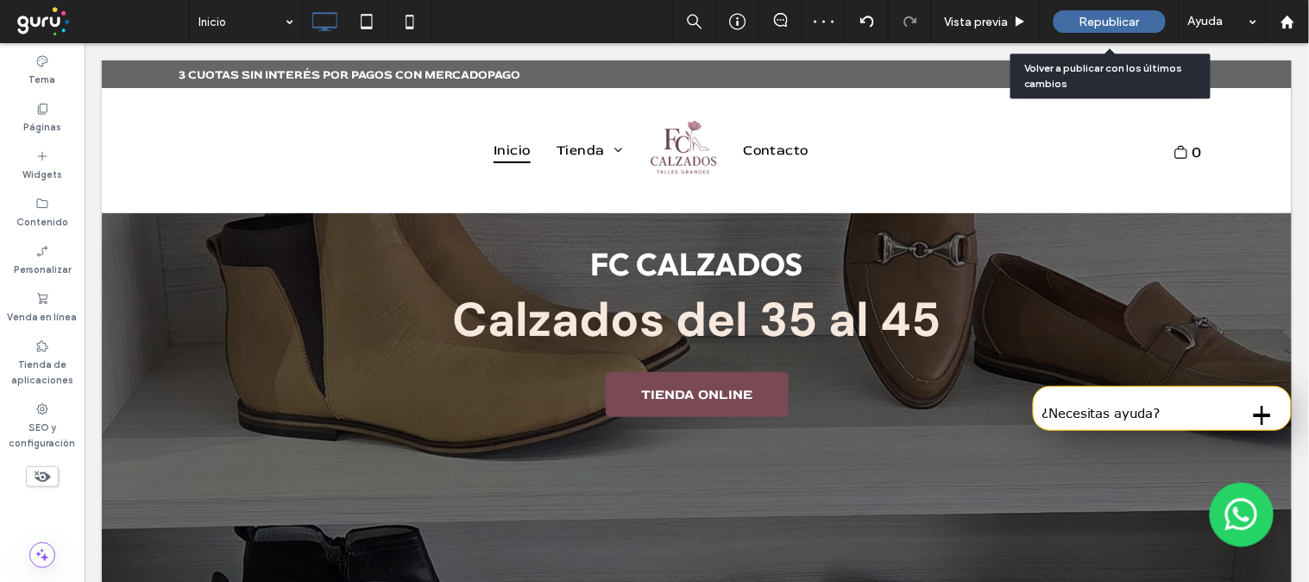
click at [1108, 19] on span "Republicar" at bounding box center [1109, 22] width 60 height 15
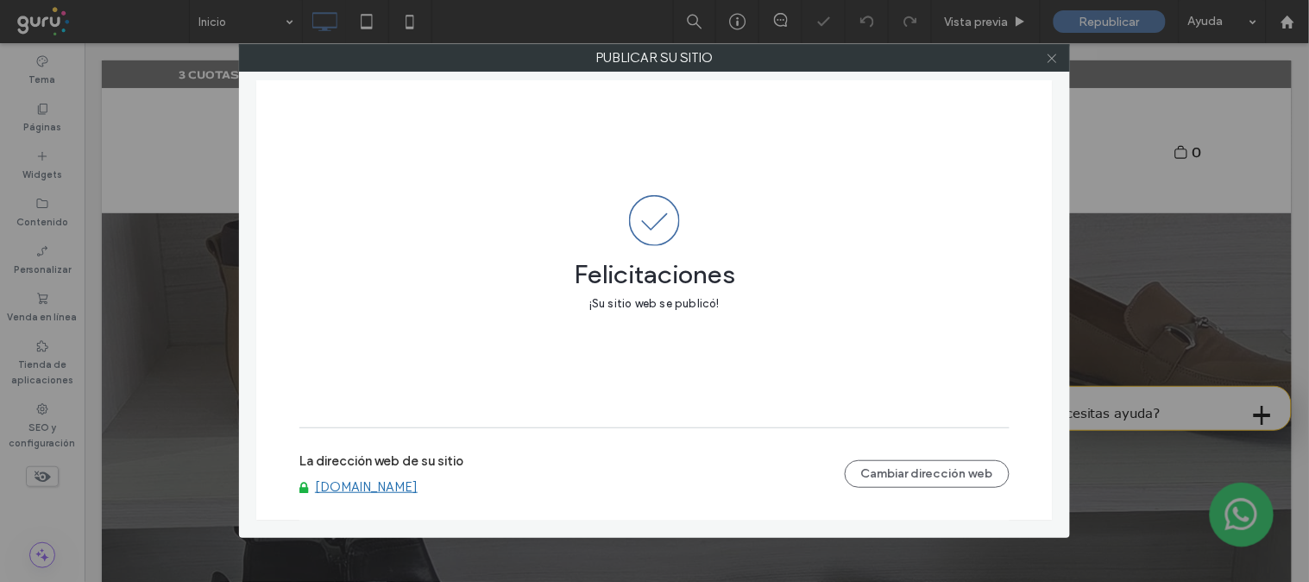
click at [1054, 54] on icon at bounding box center [1052, 58] width 13 height 13
